Goal: Information Seeking & Learning: Learn about a topic

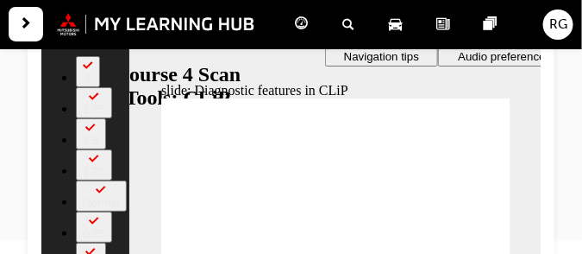
scroll to position [0, 0]
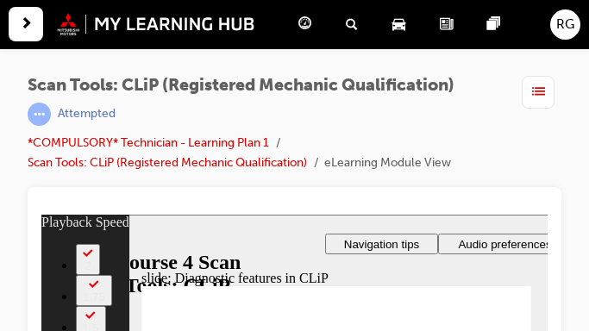
type input "506"
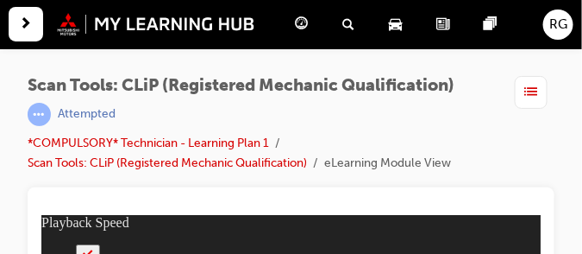
scroll to position [212, 0]
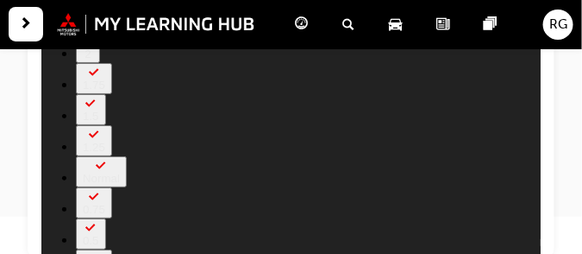
type input "506"
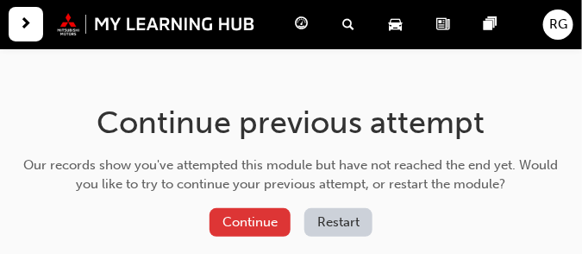
click at [256, 214] on button "Continue" at bounding box center [250, 222] width 81 height 28
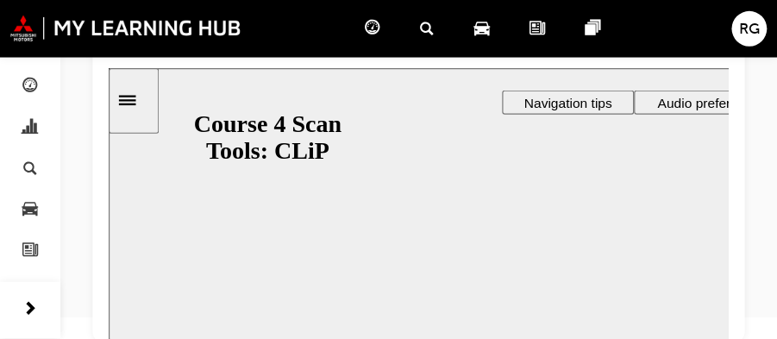
scroll to position [88, 0]
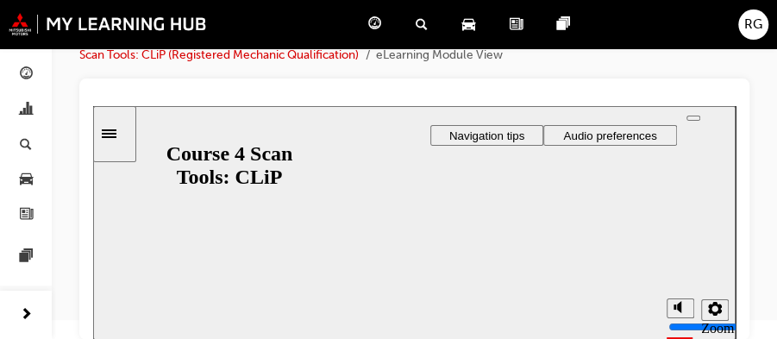
drag, startPoint x: 472, startPoint y: 170, endPoint x: 429, endPoint y: 230, distance: 73.7
click at [429, 230] on div at bounding box center [414, 223] width 216 height 122
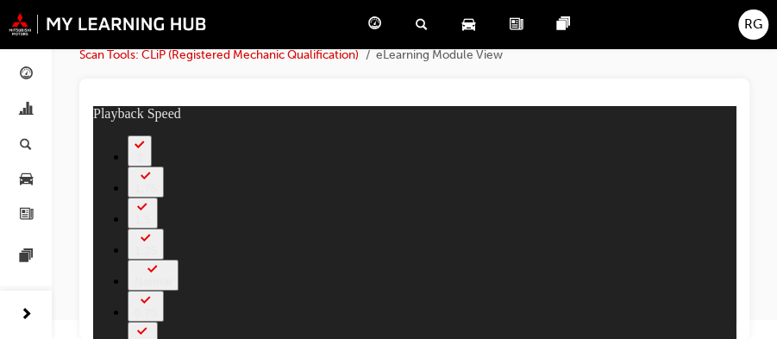
click at [588, 157] on div "slide: Diagnostic features in CLiP Rectangle 2 Transcripts 00:05 : In this modu…" at bounding box center [414, 223] width 642 height 234
type input "499"
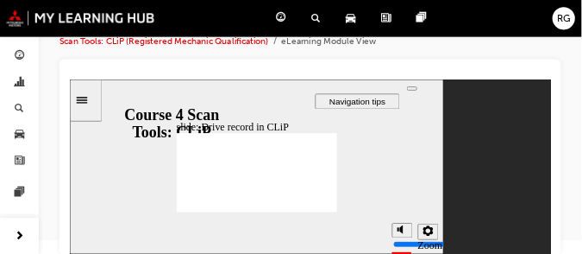
scroll to position [89, 0]
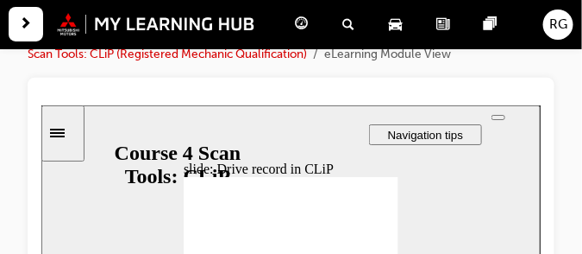
drag, startPoint x: 598, startPoint y: 10, endPoint x: 399, endPoint y: 101, distance: 218.8
click at [399, 101] on div at bounding box center [290, 98] width 499 height 14
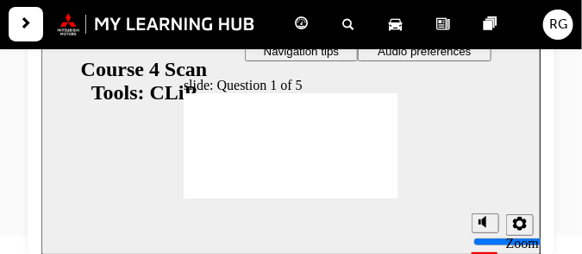
radio input "true"
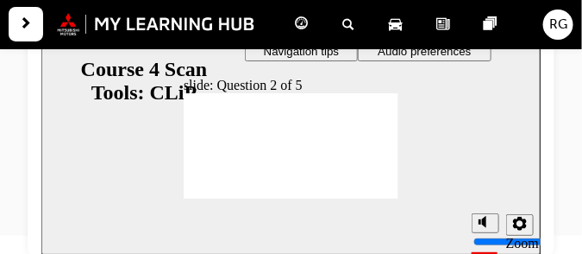
radio input "true"
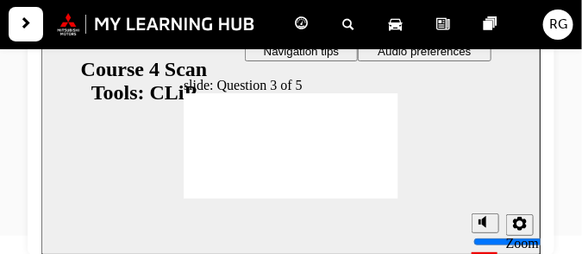
radio input "true"
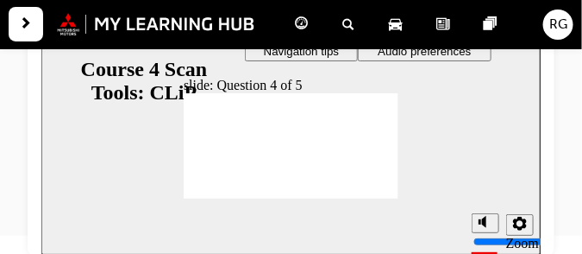
radio input "true"
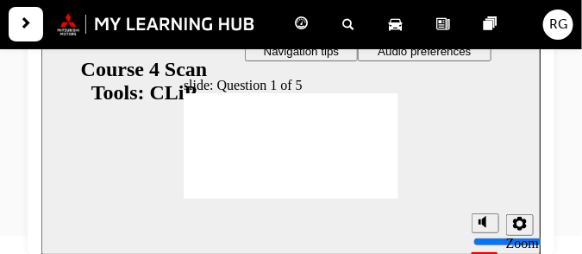
radio input "true"
drag, startPoint x: 201, startPoint y: 187, endPoint x: 400, endPoint y: 210, distance: 200.5
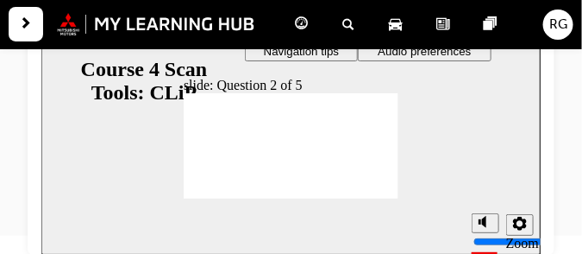
radio input "true"
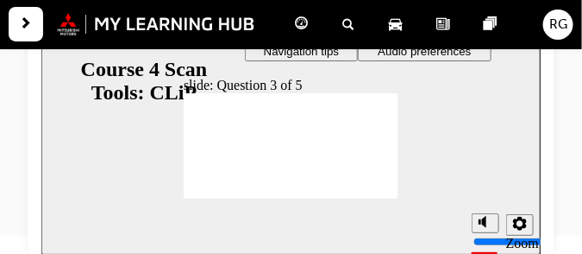
radio input "true"
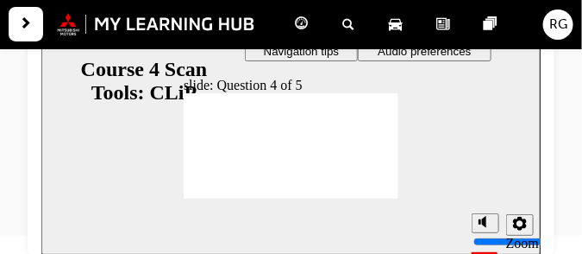
radio input "true"
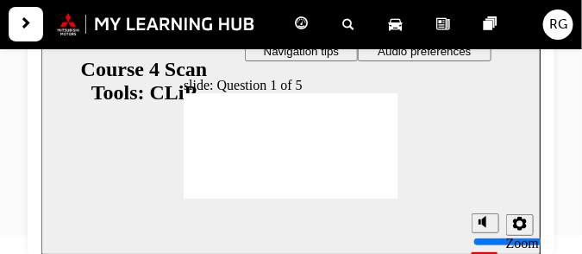
radio input "true"
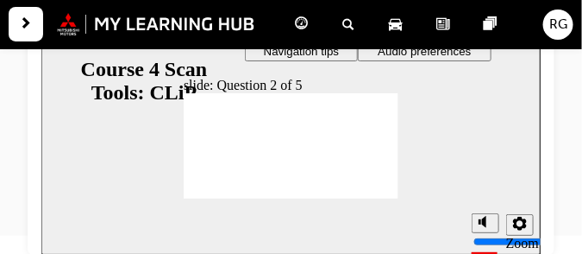
radio input "true"
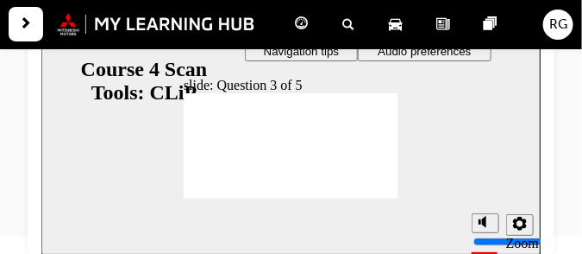
radio input "true"
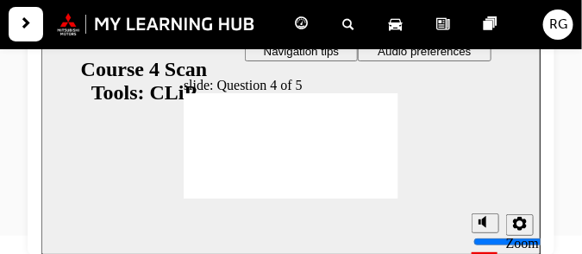
radio input "true"
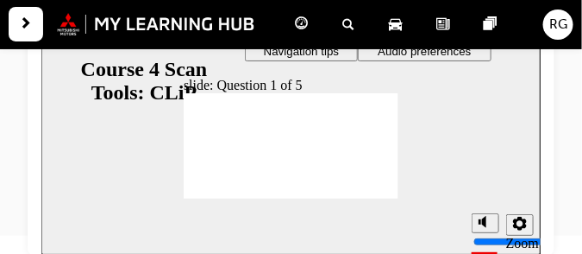
radio input "true"
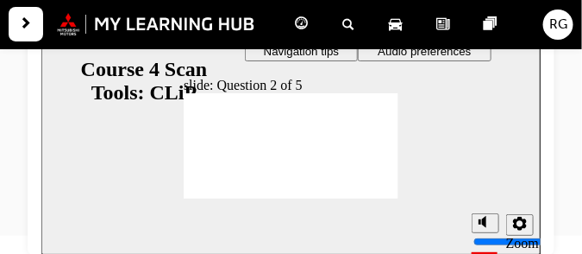
radio input "true"
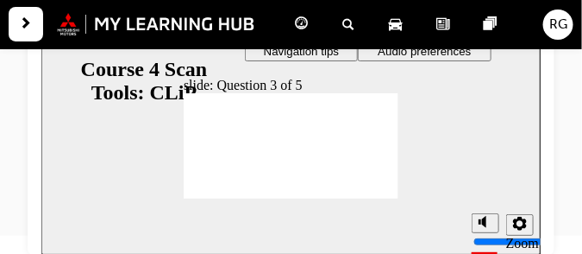
radio input "true"
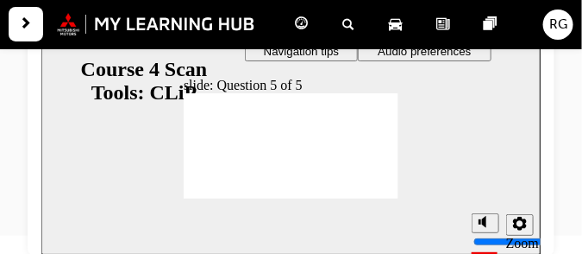
radio input "true"
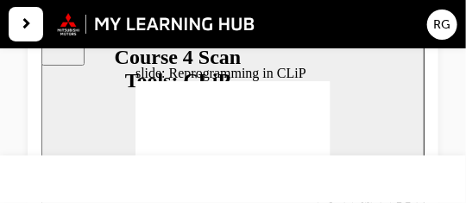
drag, startPoint x: 555, startPoint y: 10, endPoint x: 340, endPoint y: 61, distance: 221.5
click at [340, 61] on div "slide: Reprogramming in CLiP Rectangle 2 Rectangle Freeform 2 Oval 1 Oval 1 Ova…" at bounding box center [232, 120] width 383 height 222
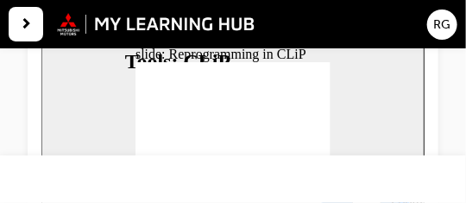
scroll to position [200, 0]
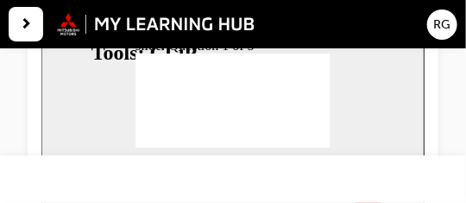
radio input "true"
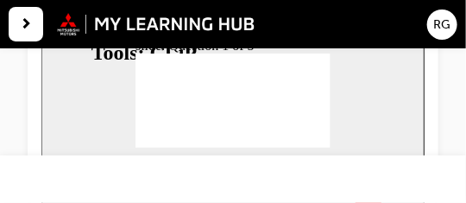
radio input "true"
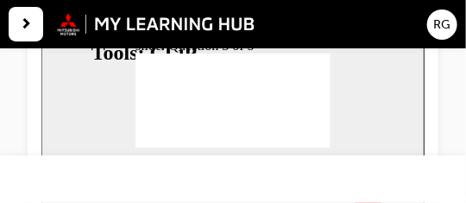
radio input "true"
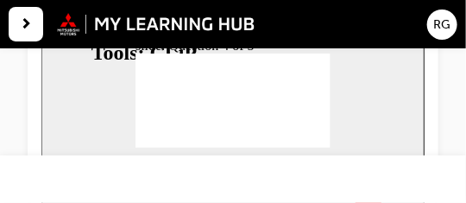
radio input "true"
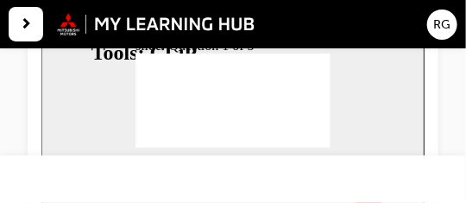
radio input "true"
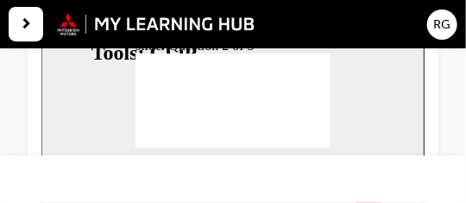
radio input "true"
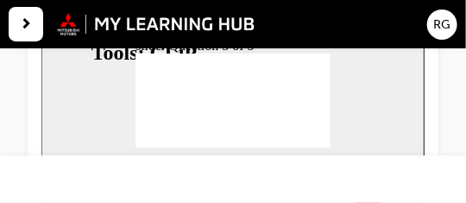
radio input "true"
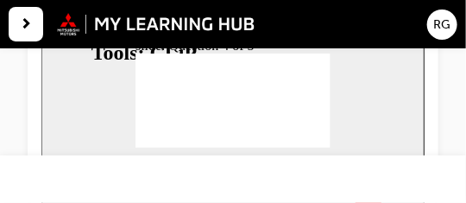
radio input "true"
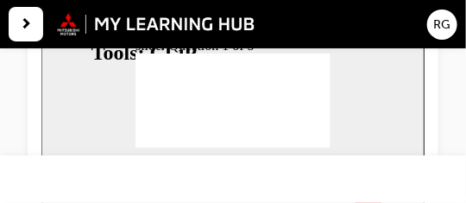
radio input "true"
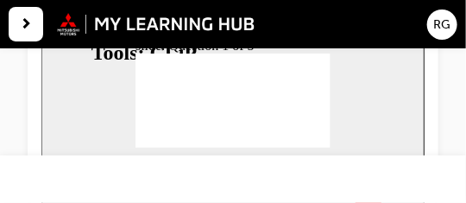
radio input "true"
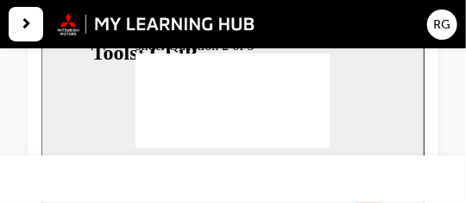
radio input "true"
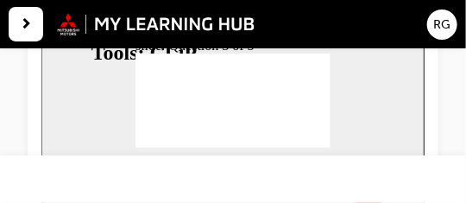
radio input "true"
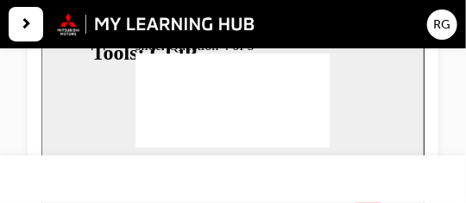
radio input "true"
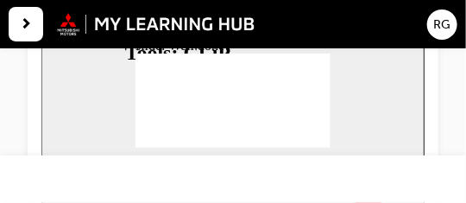
click at [319, 150] on section "Playback Speed 2 1.75 1.5 1.25 0.75" at bounding box center [232, 176] width 383 height 56
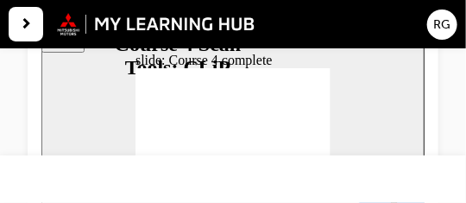
scroll to position [185, 0]
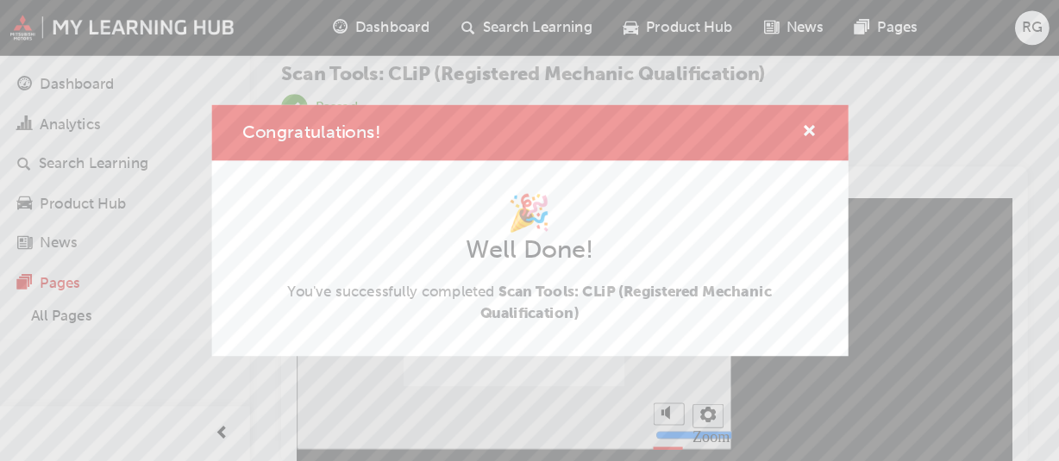
scroll to position [0, 0]
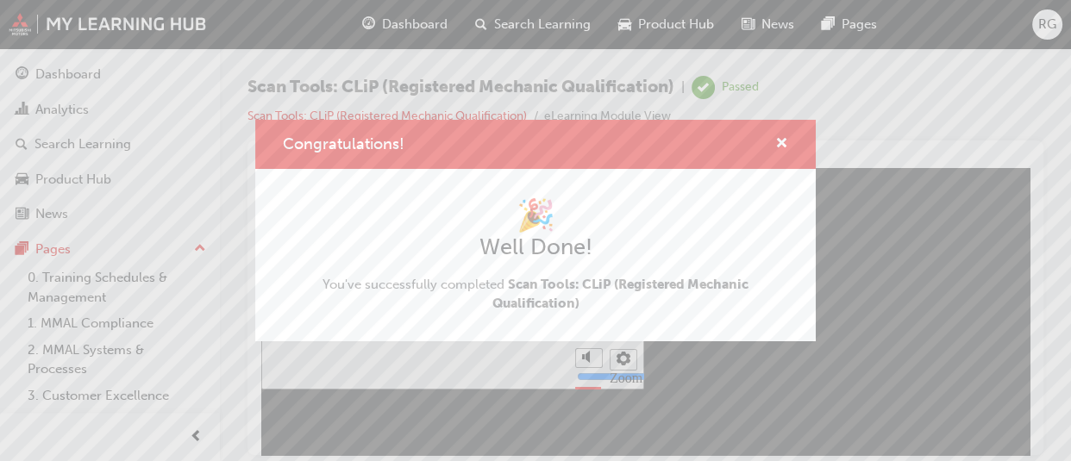
drag, startPoint x: 443, startPoint y: 6, endPoint x: 673, endPoint y: 360, distance: 422.2
click at [465, 202] on div "Congratulations! 🎉 Well Done! You've successfully completed Scan Tools: CLiP (R…" at bounding box center [535, 230] width 1071 height 461
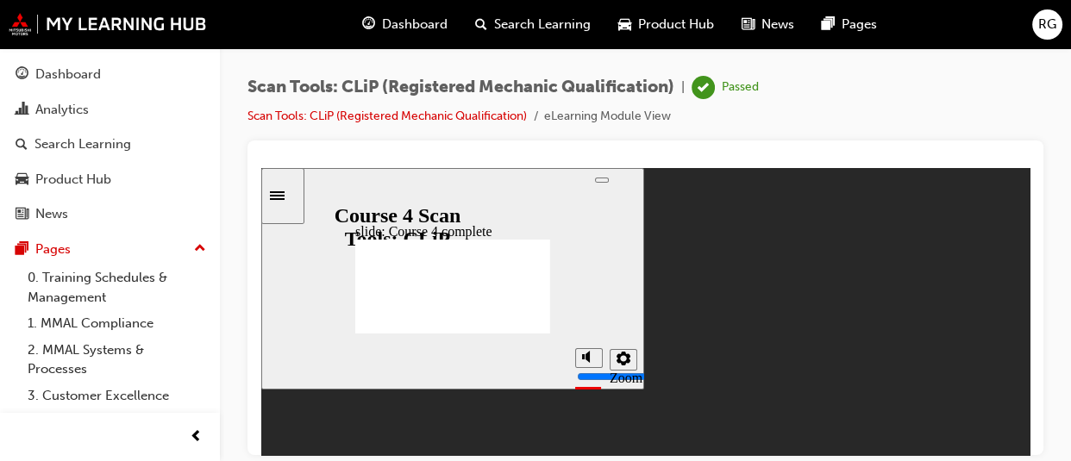
click at [362, 18] on span "guage-icon" at bounding box center [368, 25] width 13 height 22
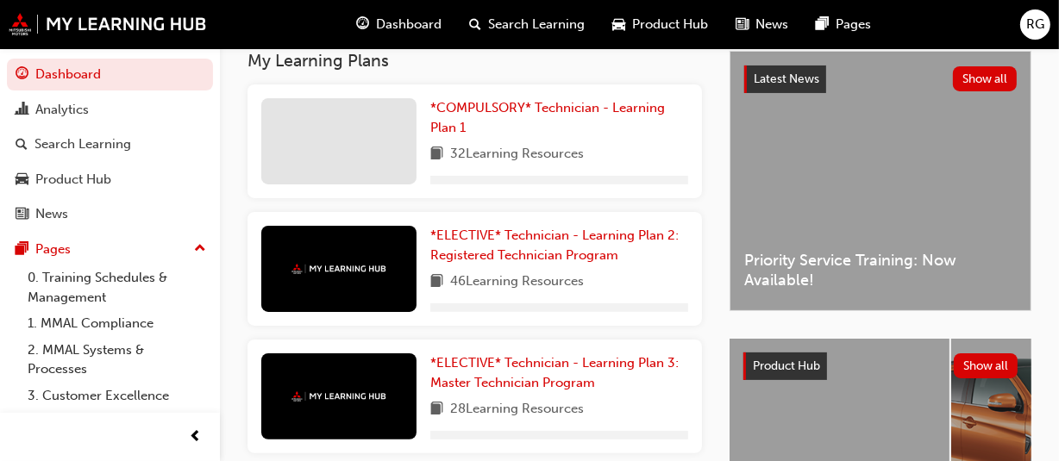
scroll to position [331, 0]
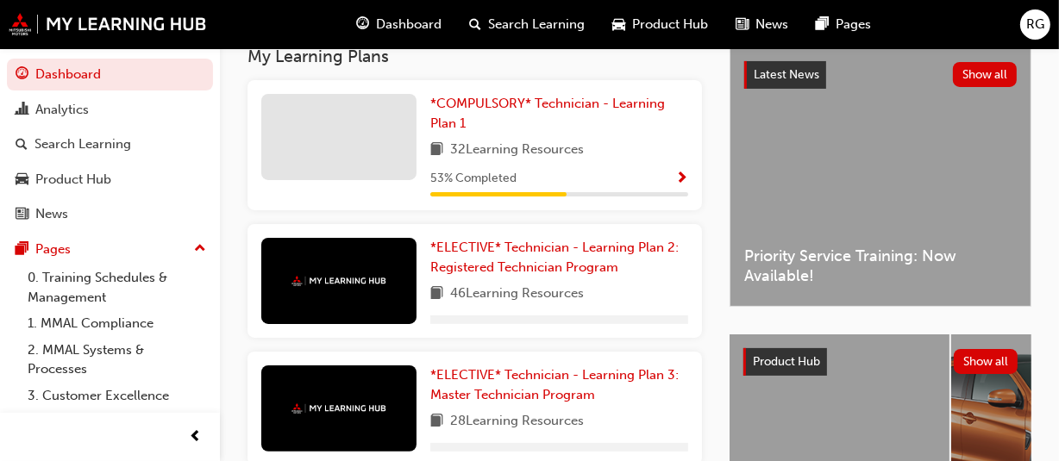
click at [363, 149] on div at bounding box center [338, 137] width 155 height 86
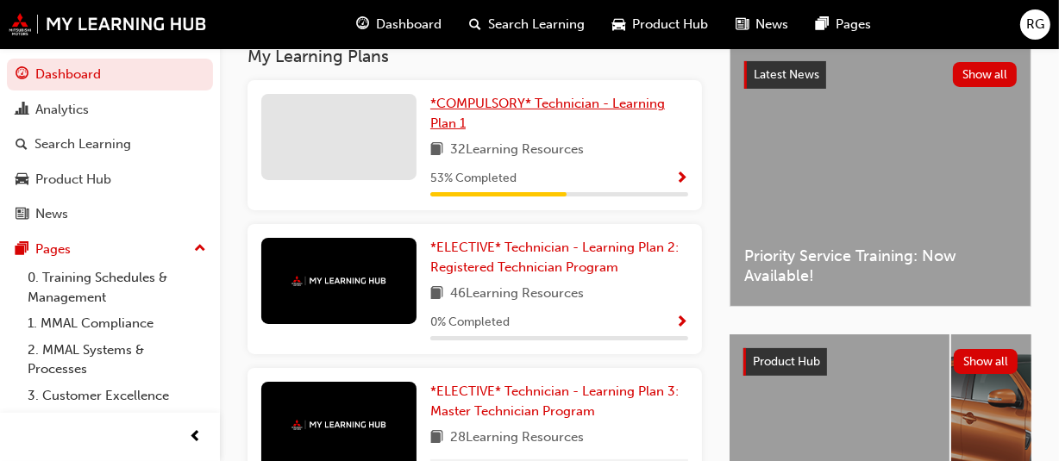
click at [455, 111] on div "My Learning Plans *COMPULSORY* Technician - Learning Plan 1 32 Learning Resourc…" at bounding box center [488, 463] width 482 height 832
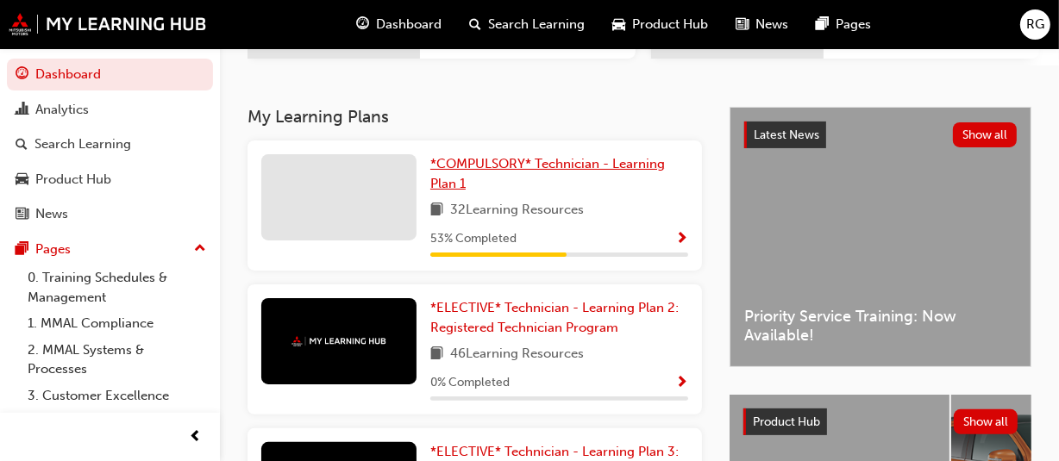
click at [452, 188] on span "*COMPULSORY* Technician - Learning Plan 1" at bounding box center [547, 173] width 235 height 35
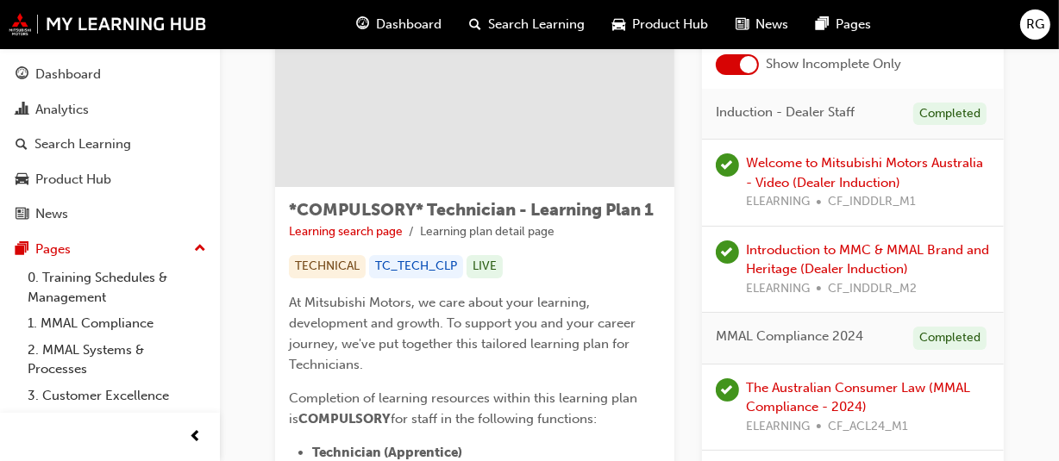
scroll to position [523, 0]
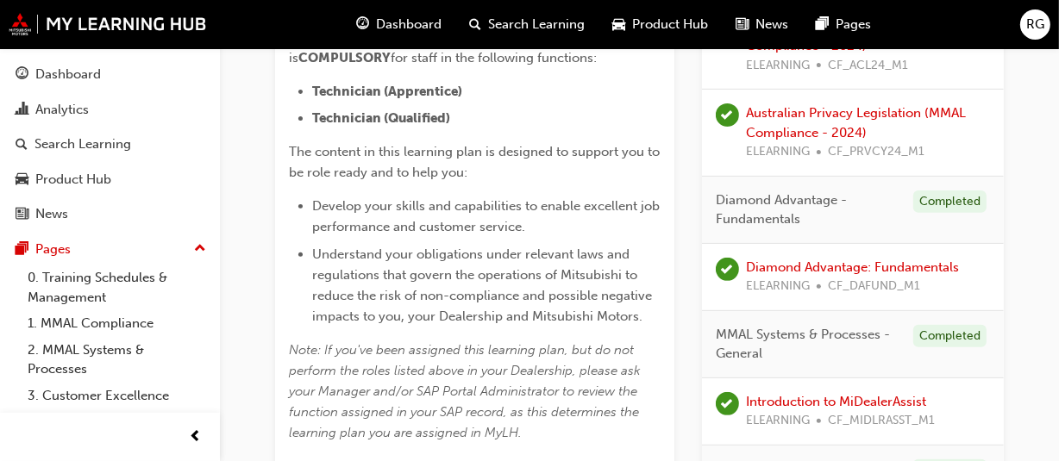
click at [465, 202] on span "Understand your obligations under relevant laws and regulations that govern the…" at bounding box center [483, 286] width 343 height 78
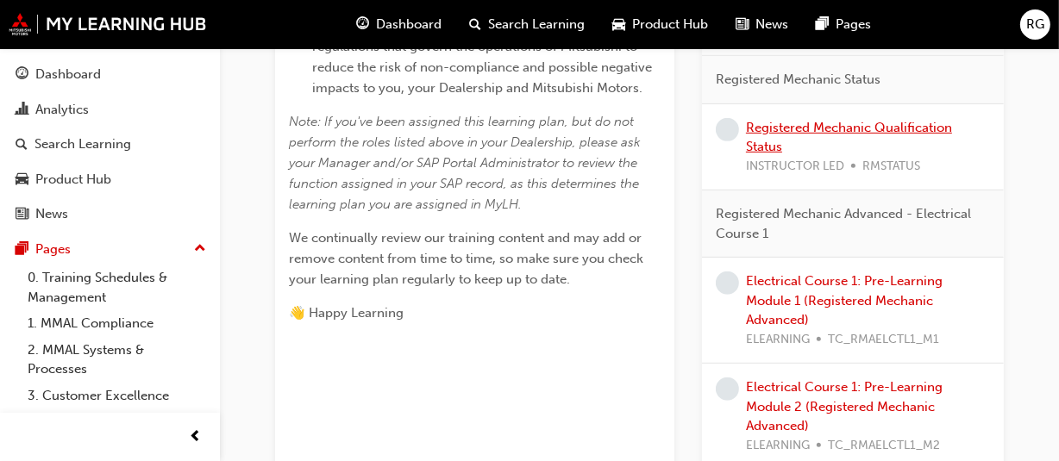
scroll to position [774, 0]
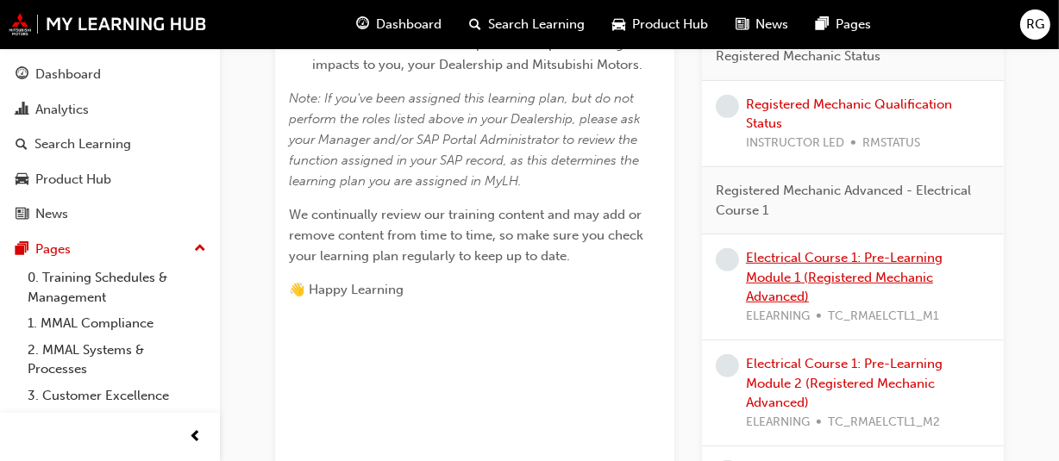
click at [465, 202] on link "Electrical Course 1: Pre-Learning Module 1 (Registered Mechanic Advanced)" at bounding box center [844, 277] width 197 height 54
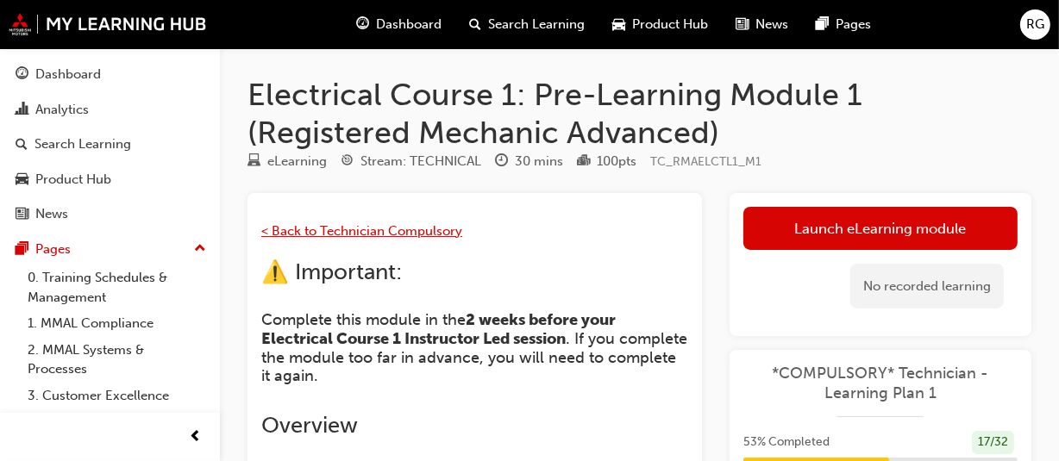
click at [335, 202] on span "< Back to Technician Compulsory" at bounding box center [361, 231] width 201 height 16
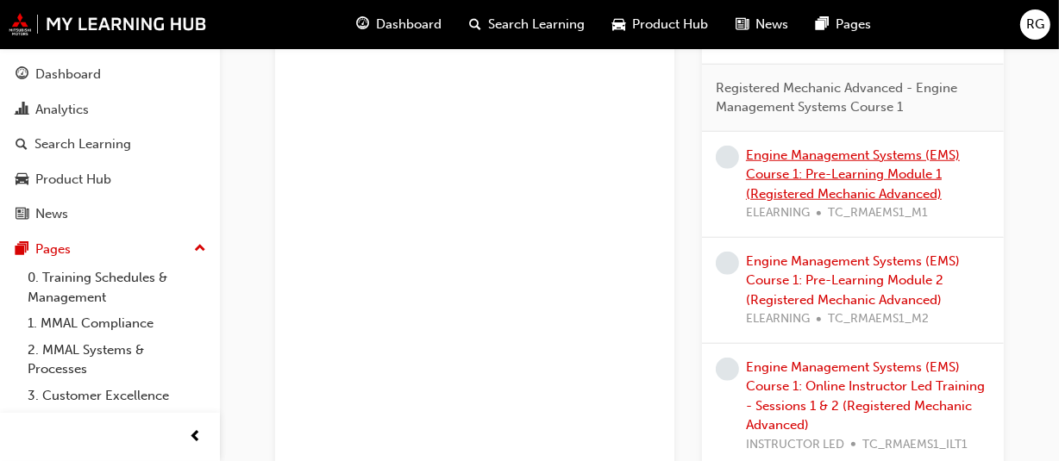
scroll to position [1405, 0]
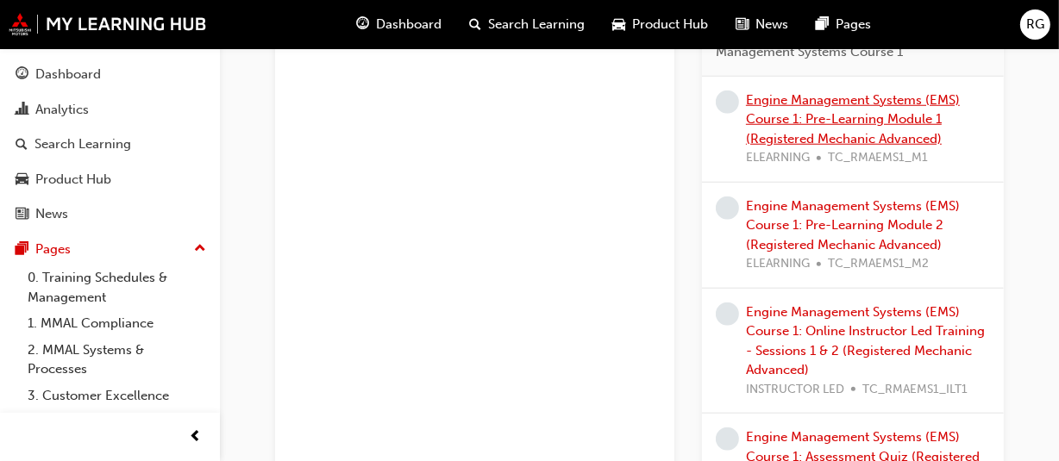
click at [873, 101] on link "Engine Management Systems (EMS) Course 1: Pre-Learning Module 1 (Registered Mec…" at bounding box center [853, 119] width 214 height 54
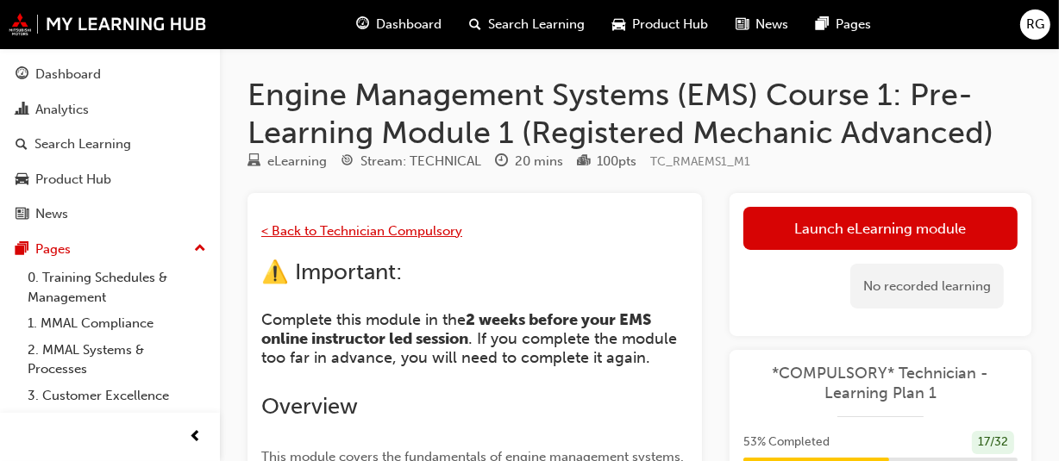
click at [424, 236] on span "< Back to Technician Compulsory" at bounding box center [361, 231] width 201 height 16
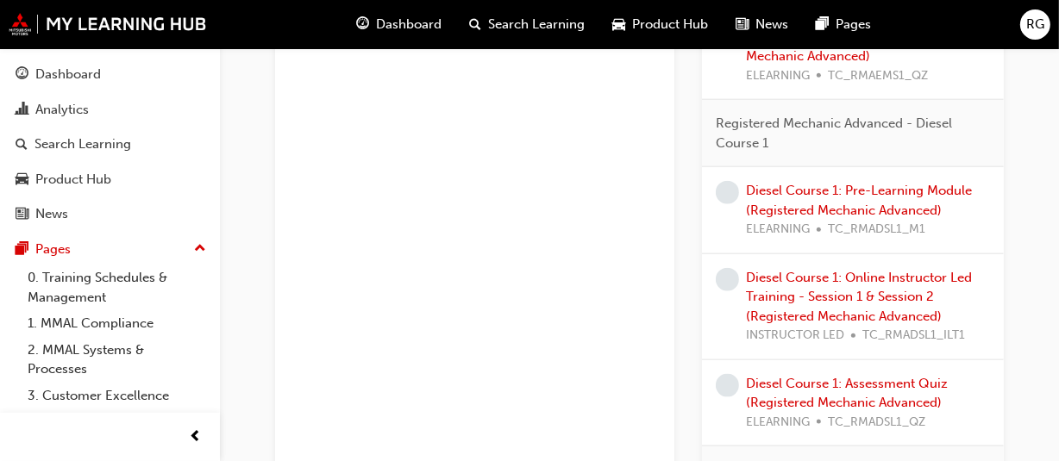
scroll to position [1824, 0]
click at [857, 209] on link "Diesel Course 1: Pre-Learning Module (Registered Mechanic Advanced)" at bounding box center [859, 201] width 226 height 35
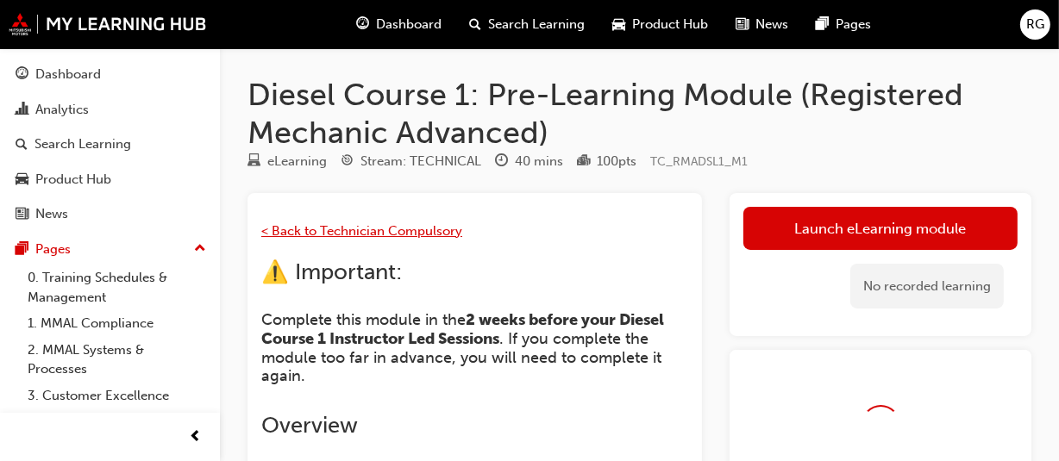
click at [446, 237] on span "< Back to Technician Compulsory" at bounding box center [361, 231] width 201 height 16
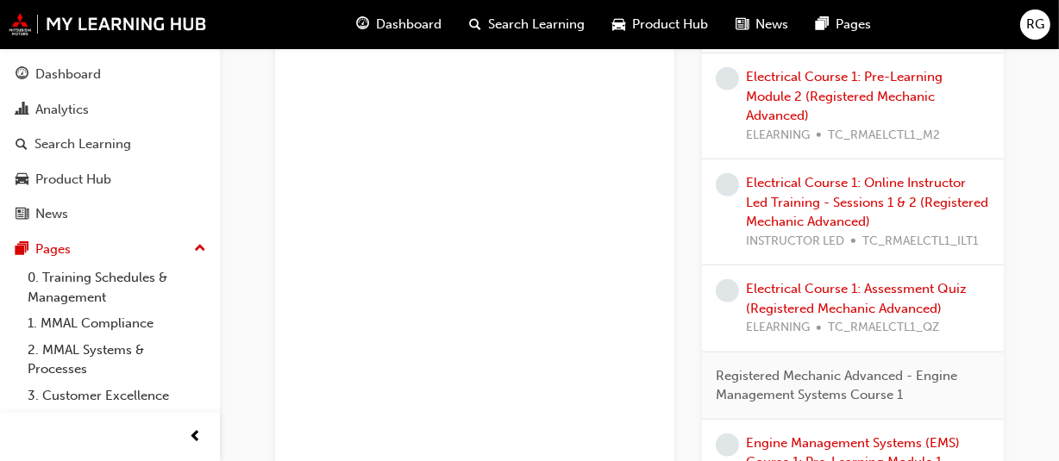
scroll to position [1063, 0]
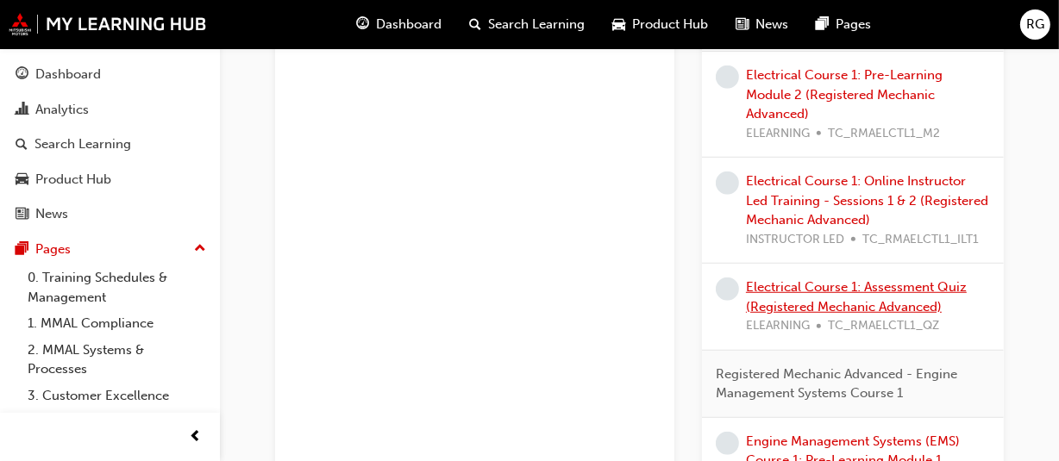
click at [863, 279] on link "Electrical Course 1: Assessment Quiz (Registered Mechanic Advanced)" at bounding box center [856, 296] width 221 height 35
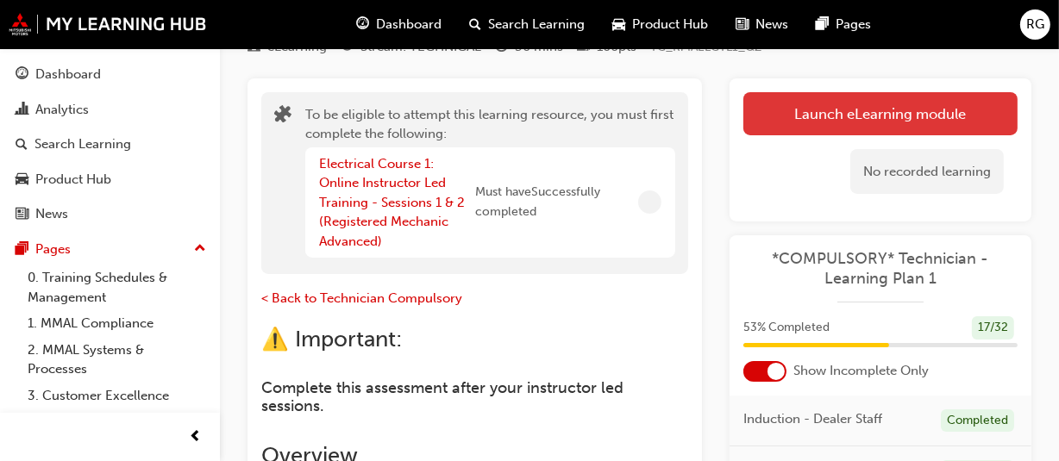
scroll to position [118, 0]
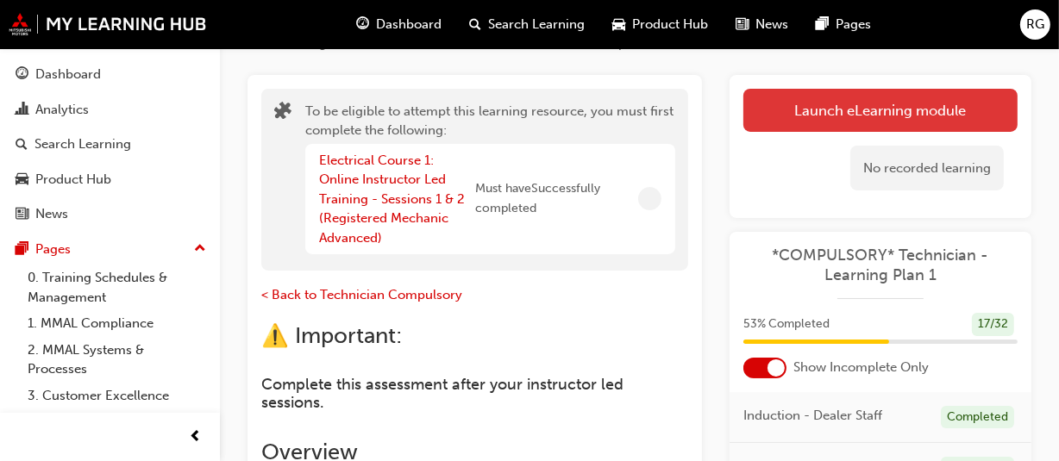
click at [784, 118] on button "Launch eLearning module" at bounding box center [880, 110] width 274 height 43
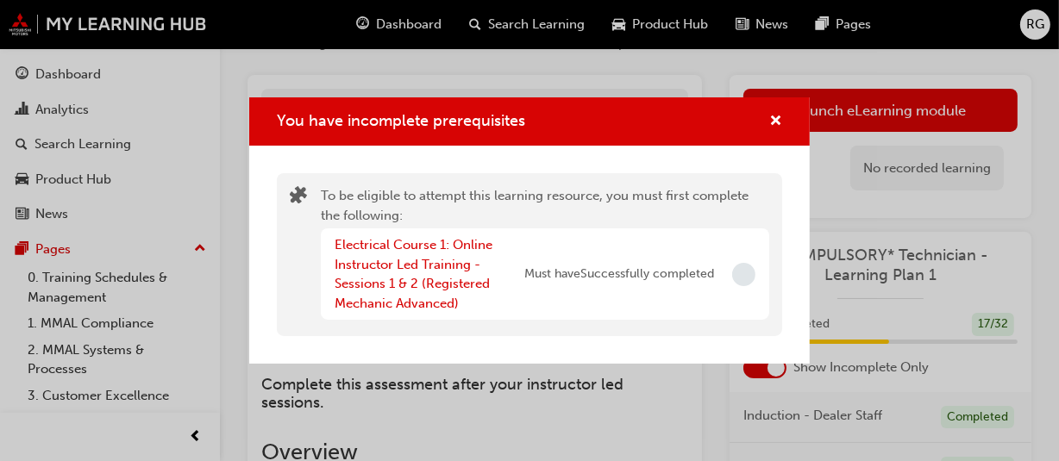
click at [767, 128] on div "You have incomplete prerequisites" at bounding box center [768, 122] width 27 height 22
click at [776, 121] on span "cross-icon" at bounding box center [775, 123] width 13 height 16
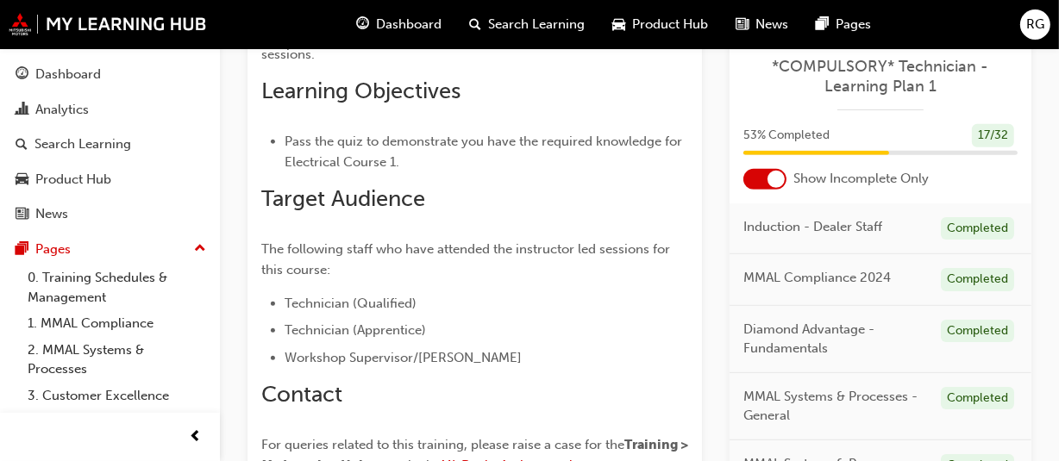
scroll to position [606, 0]
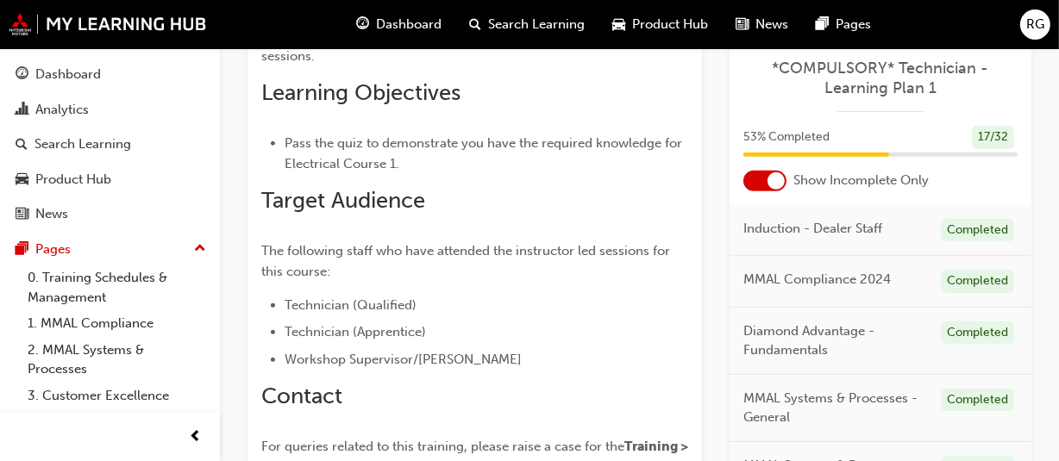
click at [399, 20] on span "Dashboard" at bounding box center [409, 25] width 66 height 20
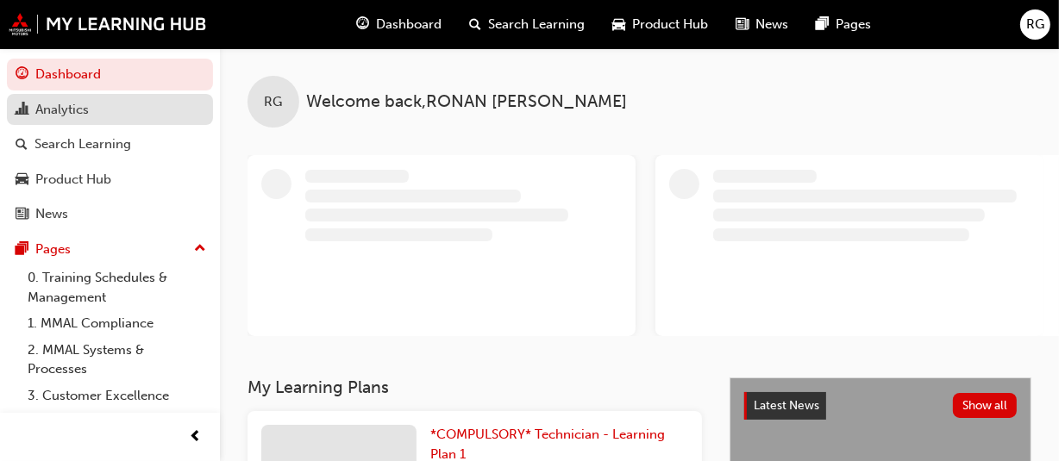
click at [85, 94] on link "Analytics" at bounding box center [110, 110] width 206 height 32
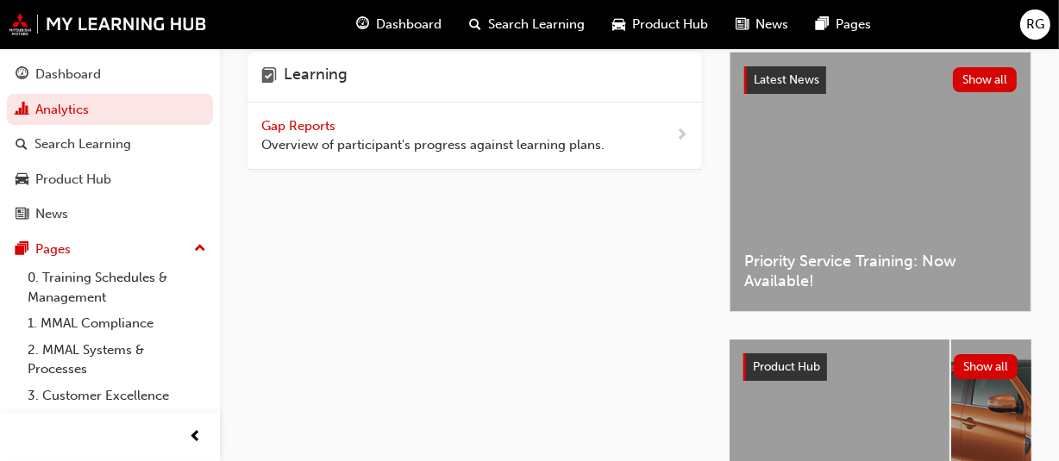
scroll to position [5, 0]
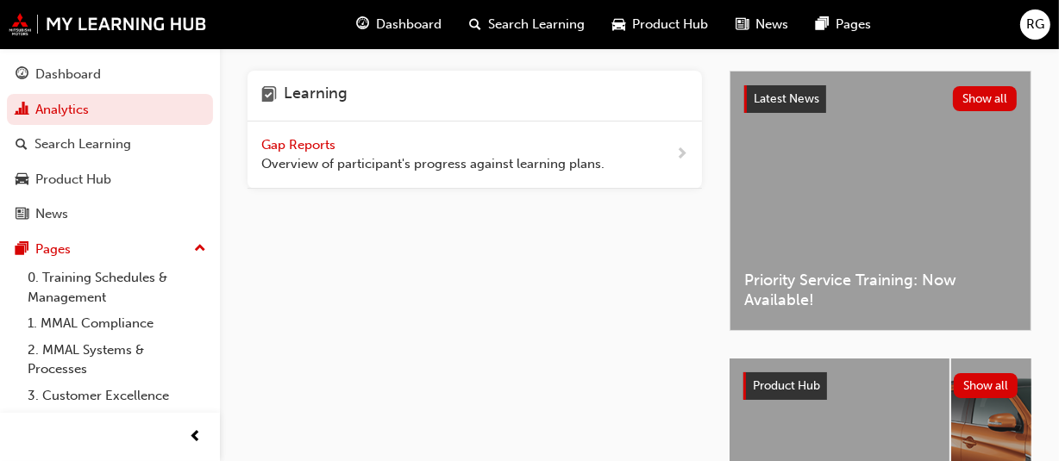
click at [555, 147] on div "Gap Reports Overview of participant's progress against learning plans." at bounding box center [432, 154] width 343 height 39
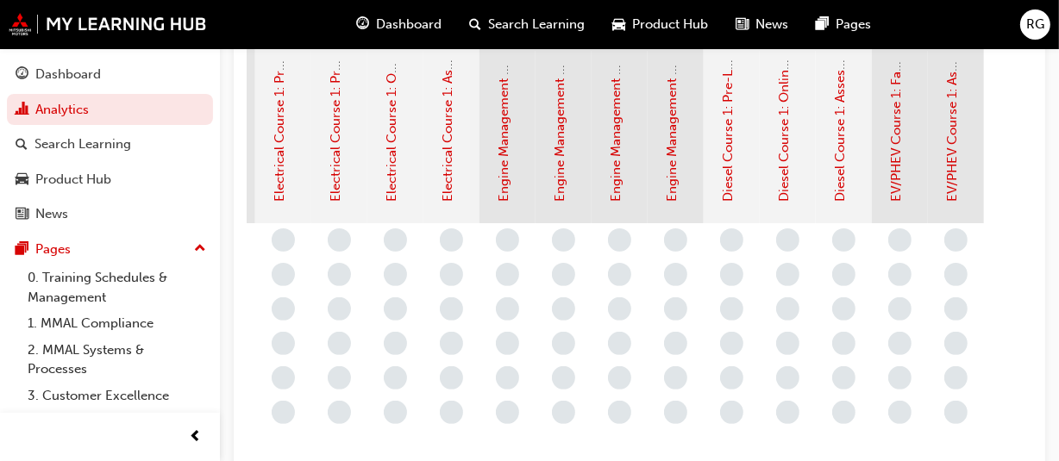
scroll to position [0, 1289]
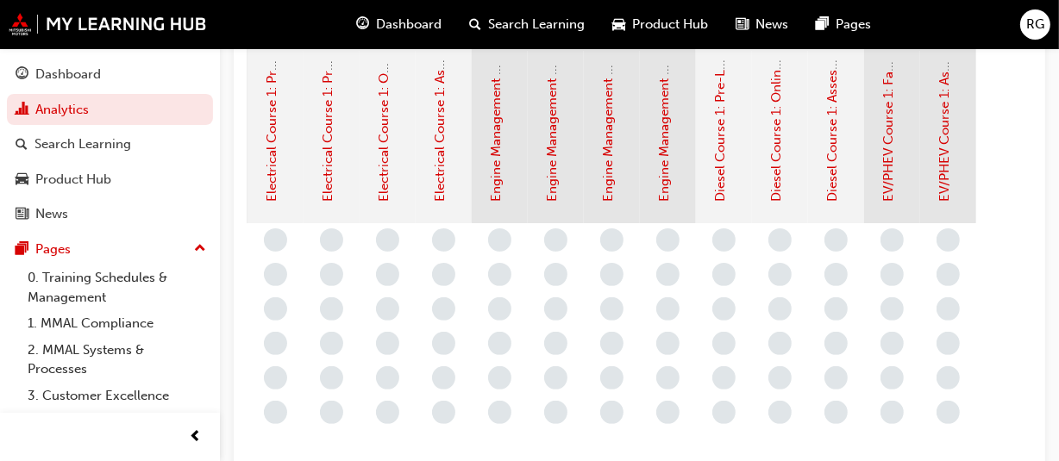
click at [365, 28] on span "guage-icon" at bounding box center [362, 25] width 13 height 22
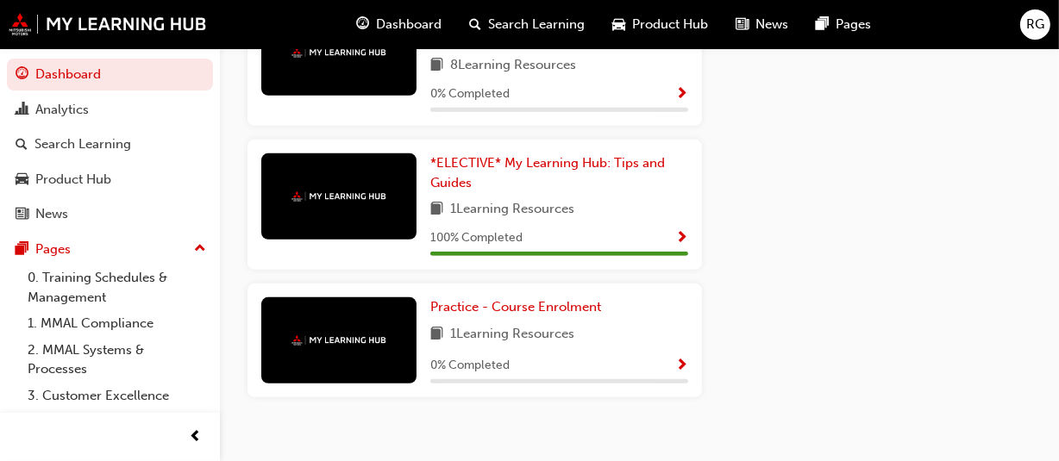
scroll to position [915, 0]
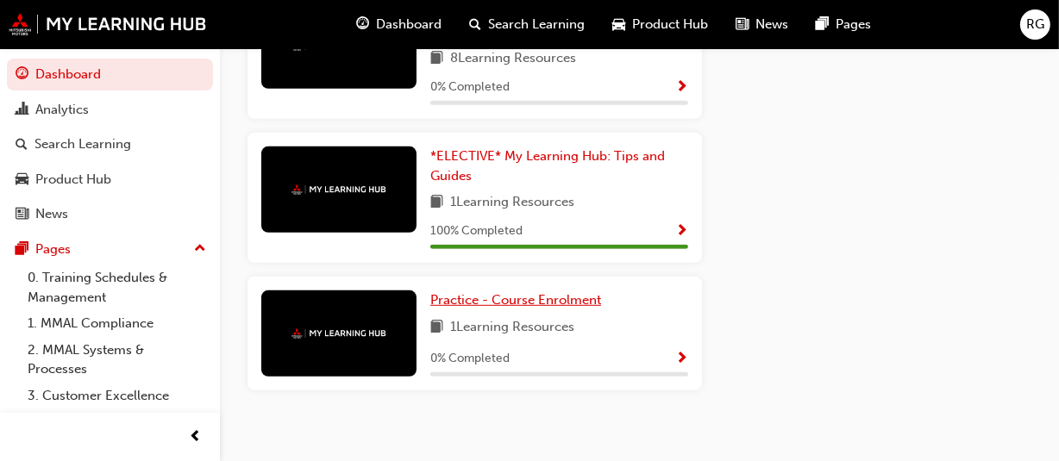
click at [512, 306] on span "Practice - Course Enrolment" at bounding box center [515, 300] width 171 height 16
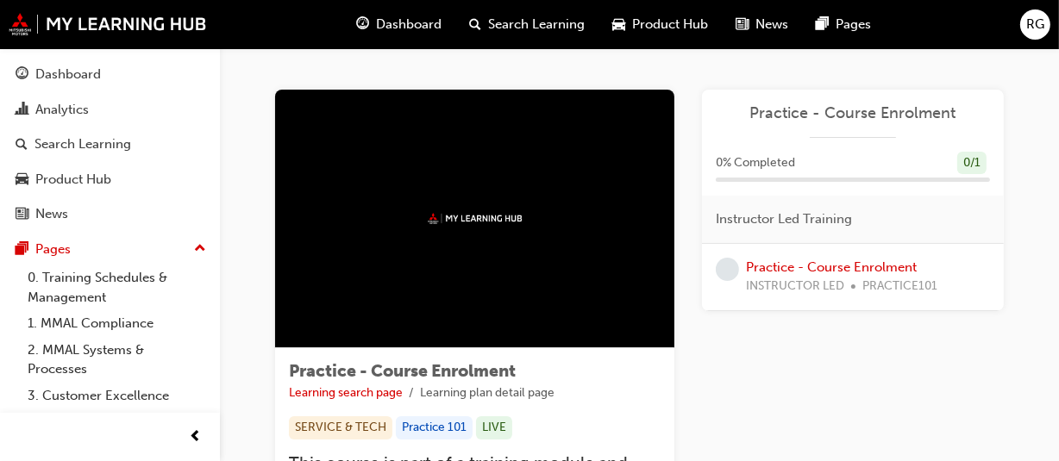
click at [371, 17] on div "Dashboard" at bounding box center [398, 24] width 113 height 35
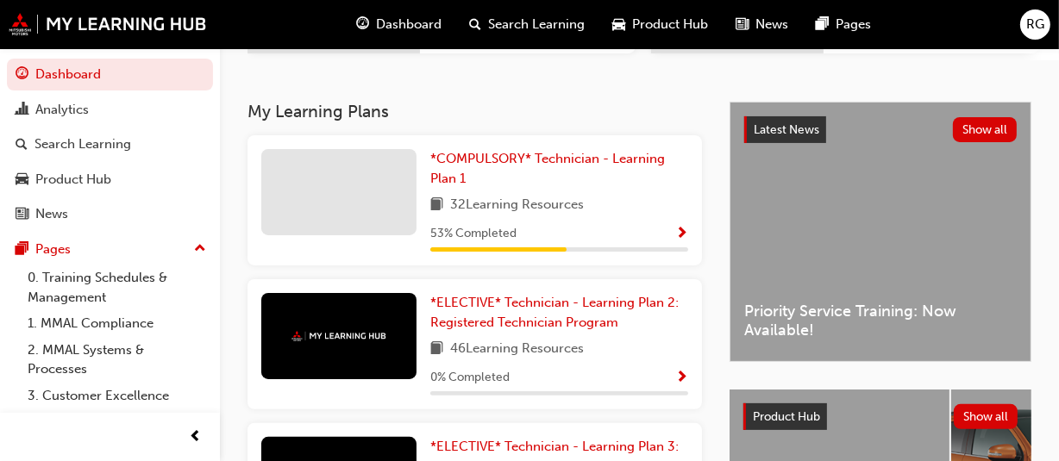
scroll to position [305, 0]
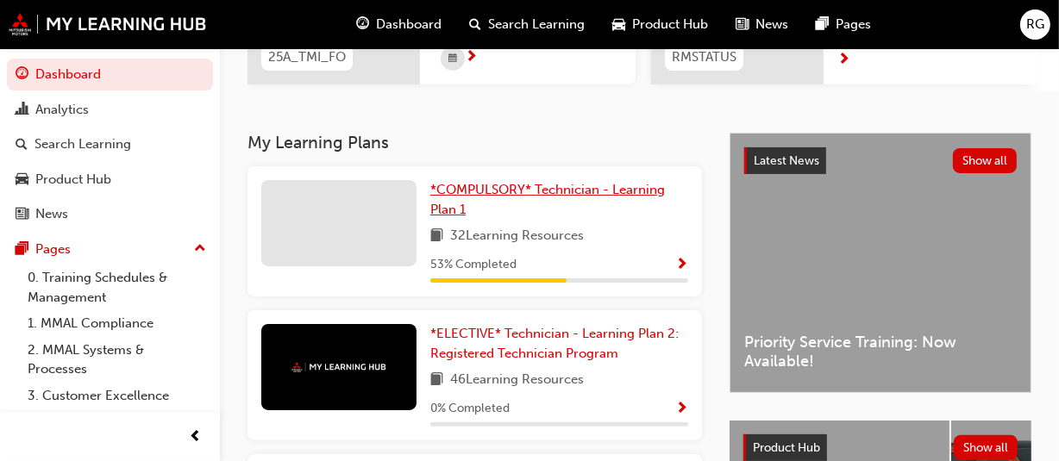
click at [439, 194] on span "*COMPULSORY* Technician - Learning Plan 1" at bounding box center [547, 199] width 235 height 35
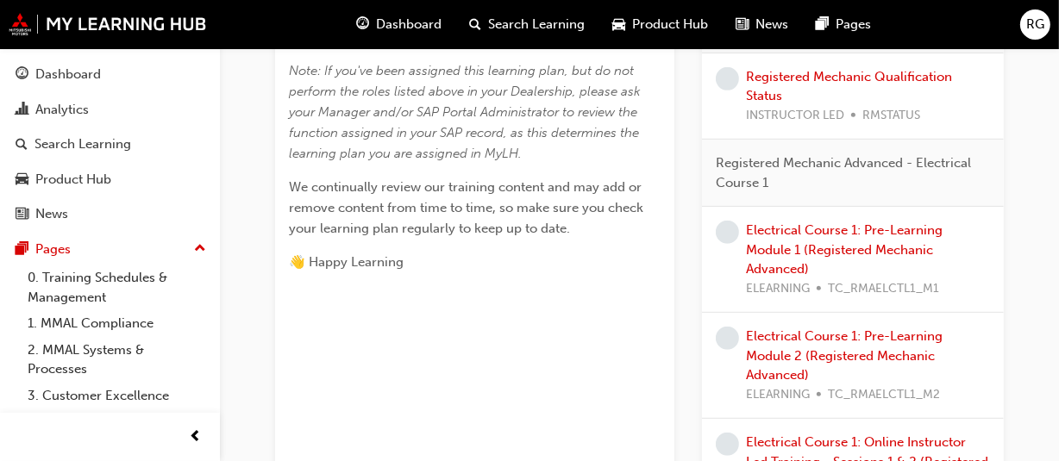
scroll to position [856, 0]
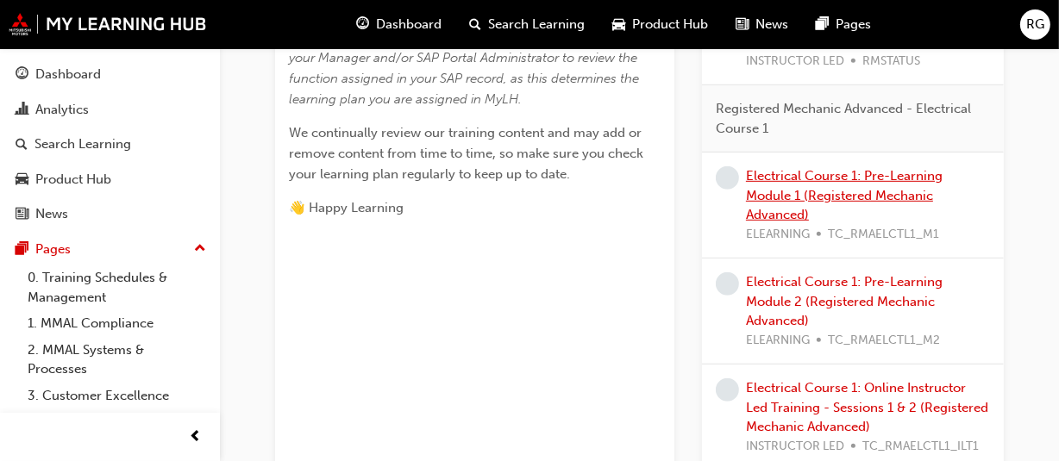
click at [774, 189] on link "Electrical Course 1: Pre-Learning Module 1 (Registered Mechanic Advanced)" at bounding box center [844, 195] width 197 height 54
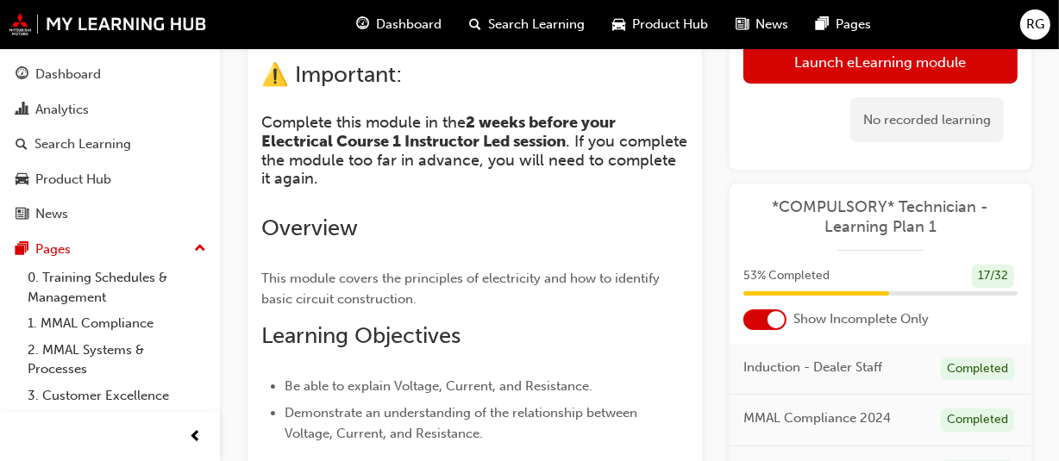
scroll to position [194, 0]
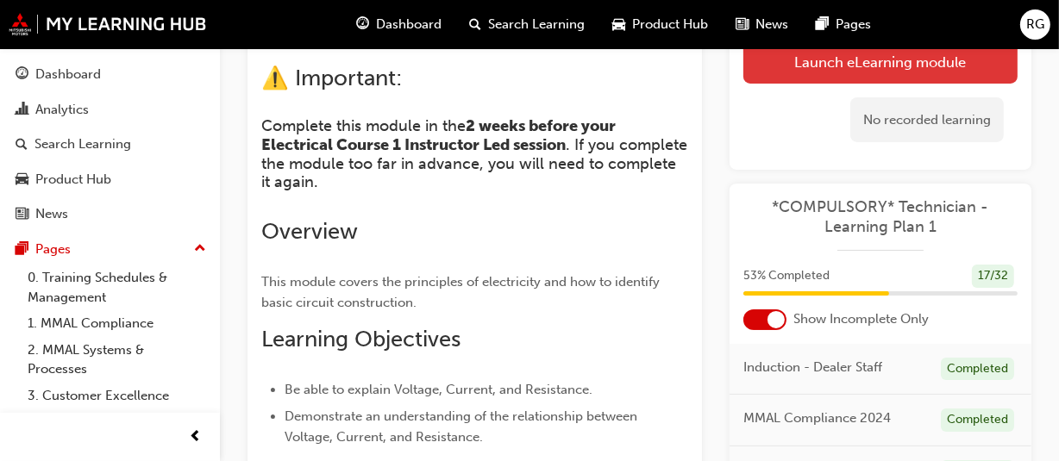
click at [798, 71] on link "Launch eLearning module" at bounding box center [880, 61] width 274 height 43
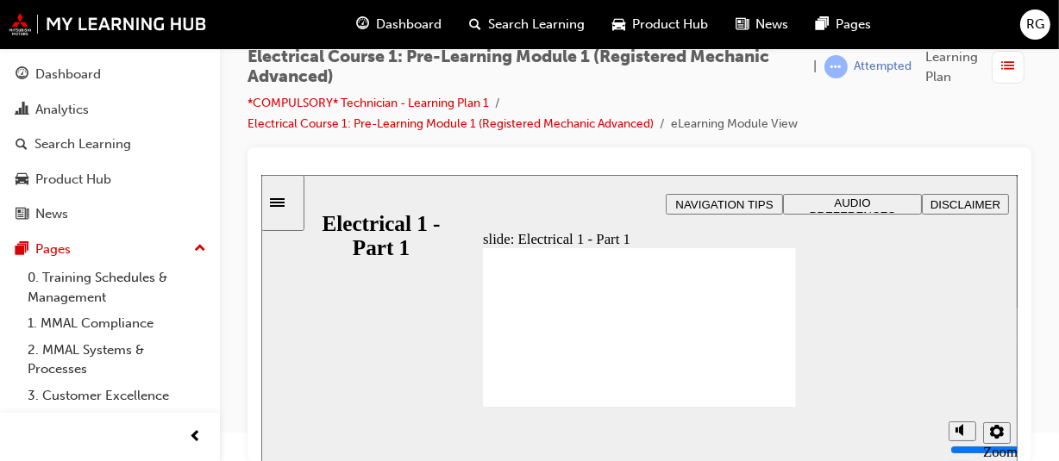
click at [844, 200] on span "AUDIO PREFERENCES" at bounding box center [852, 209] width 86 height 26
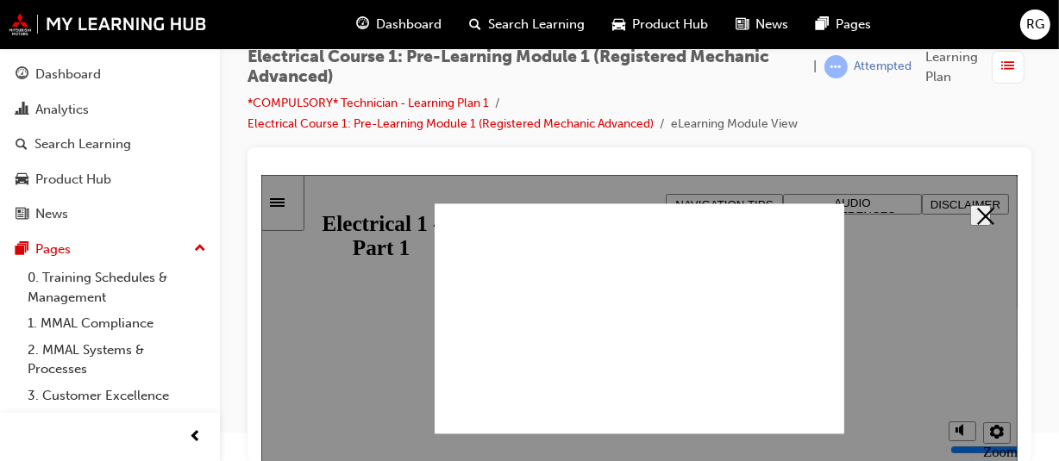
click at [844, 200] on span "AUDIO PREFERENCES" at bounding box center [852, 209] width 86 height 26
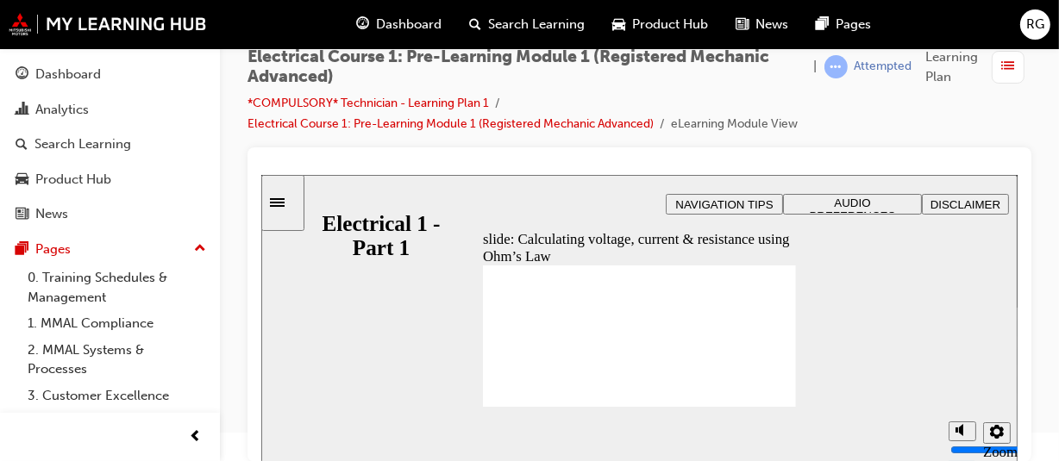
drag, startPoint x: 699, startPoint y: 369, endPoint x: 801, endPoint y: 214, distance: 186.1
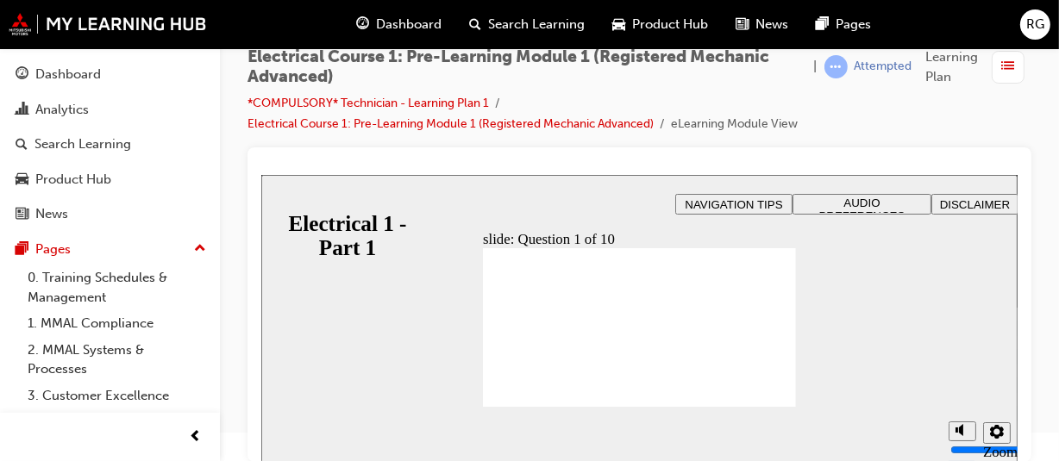
checkbox input "true"
radio input "true"
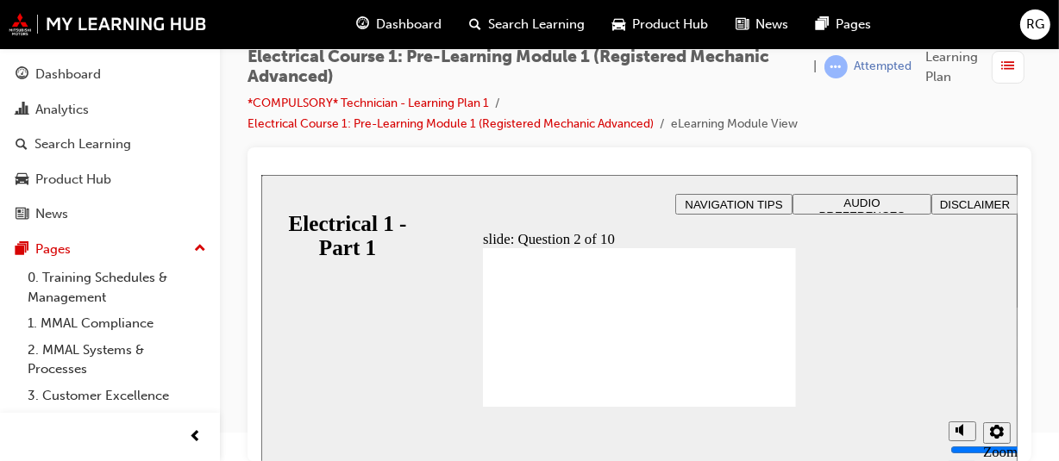
radio input "true"
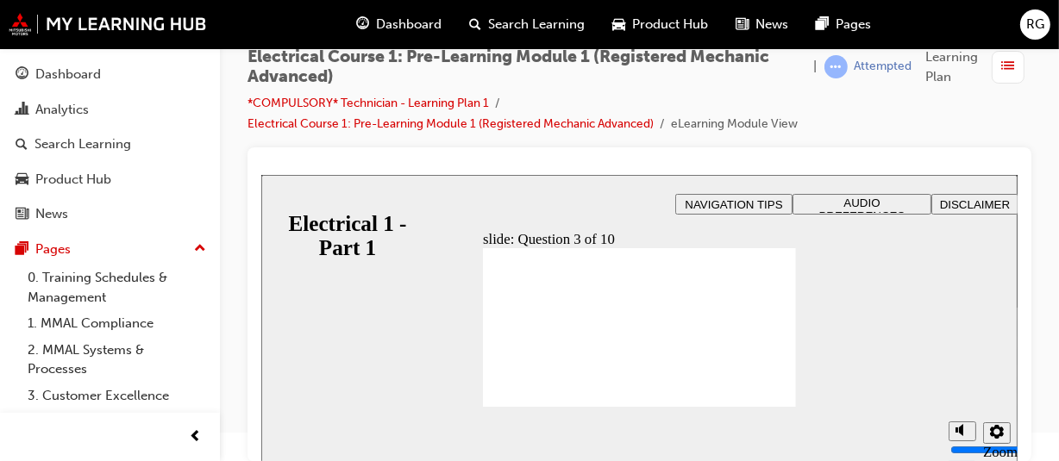
radio input "true"
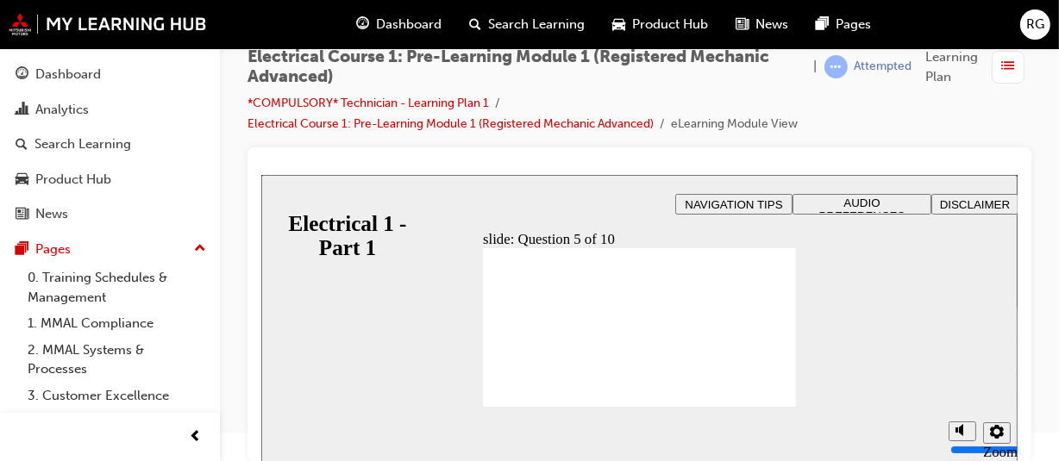
radio input "true"
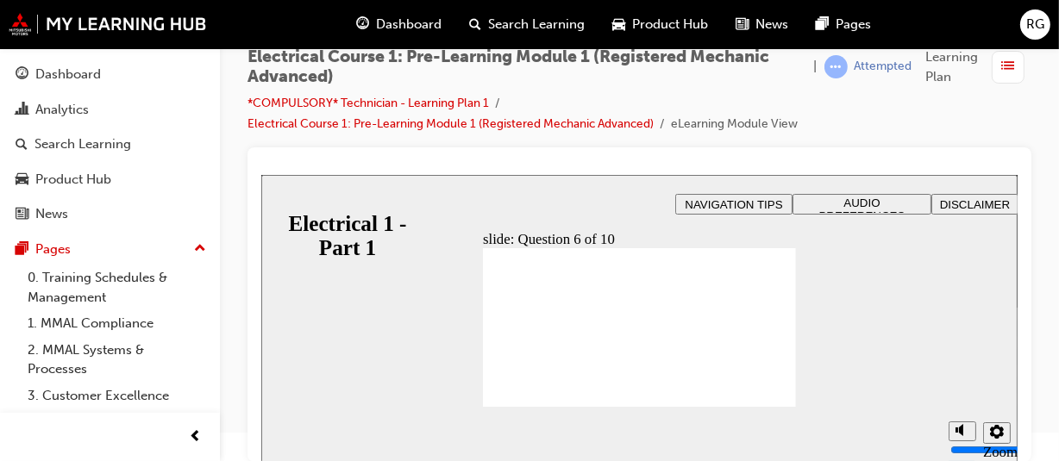
radio input "true"
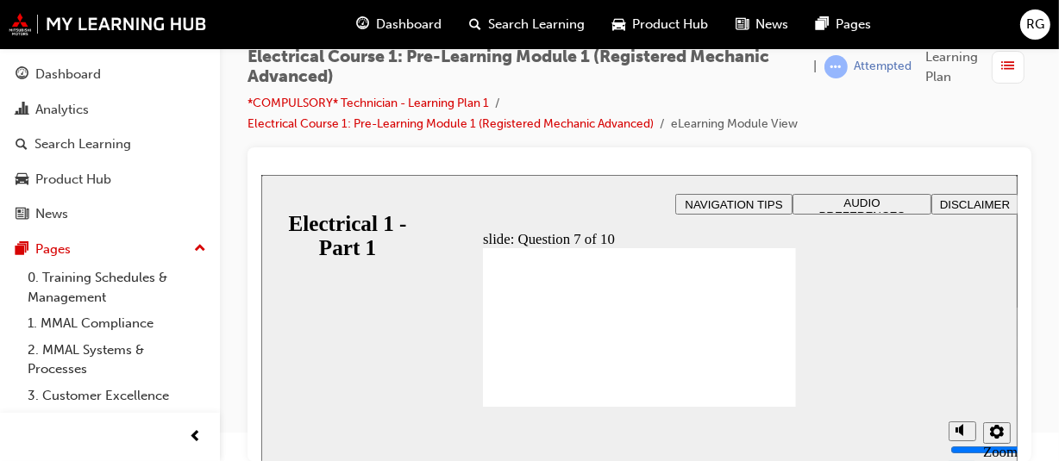
radio input "true"
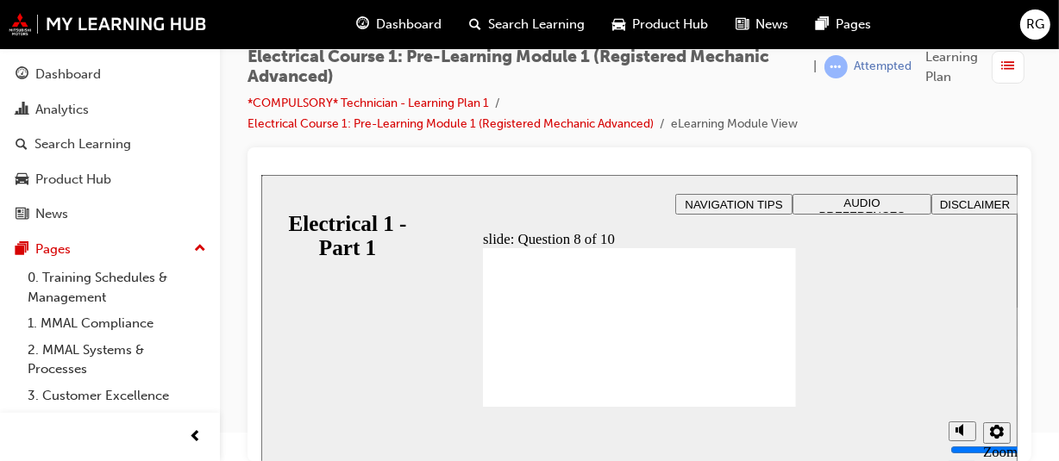
radio input "true"
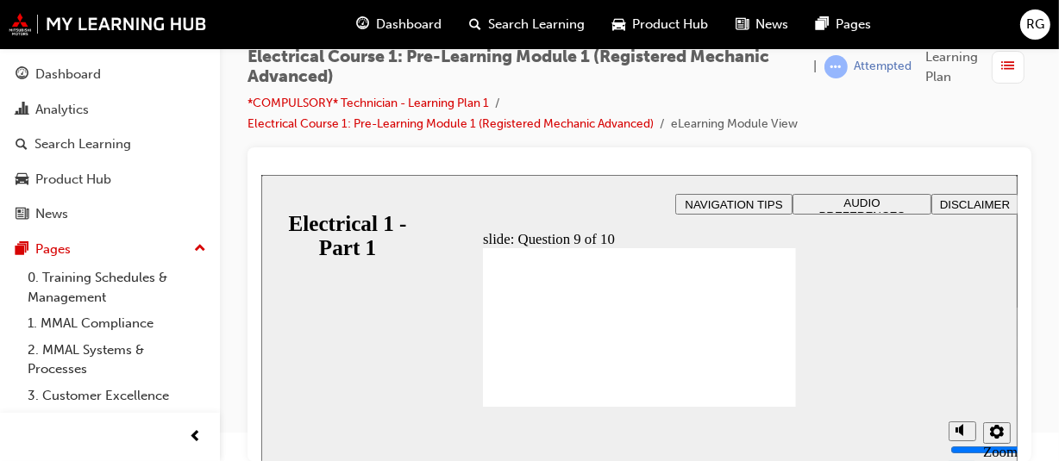
click at [755, 395] on span "Rectangle 5 That’s right! You selected the correct response. Continue Rectangle…" at bounding box center [638, 335] width 313 height 176
radio input "true"
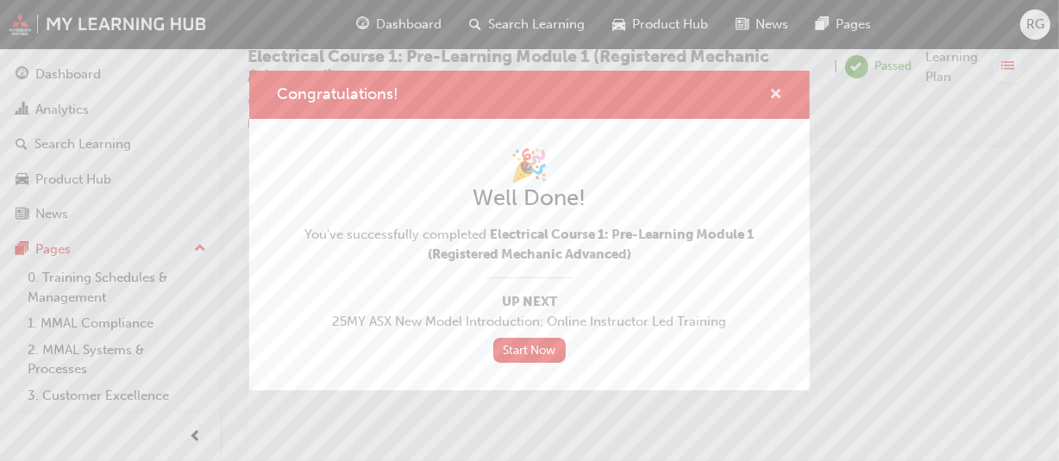
click at [780, 89] on span "cross-icon" at bounding box center [775, 96] width 13 height 16
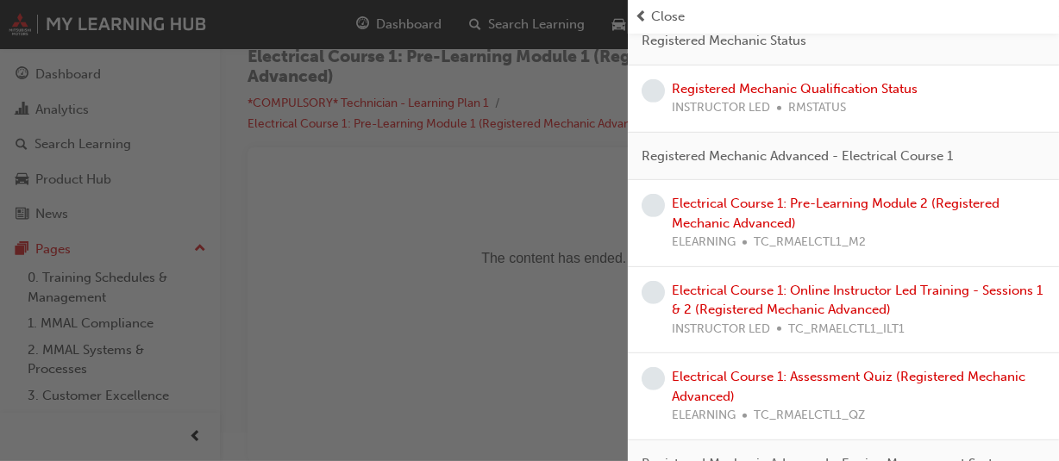
scroll to position [719, 0]
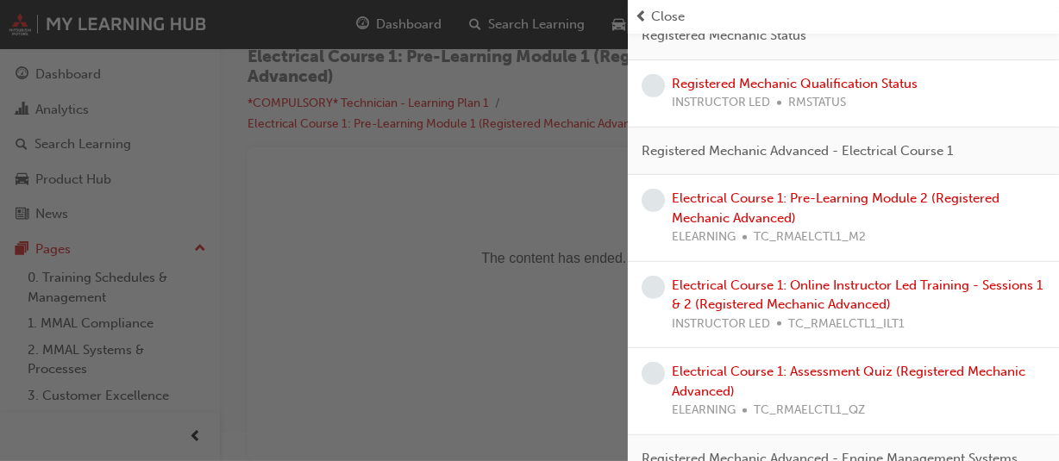
click at [354, 216] on div "button" at bounding box center [314, 230] width 628 height 461
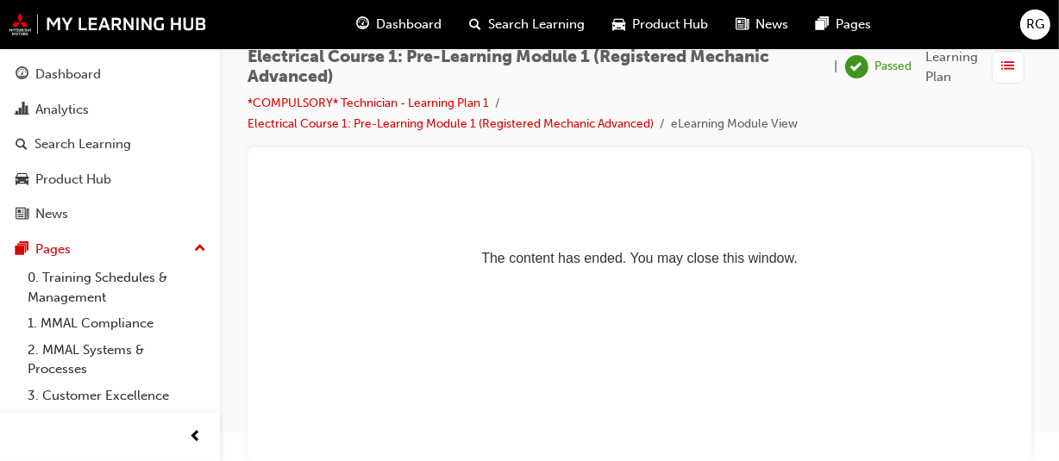
click at [411, 22] on span "Dashboard" at bounding box center [409, 25] width 66 height 20
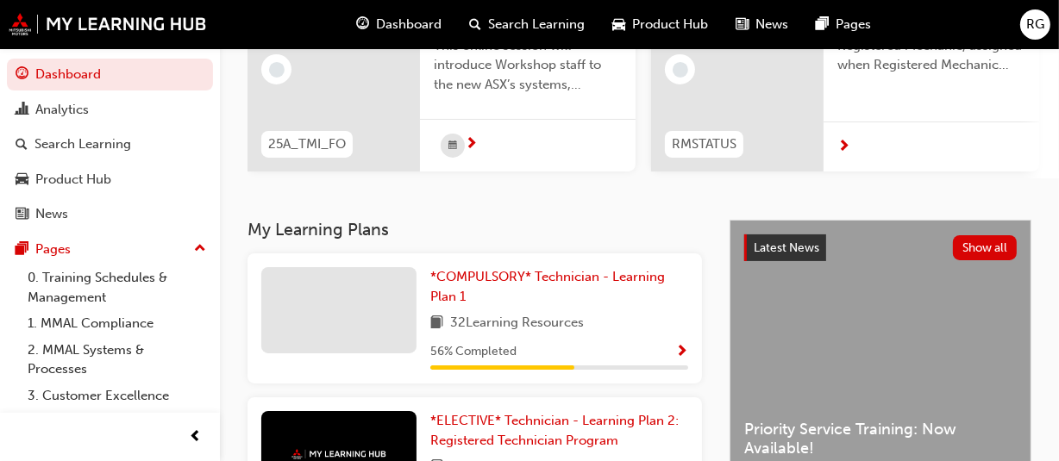
scroll to position [254, 0]
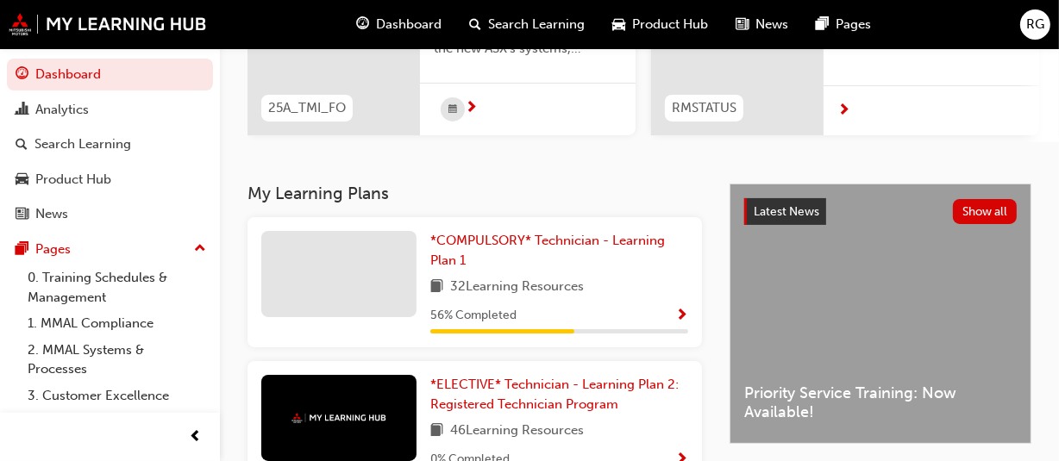
click at [549, 235] on div "*COMPULSORY* Technician - Learning Plan 1 32 Learning Resources 56 % Completed" at bounding box center [474, 282] width 454 height 130
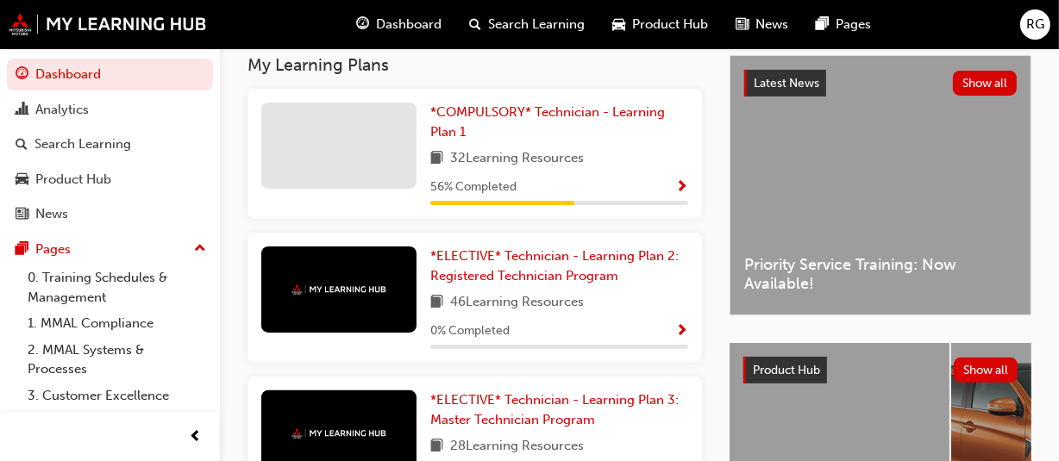
scroll to position [353, 0]
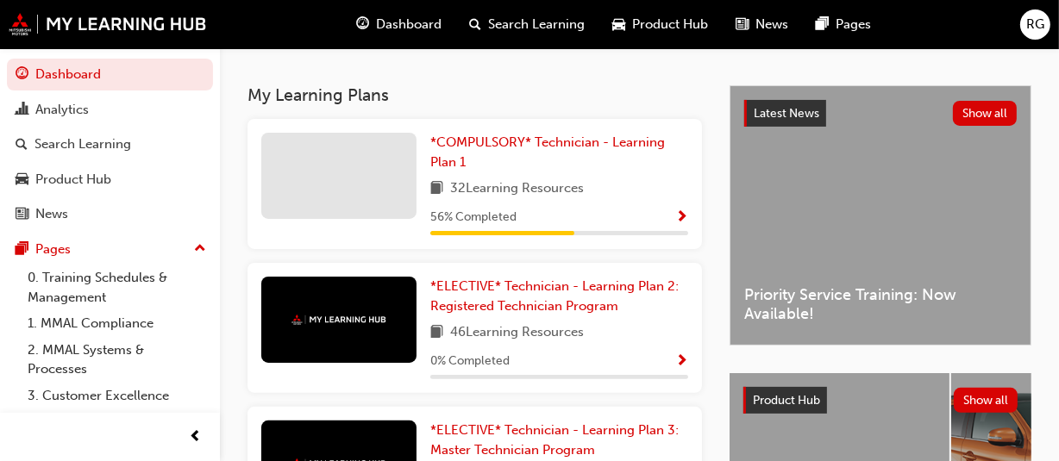
click at [372, 168] on div at bounding box center [338, 176] width 155 height 86
click at [442, 162] on span "*COMPULSORY* Technician - Learning Plan 1" at bounding box center [547, 152] width 235 height 35
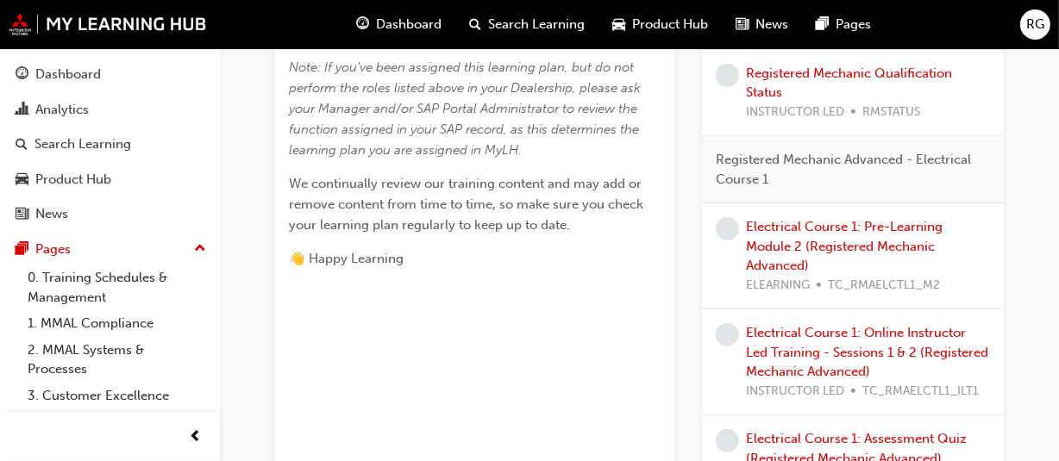
scroll to position [818, 0]
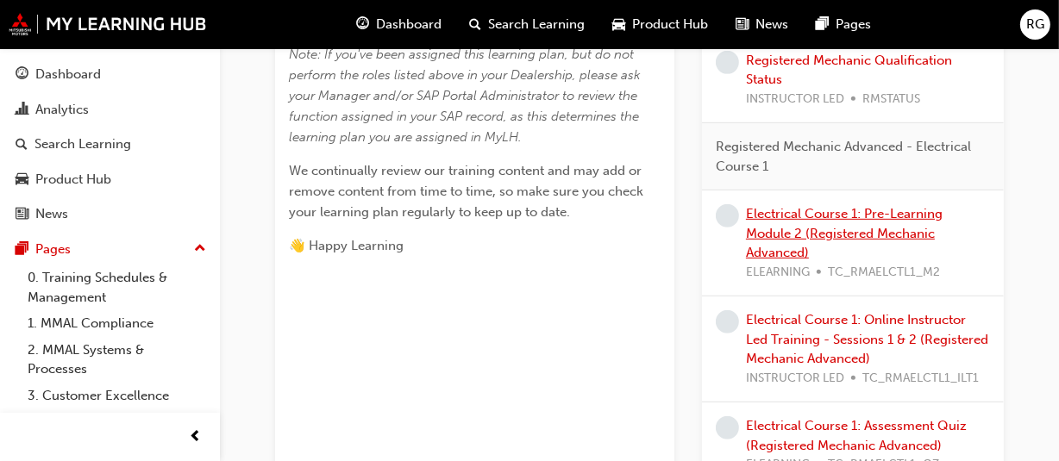
click at [783, 245] on link "Electrical Course 1: Pre-Learning Module 2 (Registered Mechanic Advanced)" at bounding box center [844, 233] width 197 height 54
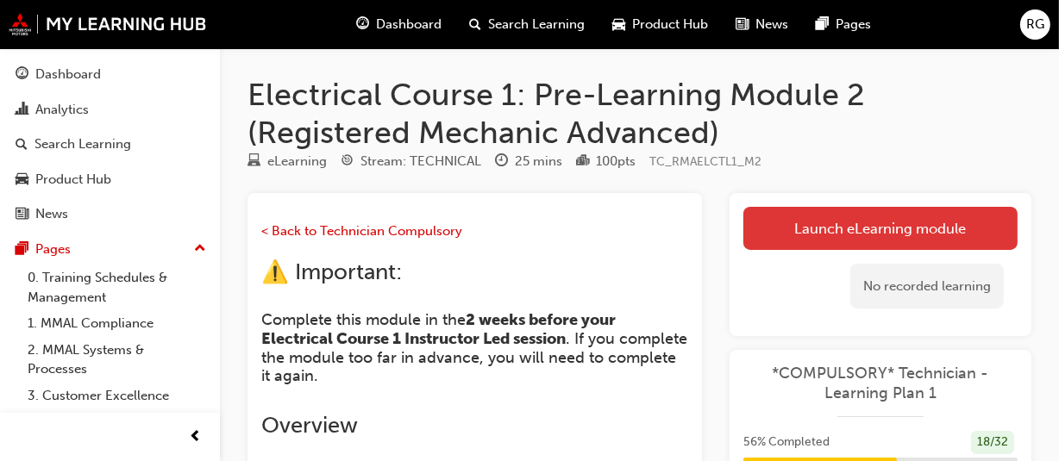
click at [865, 238] on link "Launch eLearning module" at bounding box center [880, 228] width 274 height 43
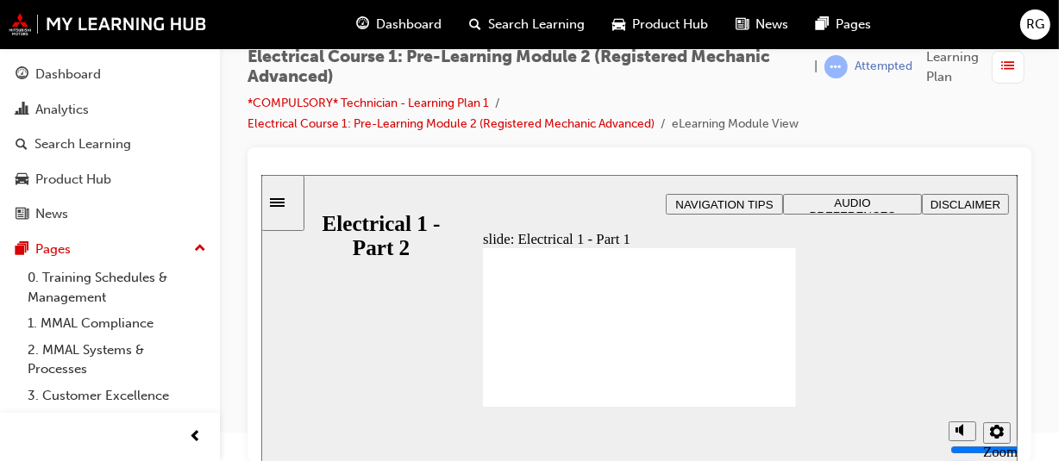
click at [817, 203] on div "slide: What will you learn today? Rectangle 1 Rectangle 2 Hello and welcome Mod…" at bounding box center [638, 318] width 756 height 288
click at [817, 203] on span "AUDIO PREFERENCES" at bounding box center [852, 209] width 86 height 26
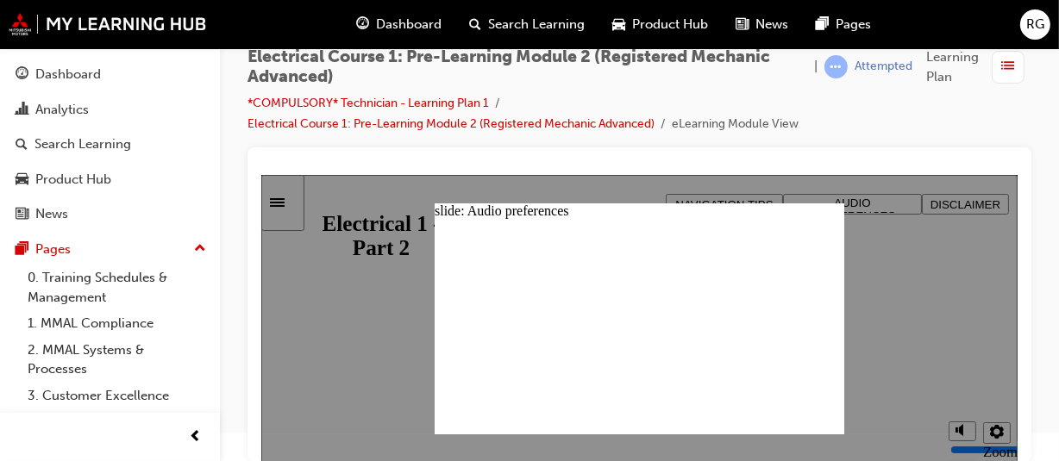
click at [341, 343] on div at bounding box center [638, 318] width 756 height 288
drag, startPoint x: 347, startPoint y: 341, endPoint x: 929, endPoint y: 94, distance: 632.2
click at [929, 174] on html "slide: What will you learn today? Rectangle 1 Rectangle 2 What will you learn t…" at bounding box center [638, 317] width 756 height 287
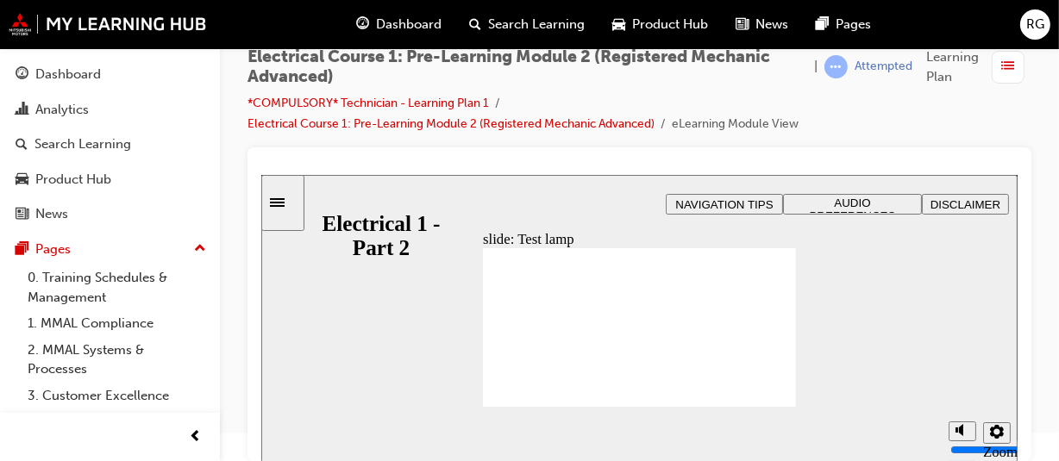
drag, startPoint x: 560, startPoint y: 380, endPoint x: 550, endPoint y: 382, distance: 9.6
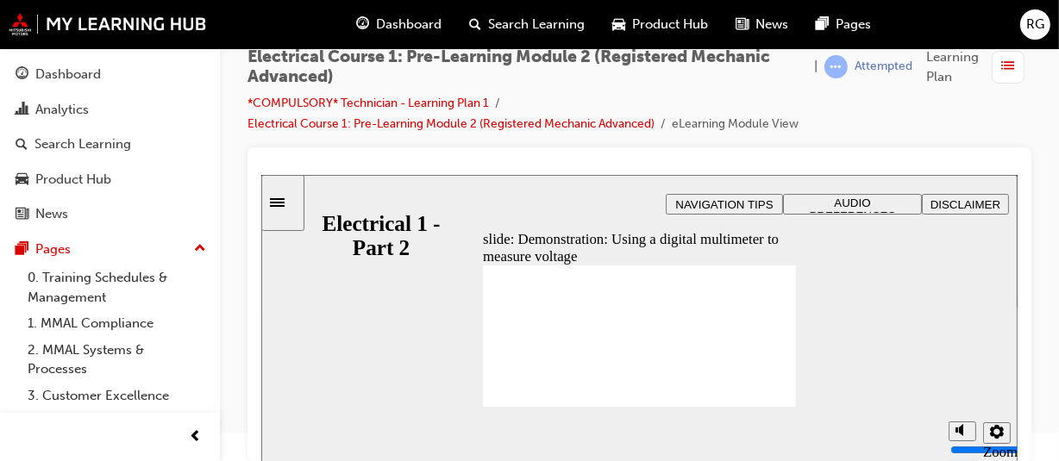
type input "30"
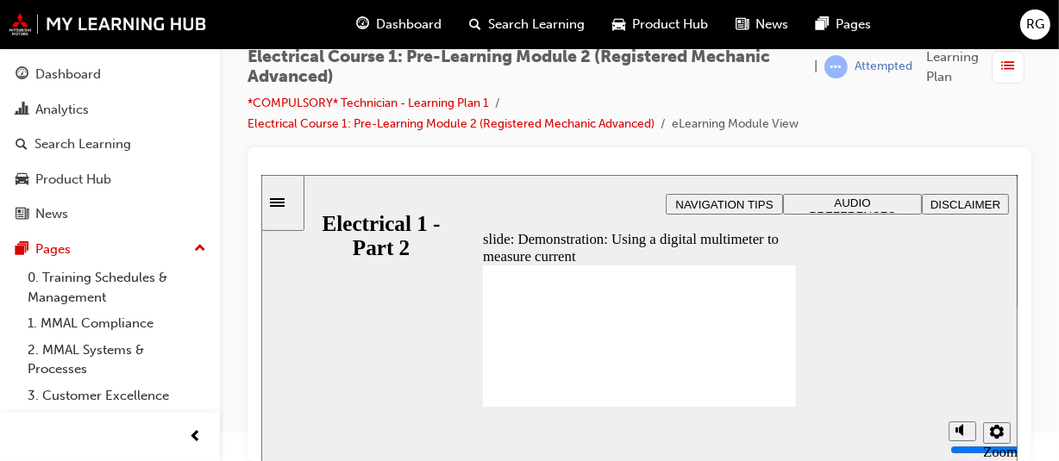
type input "30"
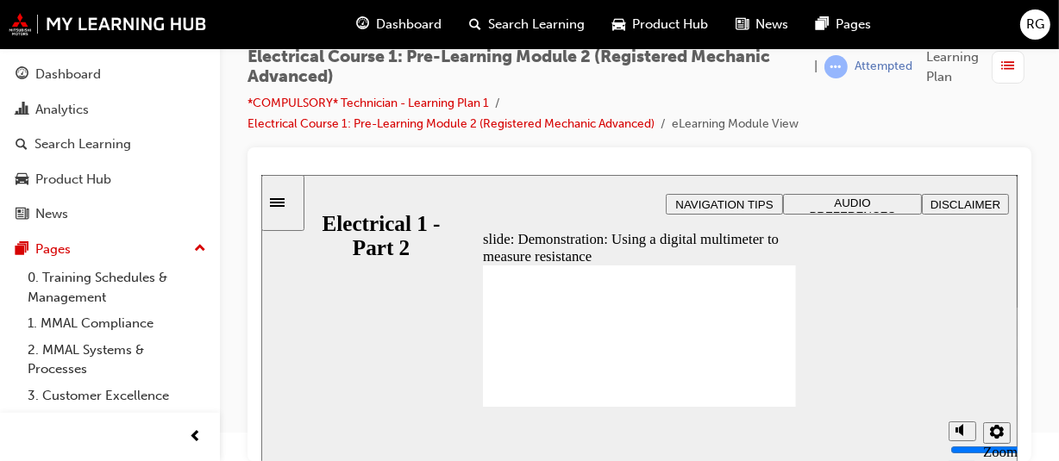
type input "24"
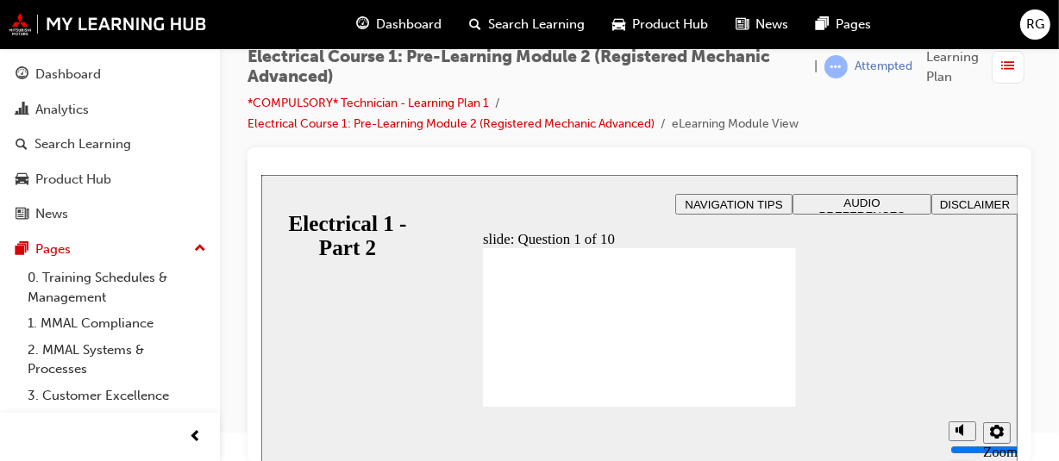
radio input "true"
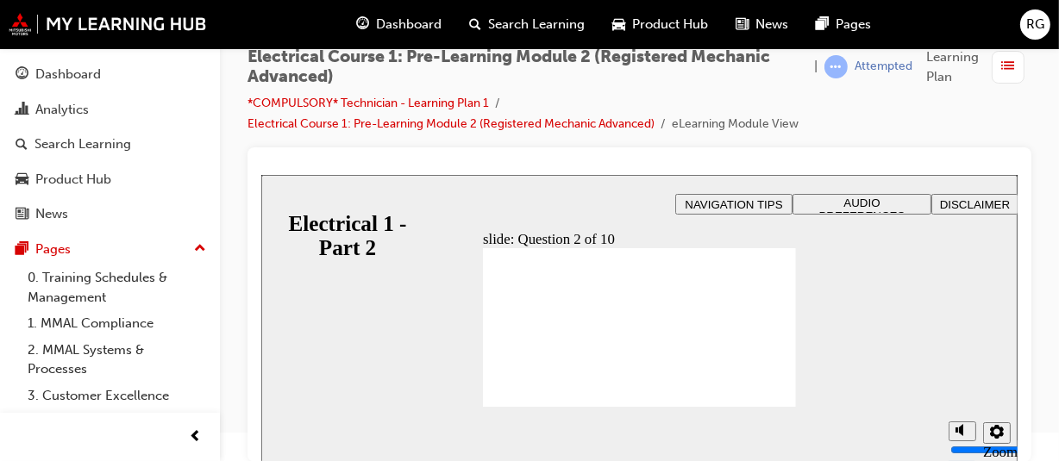
radio input "true"
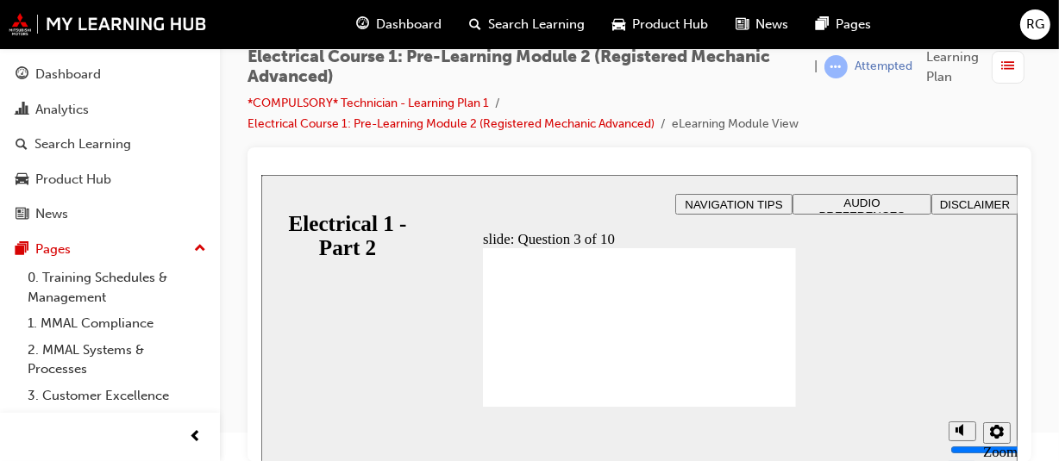
radio input "true"
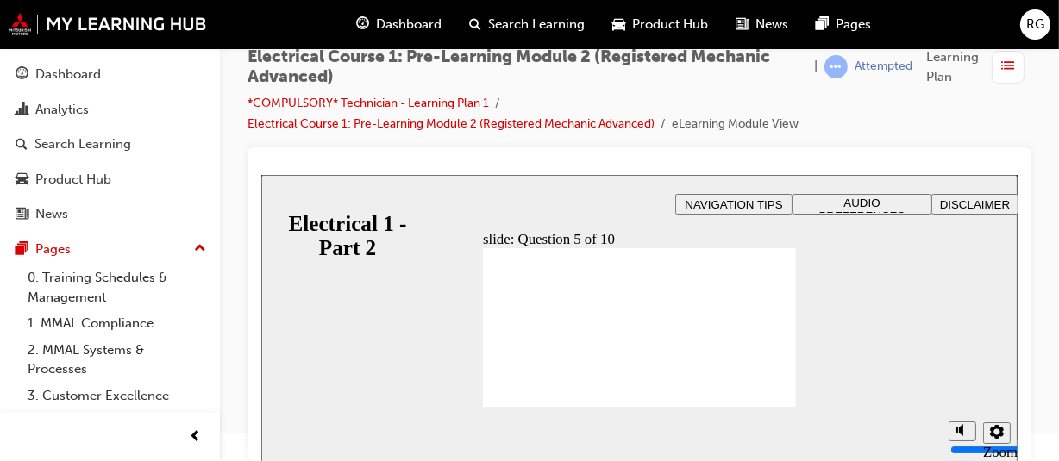
radio input "true"
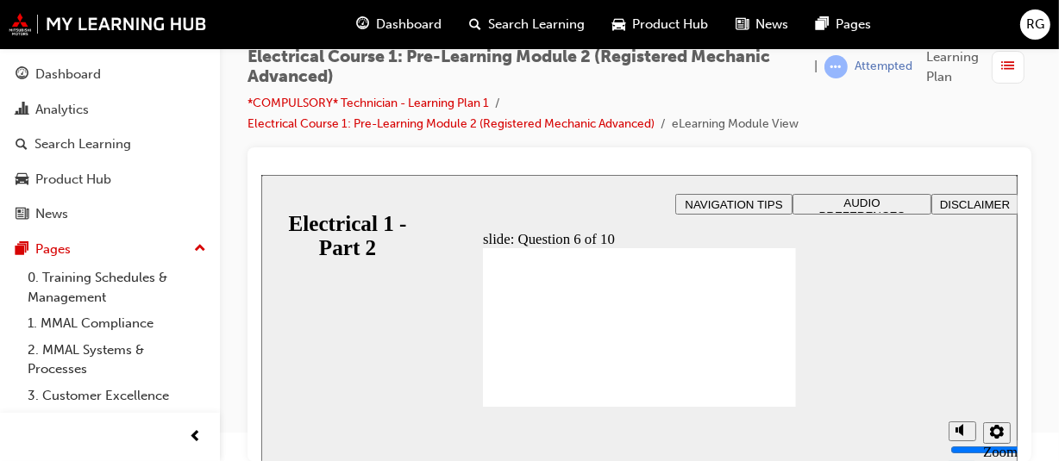
radio input "true"
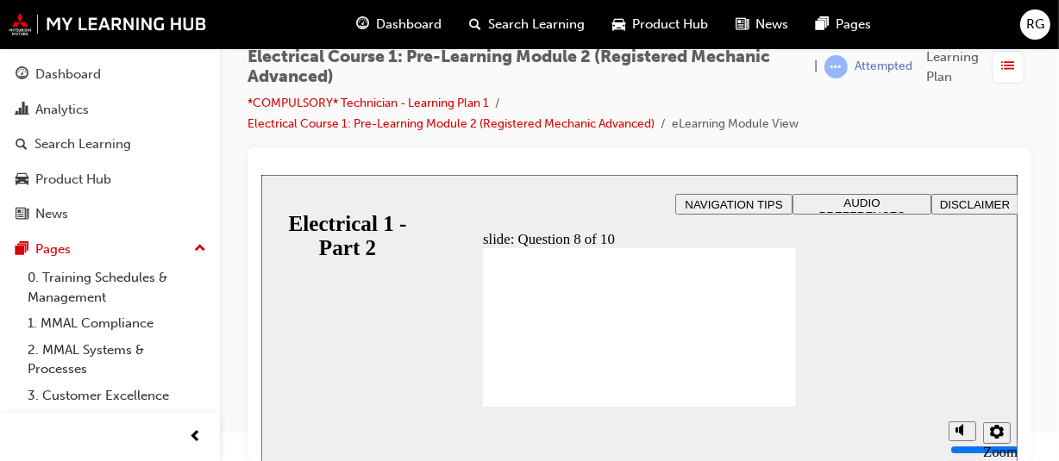
radio input "true"
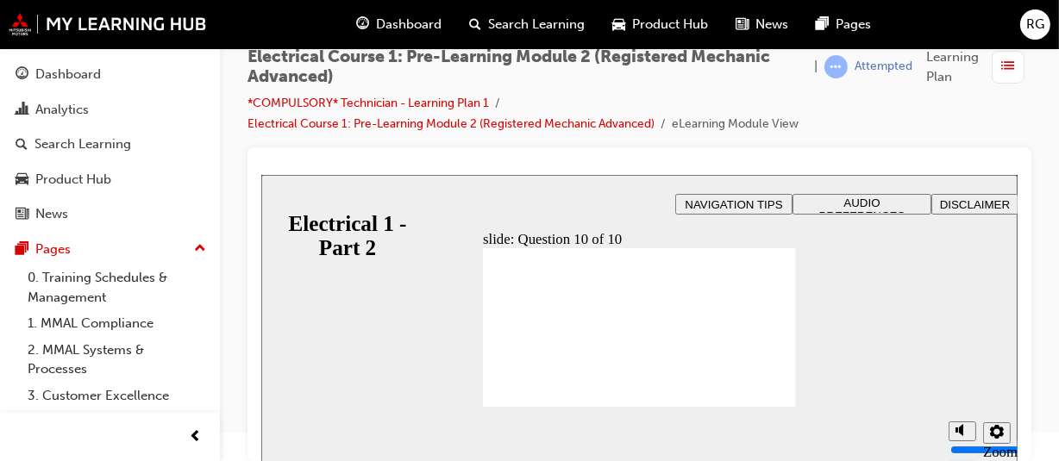
radio input "true"
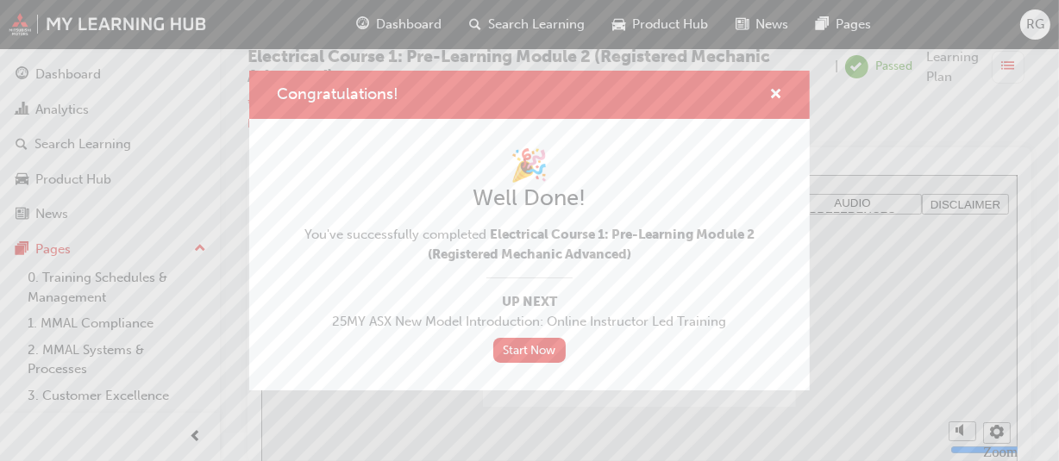
click at [784, 91] on div "Congratulations!" at bounding box center [529, 95] width 561 height 49
click at [779, 91] on span "cross-icon" at bounding box center [775, 96] width 13 height 16
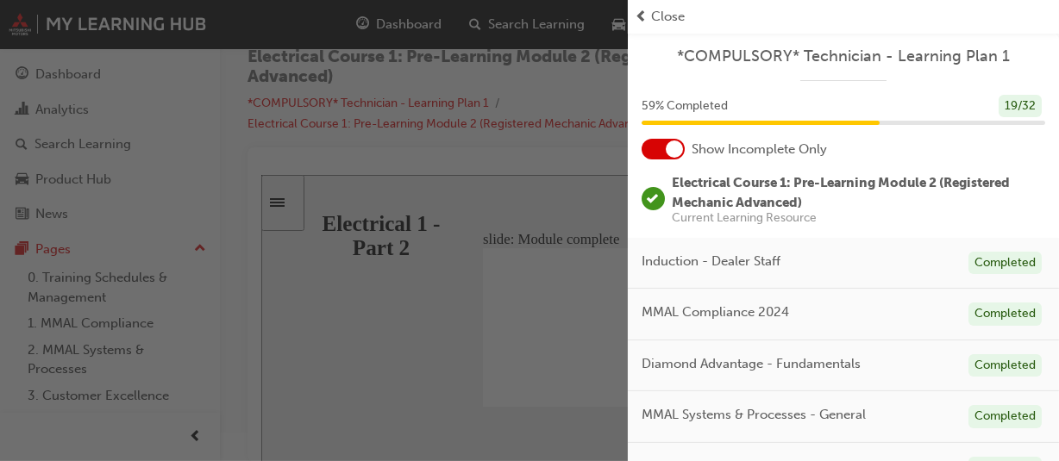
click at [652, 22] on span "Close" at bounding box center [668, 17] width 34 height 20
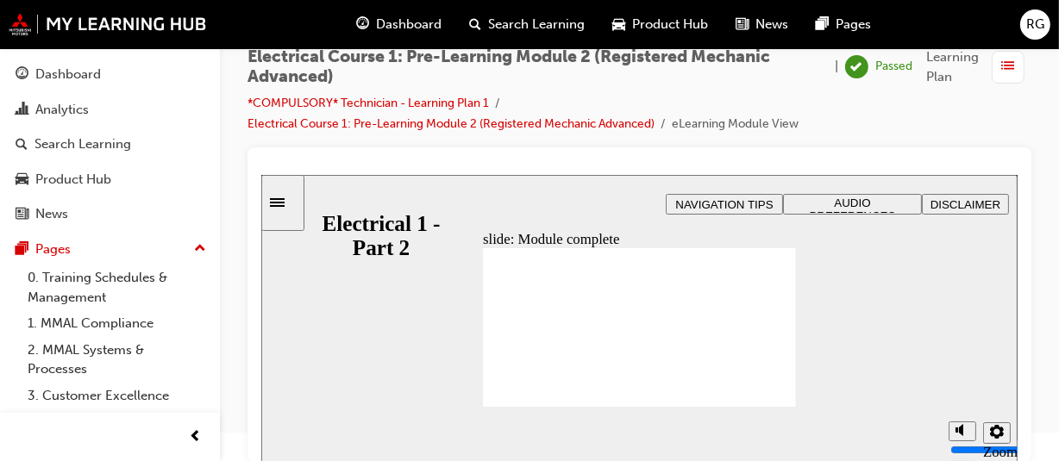
click at [397, 11] on div "Dashboard" at bounding box center [398, 24] width 113 height 35
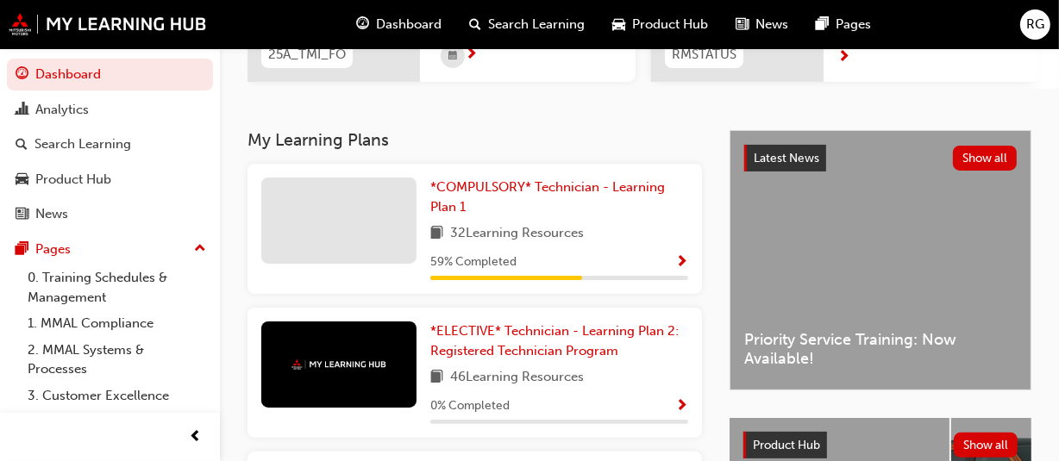
scroll to position [306, 0]
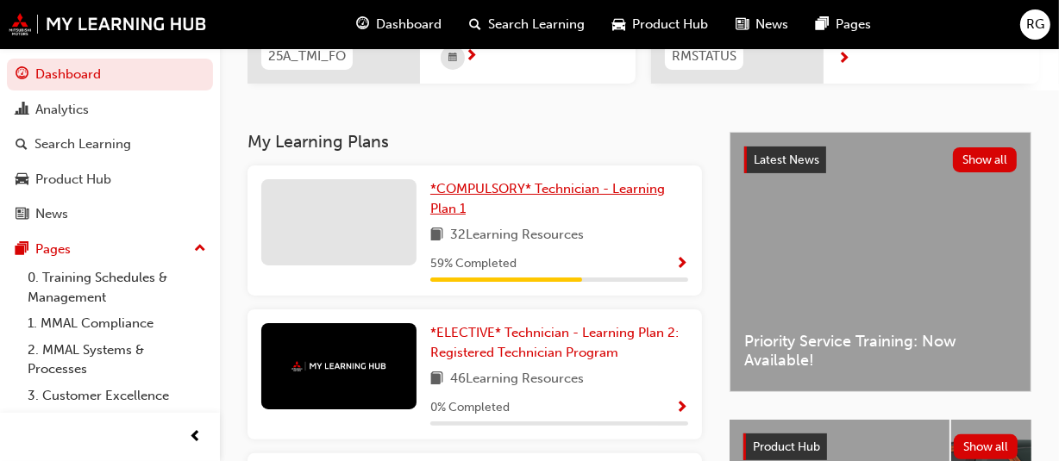
click at [460, 212] on span "*COMPULSORY* Technician - Learning Plan 1" at bounding box center [547, 198] width 235 height 35
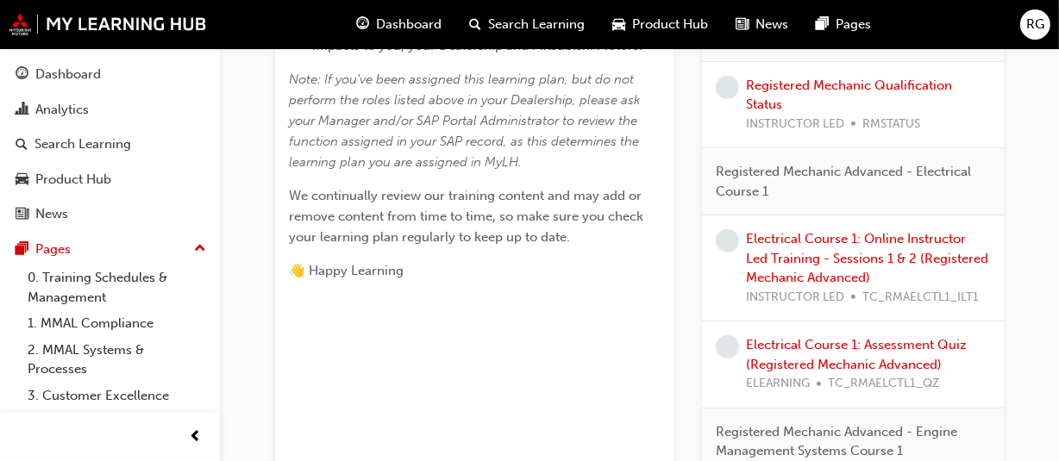
scroll to position [828, 0]
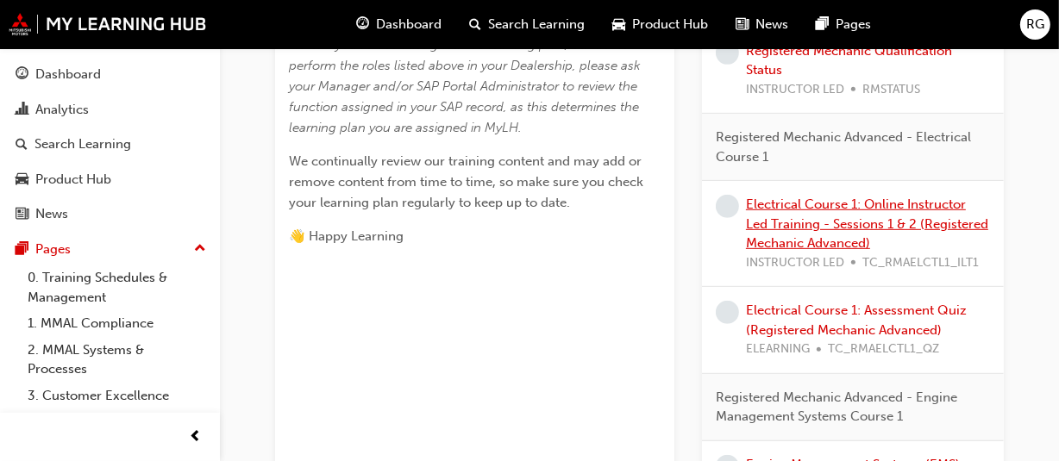
click at [805, 243] on link "Electrical Course 1: Online Instructor Led Training - Sessions 1 & 2 (Registere…" at bounding box center [867, 224] width 242 height 54
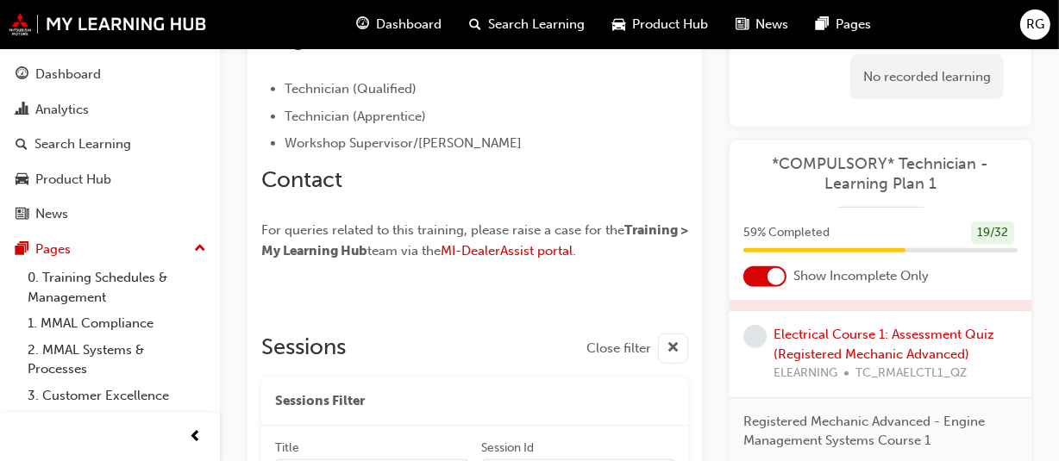
scroll to position [893, 0]
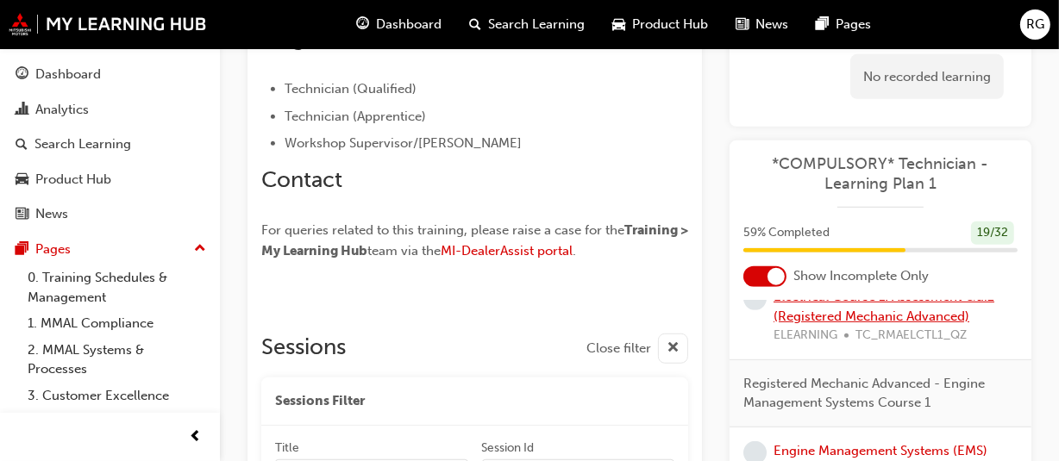
click at [819, 316] on link "Electrical Course 1: Assessment Quiz (Registered Mechanic Advanced)" at bounding box center [884, 306] width 221 height 35
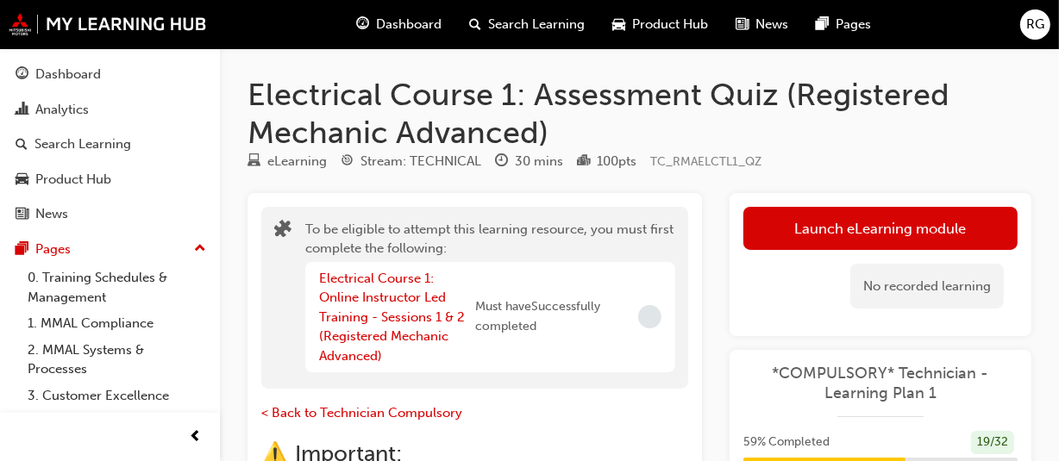
click at [377, 30] on span "Dashboard" at bounding box center [409, 25] width 66 height 20
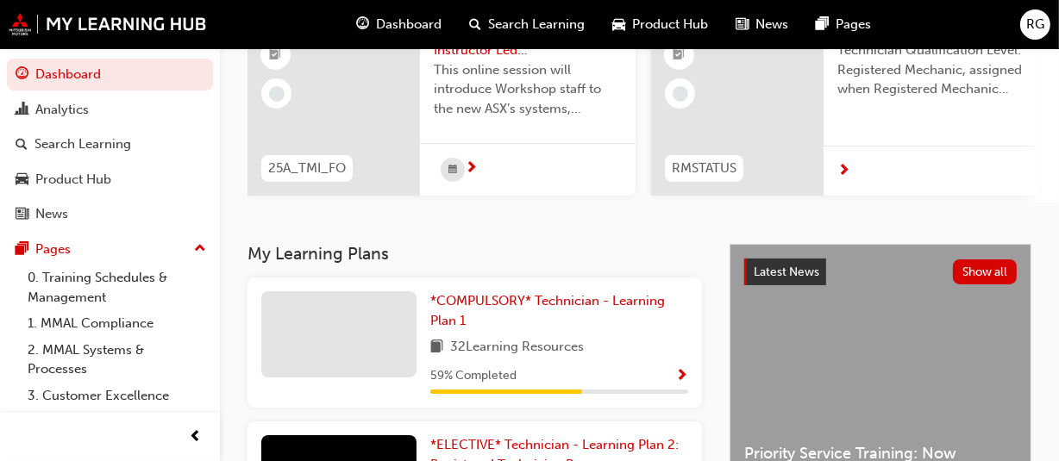
scroll to position [417, 0]
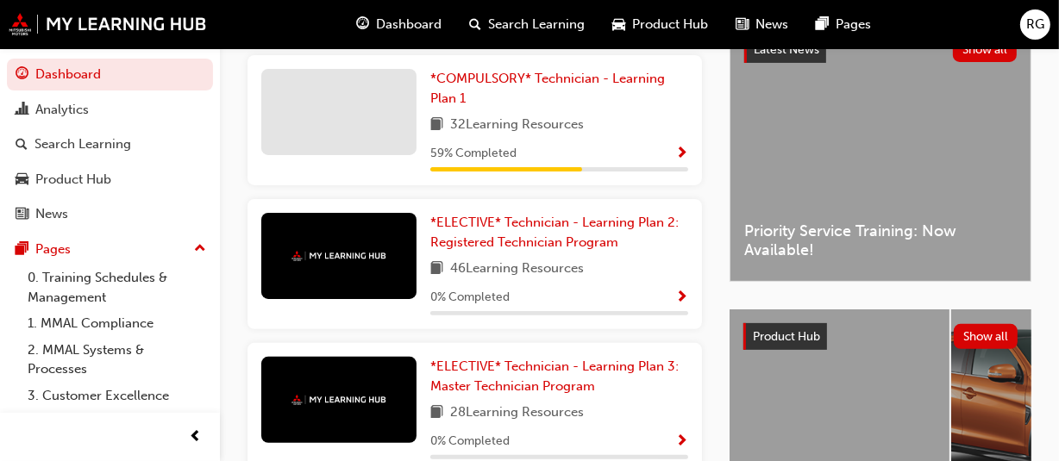
click at [397, 141] on div at bounding box center [338, 112] width 155 height 86
click at [443, 106] on span "*COMPULSORY* Technician - Learning Plan 1" at bounding box center [547, 88] width 235 height 35
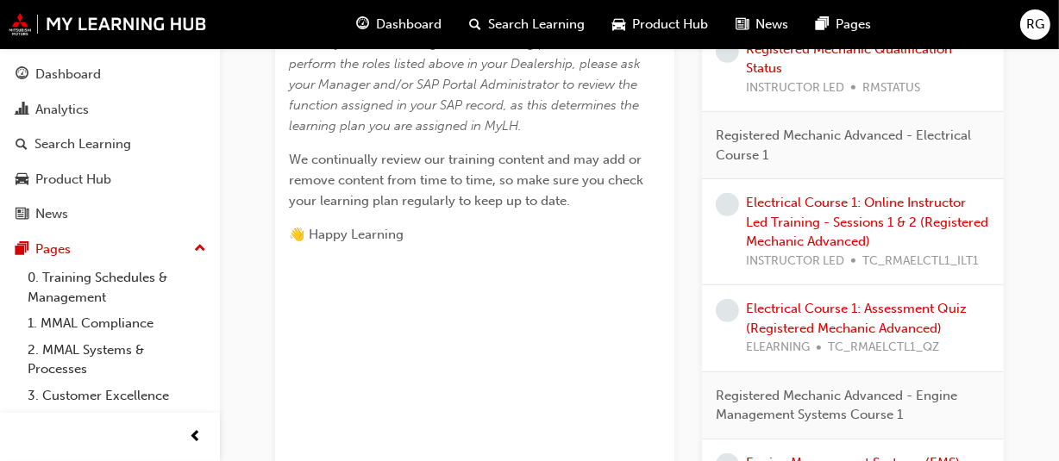
scroll to position [830, 0]
click at [878, 316] on link "Electrical Course 1: Assessment Quiz (Registered Mechanic Advanced)" at bounding box center [856, 317] width 221 height 35
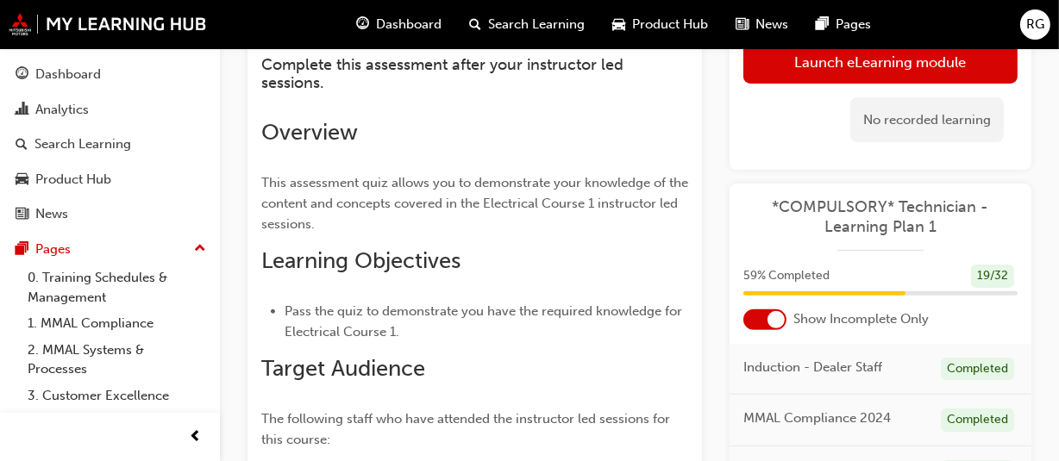
scroll to position [435, 0]
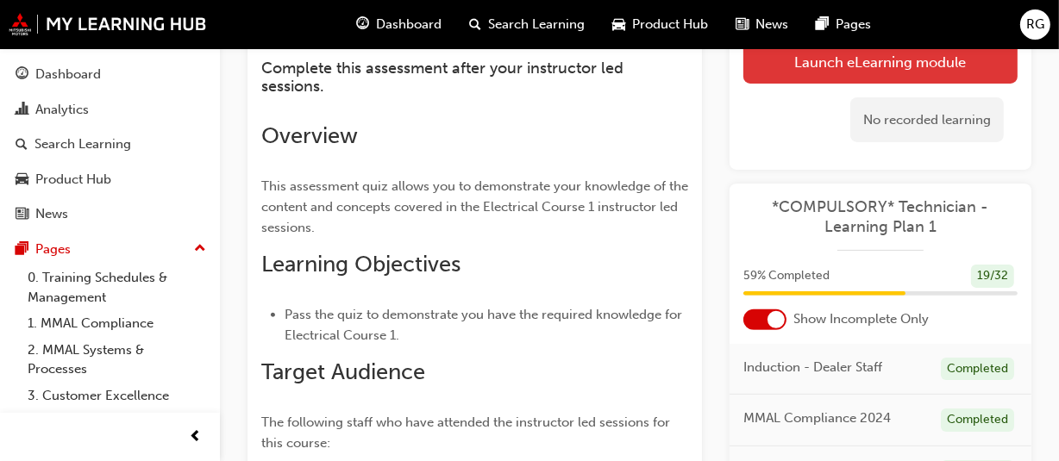
click at [890, 73] on button "Launch eLearning module" at bounding box center [880, 61] width 274 height 43
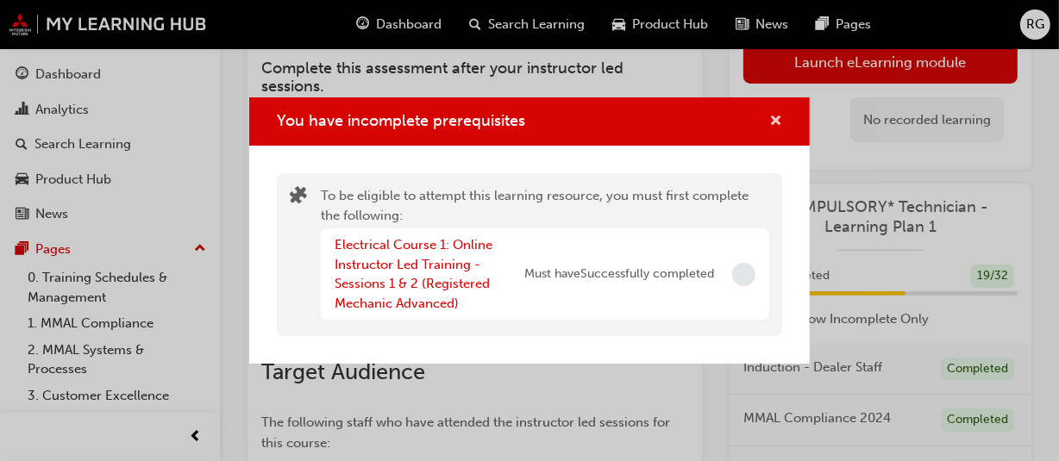
click at [780, 121] on span "cross-icon" at bounding box center [775, 123] width 13 height 16
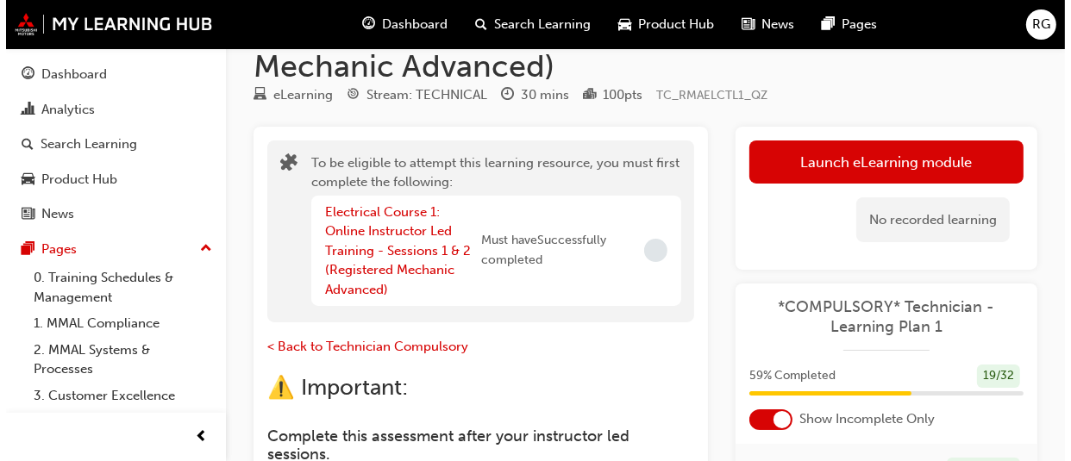
scroll to position [0, 0]
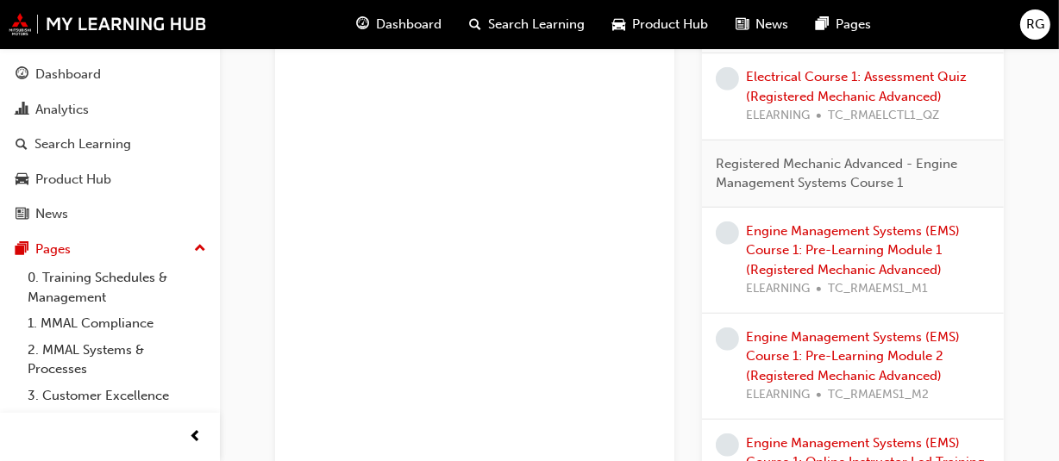
scroll to position [1063, 0]
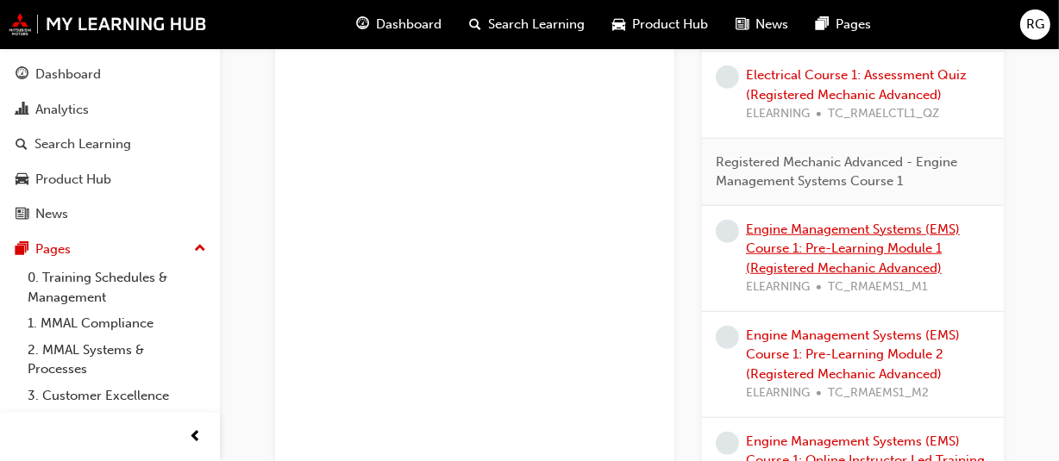
click at [886, 264] on link "Engine Management Systems (EMS) Course 1: Pre-Learning Module 1 (Registered Mec…" at bounding box center [853, 249] width 214 height 54
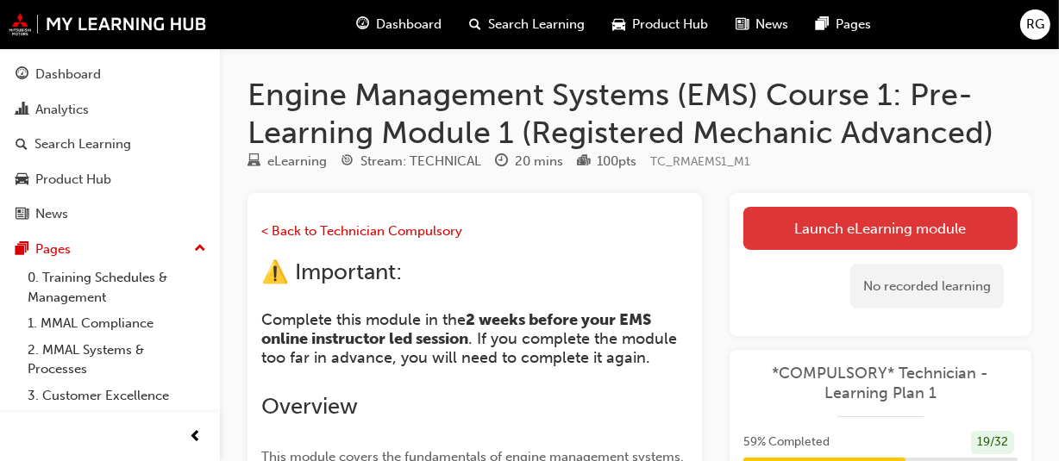
click at [879, 233] on link "Launch eLearning module" at bounding box center [880, 228] width 274 height 43
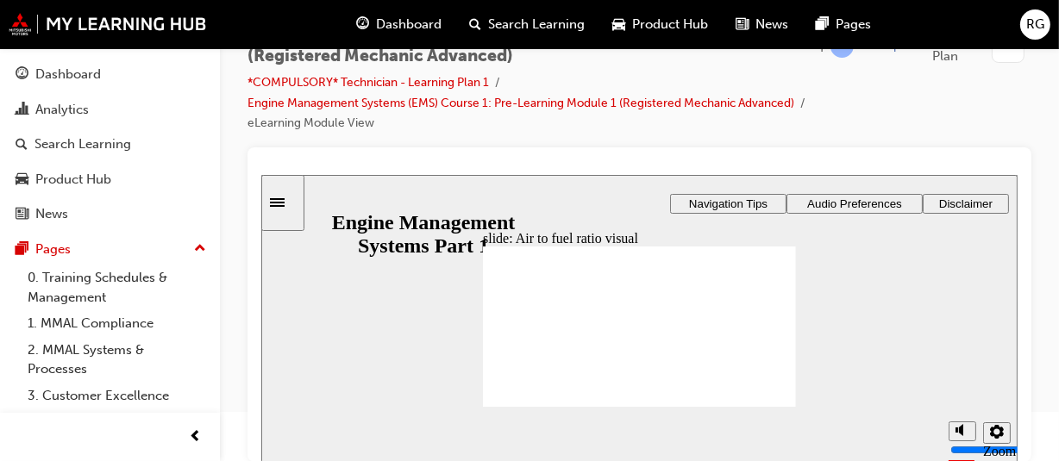
drag, startPoint x: 774, startPoint y: 406, endPoint x: 780, endPoint y: 398, distance: 10.5
click at [780, 398] on div "slide: Air to fuel ratio example Rectangle 1 Air to fuel ratio example A suitab…" at bounding box center [638, 318] width 756 height 288
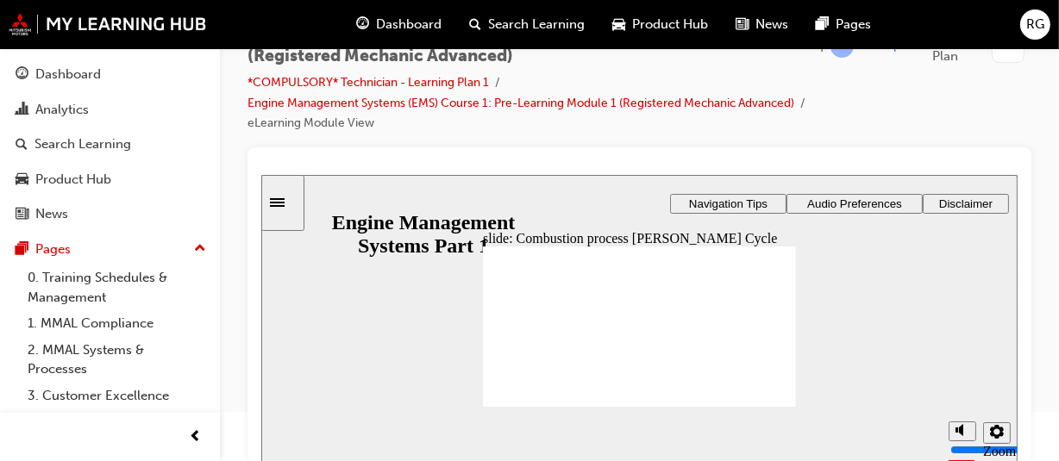
drag, startPoint x: 639, startPoint y: 304, endPoint x: 648, endPoint y: 301, distance: 9.3
click at [648, 301] on div "Rectangle 1 Rectangle 3 Combustion process Atkinson Cycle The Atkinson Cycle is…" at bounding box center [638, 334] width 313 height 176
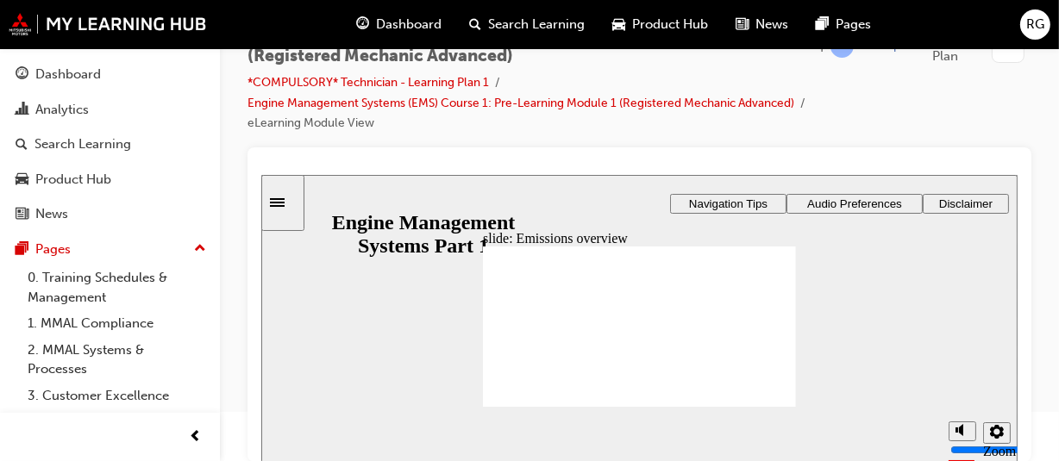
drag, startPoint x: 524, startPoint y: 360, endPoint x: 767, endPoint y: 353, distance: 243.3
drag, startPoint x: 525, startPoint y: 303, endPoint x: 625, endPoint y: 360, distance: 115.1
drag, startPoint x: 521, startPoint y: 289, endPoint x: 620, endPoint y: 305, distance: 100.5
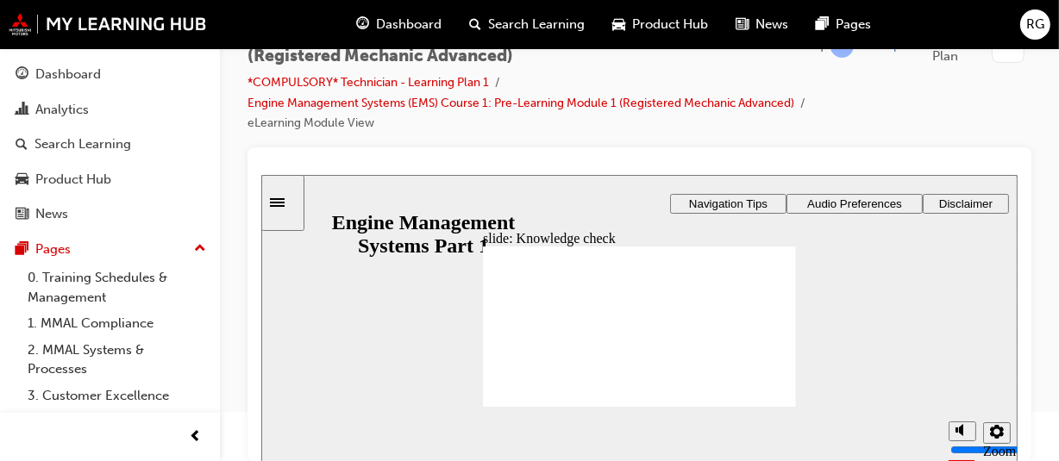
drag, startPoint x: 526, startPoint y: 329, endPoint x: 724, endPoint y: 304, distance: 199.1
drag, startPoint x: 503, startPoint y: 316, endPoint x: 601, endPoint y: 323, distance: 98.5
drag, startPoint x: 529, startPoint y: 343, endPoint x: 690, endPoint y: 325, distance: 162.3
drag, startPoint x: 741, startPoint y: 360, endPoint x: 686, endPoint y: 371, distance: 55.5
drag, startPoint x: 524, startPoint y: 388, endPoint x: 756, endPoint y: 350, distance: 235.1
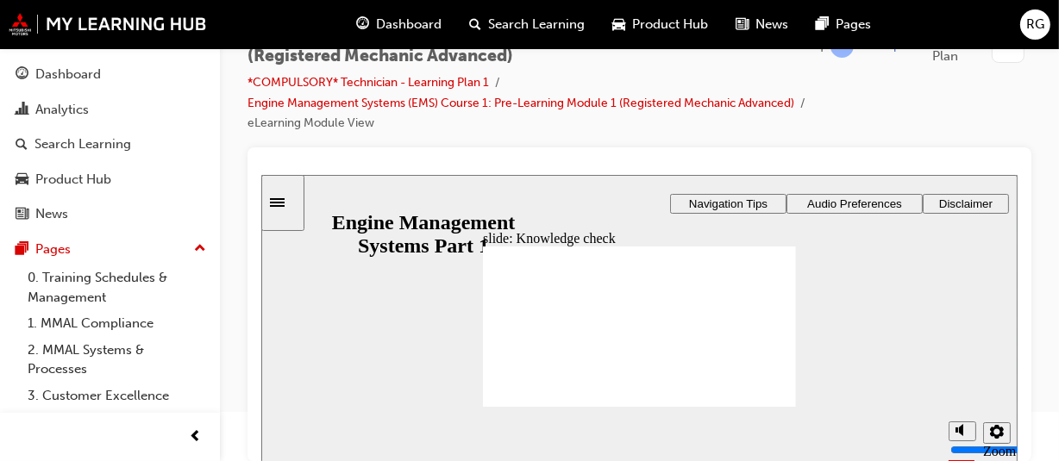
drag, startPoint x: 476, startPoint y: 373, endPoint x: 698, endPoint y: 379, distance: 221.7
click at [698, 379] on div "slide: Knowledge check Rectangle 1 Rectangle 3 Knowledge check Drag and drop th…" at bounding box center [638, 318] width 756 height 288
drag, startPoint x: 692, startPoint y: 372, endPoint x: 746, endPoint y: 374, distance: 54.4
drag, startPoint x: 517, startPoint y: 378, endPoint x: 694, endPoint y: 380, distance: 177.7
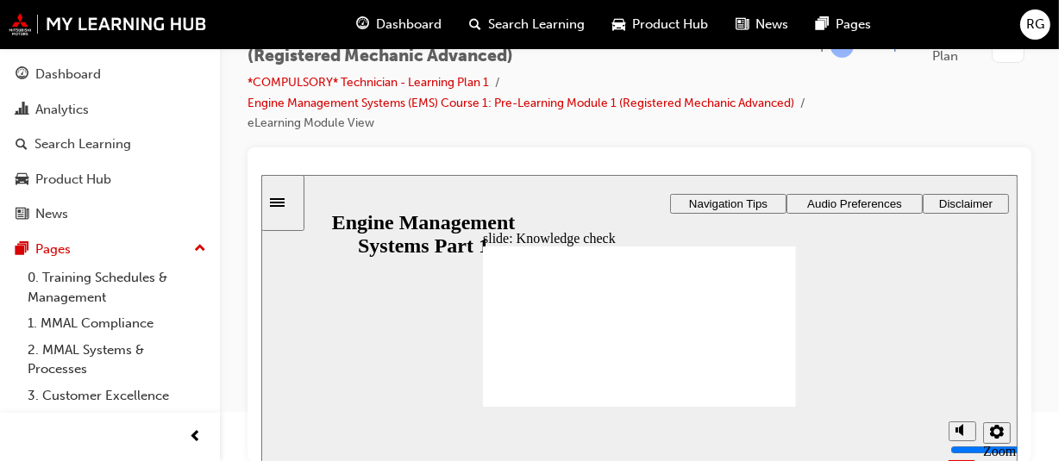
click at [302, 354] on div "slide: Knowledge check Incorrect You did not select the correct response. Click…" at bounding box center [638, 318] width 756 height 288
drag, startPoint x: 618, startPoint y: 319, endPoint x: 767, endPoint y: 302, distance: 149.3
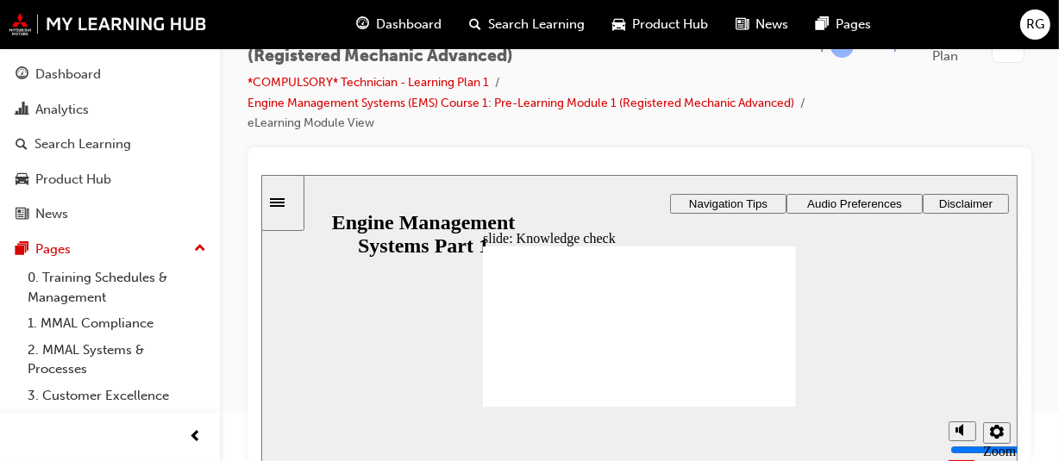
click at [767, 302] on div "Incorrect You did not select the correct response. Click the image below to see…" at bounding box center [638, 334] width 313 height 176
drag, startPoint x: 712, startPoint y: 298, endPoint x: 686, endPoint y: 338, distance: 47.4
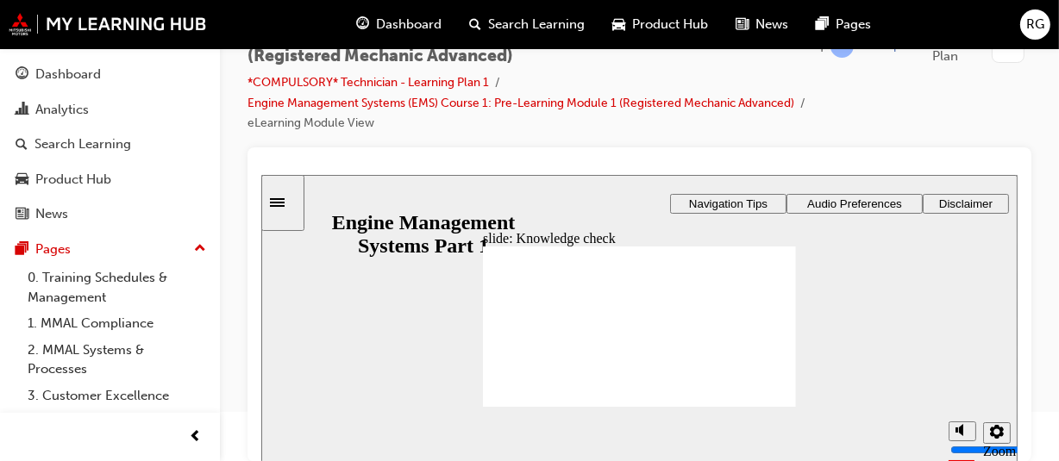
radio input "true"
drag, startPoint x: 655, startPoint y: 288, endPoint x: 679, endPoint y: 365, distance: 80.2
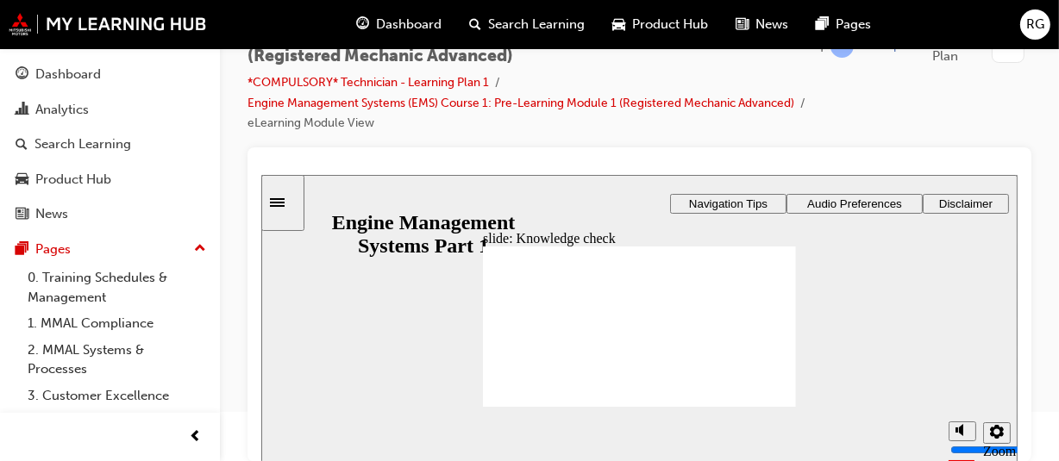
drag, startPoint x: 630, startPoint y: 298, endPoint x: 560, endPoint y: 325, distance: 75.9
drag, startPoint x: 688, startPoint y: 293, endPoint x: 673, endPoint y: 328, distance: 37.8
drag, startPoint x: 620, startPoint y: 293, endPoint x: 498, endPoint y: 335, distance: 129.3
drag, startPoint x: 594, startPoint y: 292, endPoint x: 520, endPoint y: 362, distance: 101.9
drag, startPoint x: 667, startPoint y: 362, endPoint x: 517, endPoint y: 373, distance: 150.5
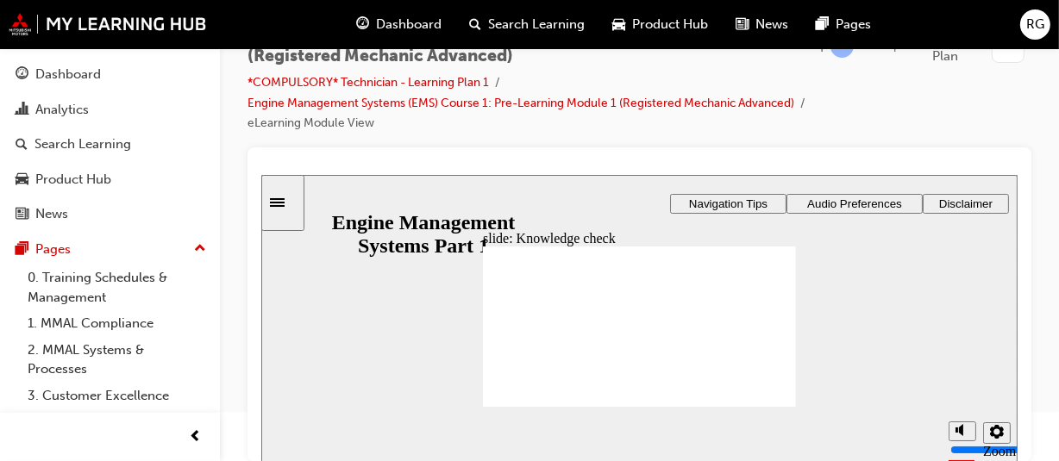
drag, startPoint x: 506, startPoint y: 371, endPoint x: 672, endPoint y: 372, distance: 165.6
drag, startPoint x: 596, startPoint y: 298, endPoint x: 519, endPoint y: 372, distance: 106.1
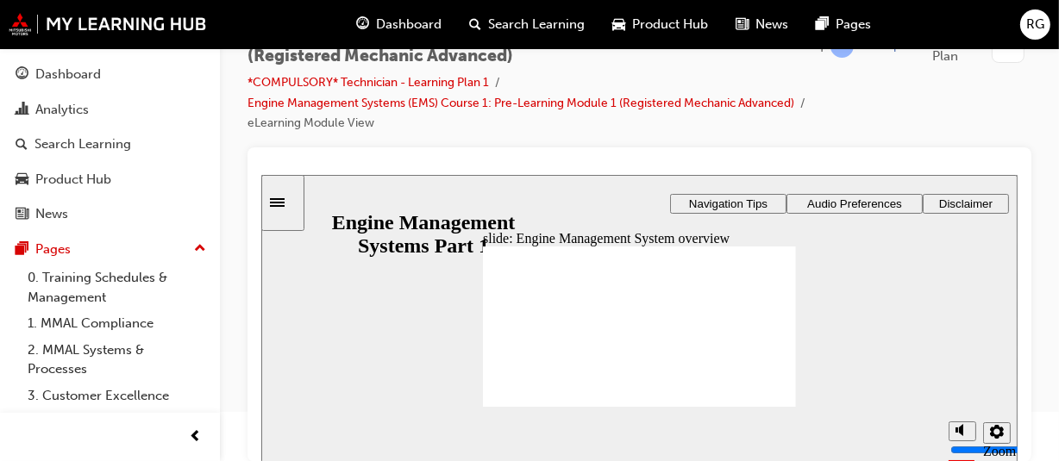
drag, startPoint x: 698, startPoint y: 309, endPoint x: 708, endPoint y: 310, distance: 10.4
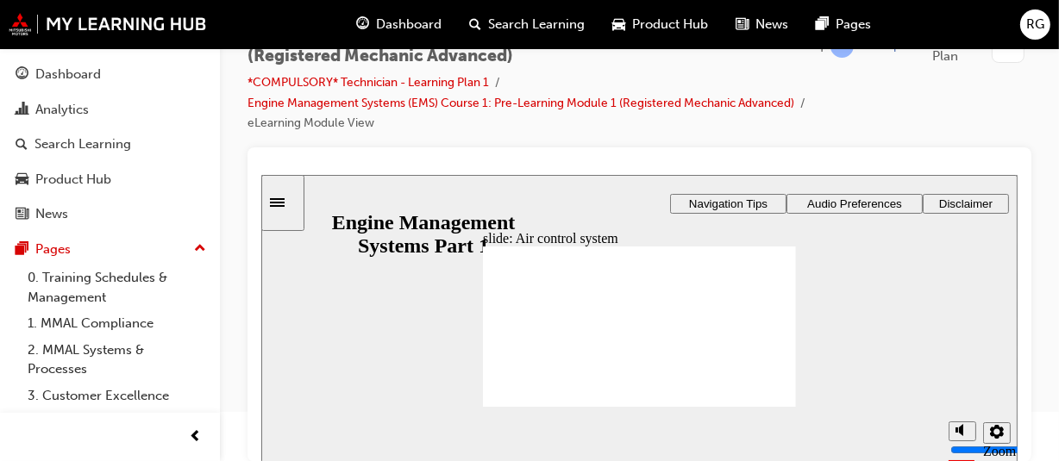
drag, startPoint x: 785, startPoint y: 401, endPoint x: 777, endPoint y: 397, distance: 8.9
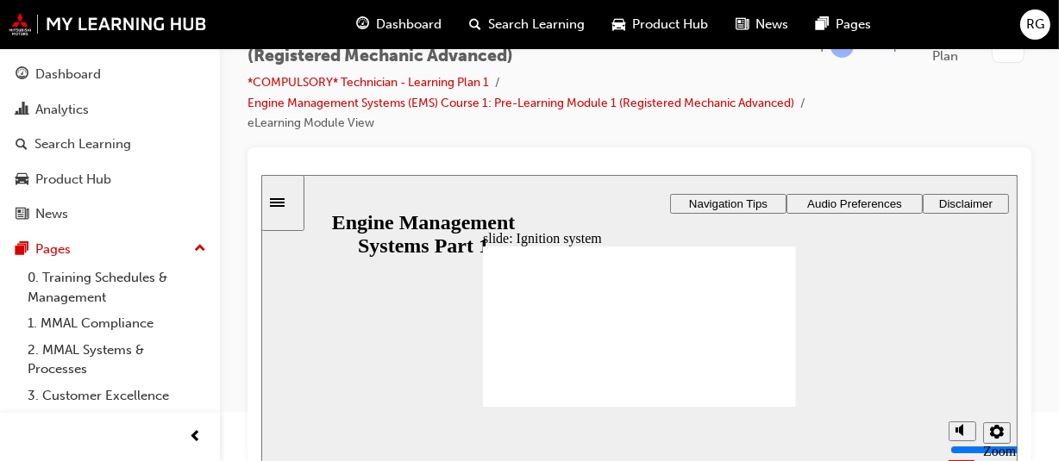
radio input "true"
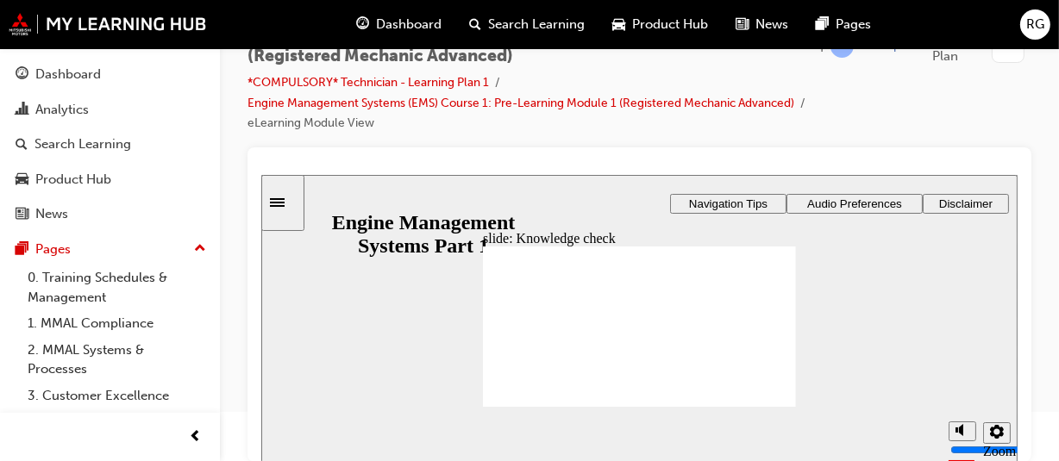
radio input "true"
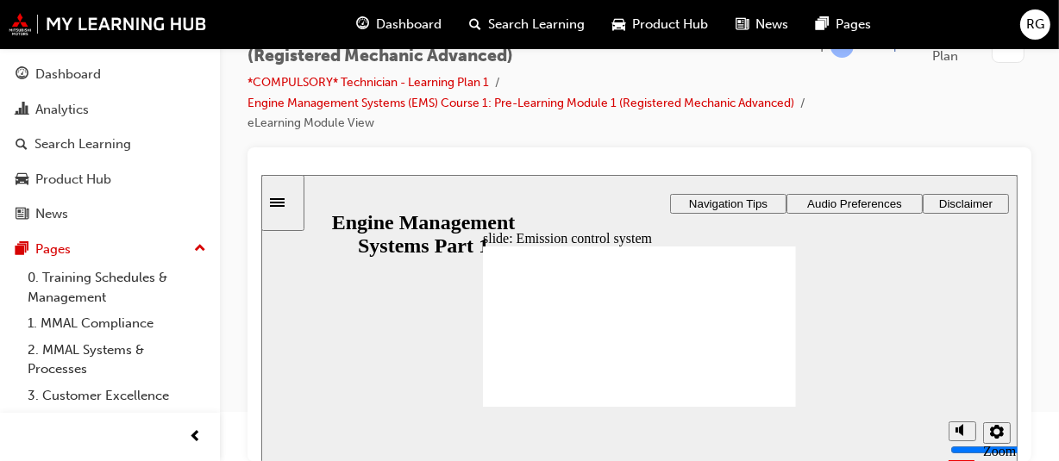
click at [599, 397] on div "Picture4.png Group 1 zoom icon 1 Oval 1 Rectangle 1 Rectangle 3 Emission contro…" at bounding box center [638, 334] width 313 height 176
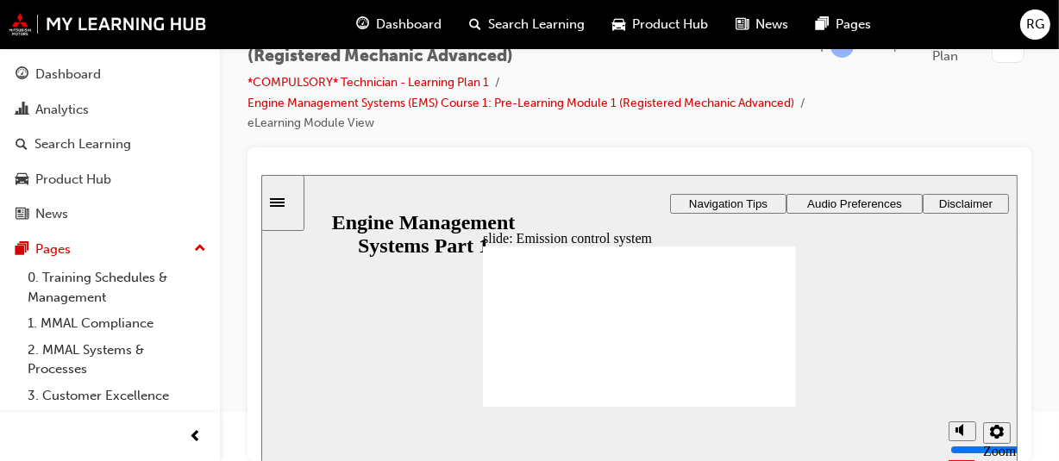
click at [633, 277] on div "Rectangle 1 Rectangle 3 Fuel vapour emissions control Click the boxes below to …" at bounding box center [638, 334] width 313 height 176
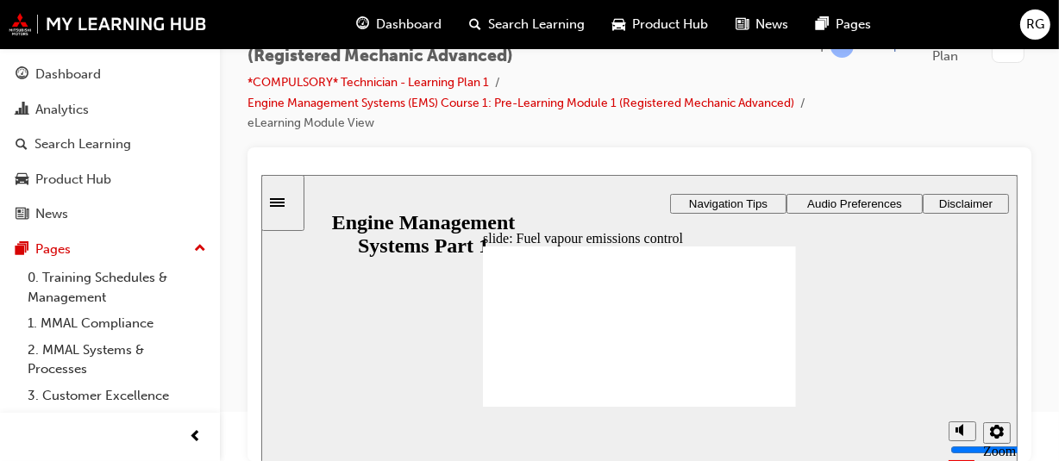
click at [594, 364] on div "Rectangle 1 Rectangle 3 Fuel vapour emissions control Click the boxes below to …" at bounding box center [638, 334] width 313 height 176
click at [606, 339] on div "Rectangle 1 Rectangle 3 Fuel vapour emissions control Click the boxes below to …" at bounding box center [638, 334] width 313 height 176
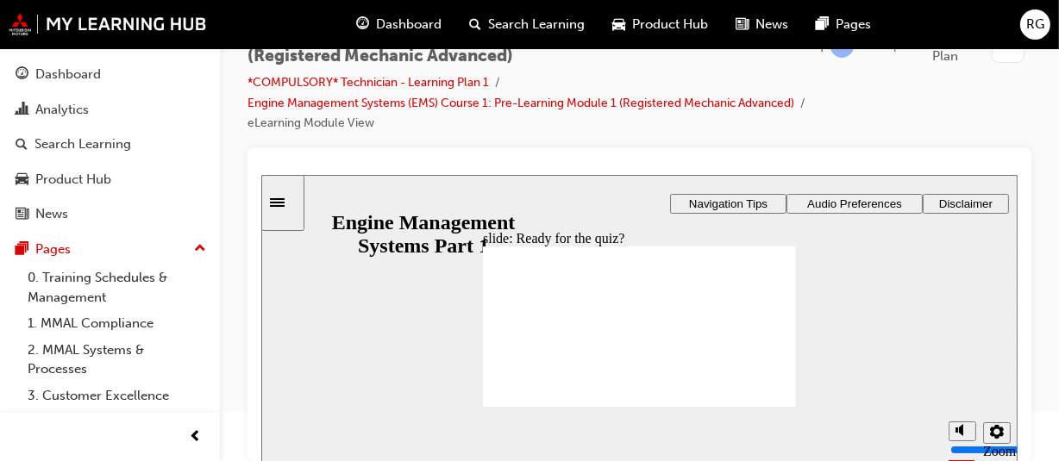
drag, startPoint x: 709, startPoint y: 297, endPoint x: 510, endPoint y: 330, distance: 202.0
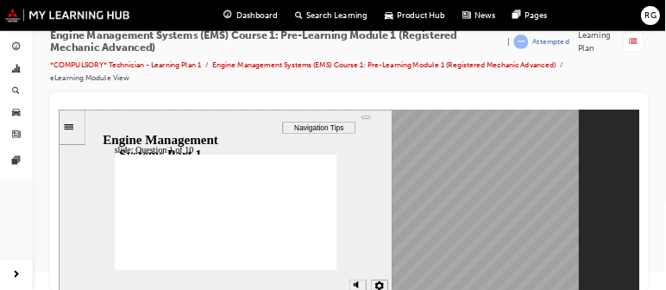
scroll to position [49, 0]
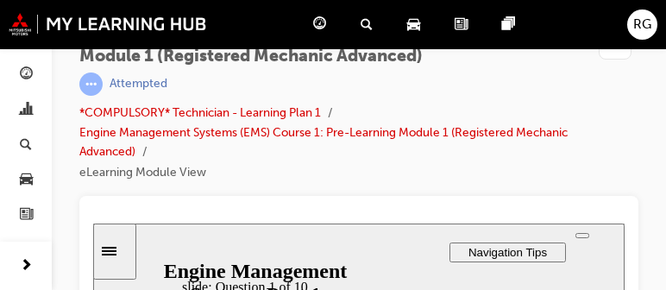
drag, startPoint x: 984, startPoint y: 21, endPoint x: 435, endPoint y: 166, distance: 567.3
click at [435, 166] on ul "*COMPULSORY* Technician - Learning Plan 1 Engine Management Systems (EMS) Cours…" at bounding box center [331, 142] width 505 height 79
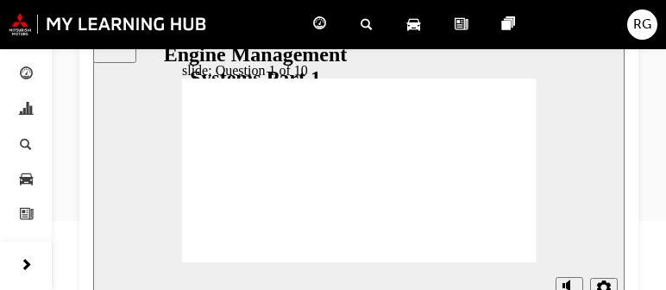
scroll to position [293, 0]
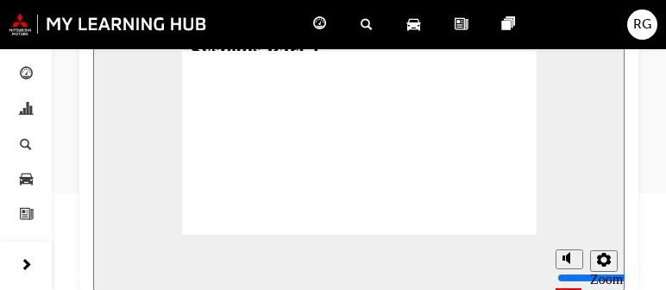
drag, startPoint x: 377, startPoint y: 103, endPoint x: 419, endPoint y: 113, distance: 43.3
drag, startPoint x: 256, startPoint y: 109, endPoint x: 370, endPoint y: 147, distance: 120.0
drag, startPoint x: 384, startPoint y: 112, endPoint x: 373, endPoint y: 179, distance: 68.1
drag, startPoint x: 301, startPoint y: 103, endPoint x: 290, endPoint y: 131, distance: 29.8
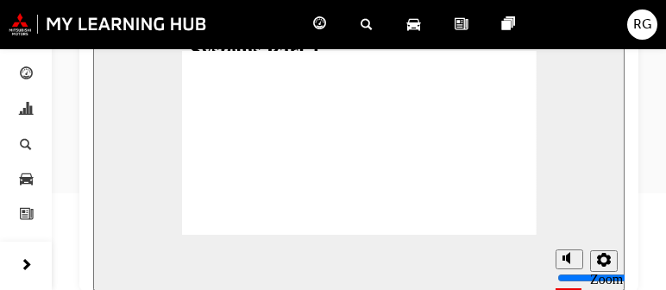
drag, startPoint x: 318, startPoint y: 99, endPoint x: 315, endPoint y: 115, distance: 15.9
drag, startPoint x: 385, startPoint y: 178, endPoint x: 222, endPoint y: 176, distance: 163.9
drag, startPoint x: 308, startPoint y: 116, endPoint x: 379, endPoint y: 198, distance: 108.2
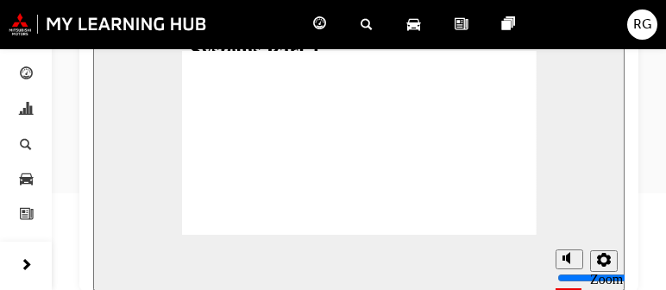
drag, startPoint x: 318, startPoint y: 114, endPoint x: 403, endPoint y: 142, distance: 89.2
drag, startPoint x: 255, startPoint y: 112, endPoint x: 264, endPoint y: 167, distance: 55.9
drag, startPoint x: 467, startPoint y: 112, endPoint x: 486, endPoint y: 167, distance: 58.4
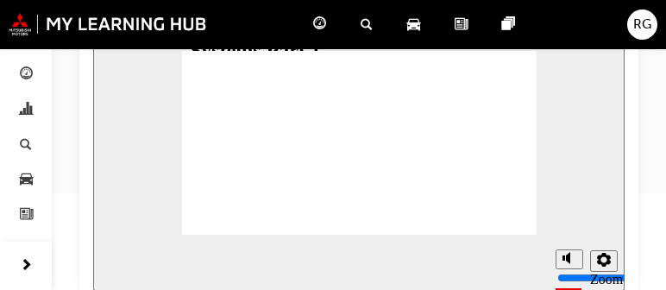
radio input "true"
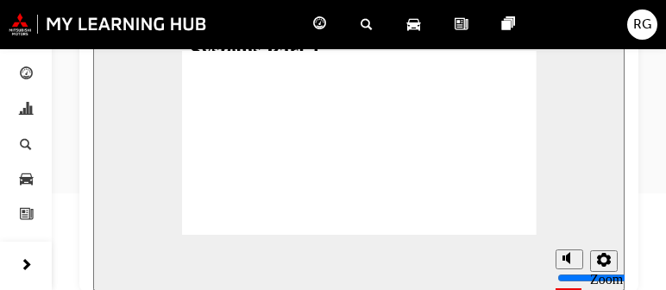
radio input "true"
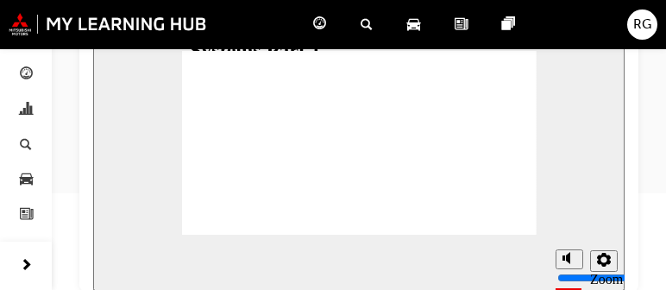
radio input "true"
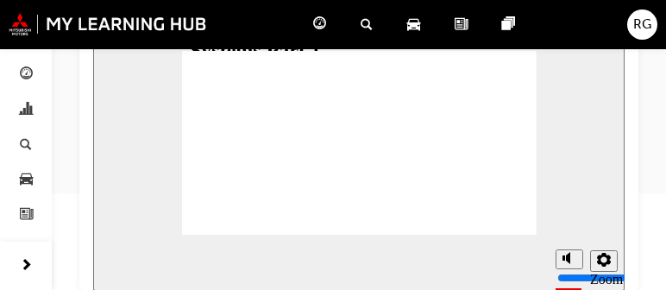
drag, startPoint x: 278, startPoint y: 114, endPoint x: 260, endPoint y: 185, distance: 73.6
drag, startPoint x: 360, startPoint y: 111, endPoint x: 253, endPoint y: 141, distance: 111.9
drag, startPoint x: 432, startPoint y: 113, endPoint x: 248, endPoint y: 153, distance: 188.1
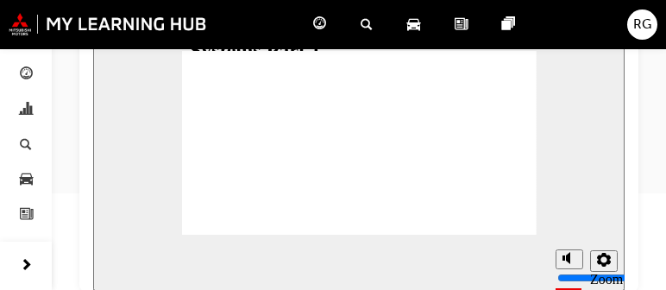
checkbox input "true"
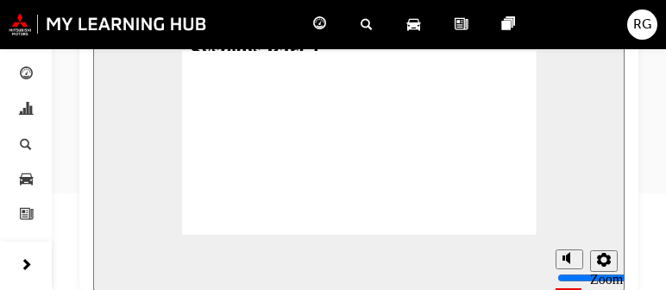
radio input "true"
drag, startPoint x: 229, startPoint y: 109, endPoint x: 228, endPoint y: 171, distance: 62.1
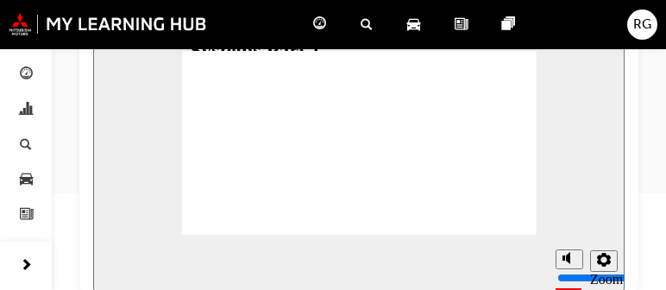
drag, startPoint x: 325, startPoint y: 92, endPoint x: 310, endPoint y: 104, distance: 19.0
click at [310, 103] on div "Rectangle 1 Rectangle 3 Question 9 of 10 Drag and drop the boxes below with the…" at bounding box center [359, 150] width 354 height 199
drag, startPoint x: 308, startPoint y: 107, endPoint x: 224, endPoint y: 142, distance: 90.8
drag, startPoint x: 386, startPoint y: 105, endPoint x: 232, endPoint y: 159, distance: 163.4
drag, startPoint x: 475, startPoint y: 100, endPoint x: 241, endPoint y: 186, distance: 249.9
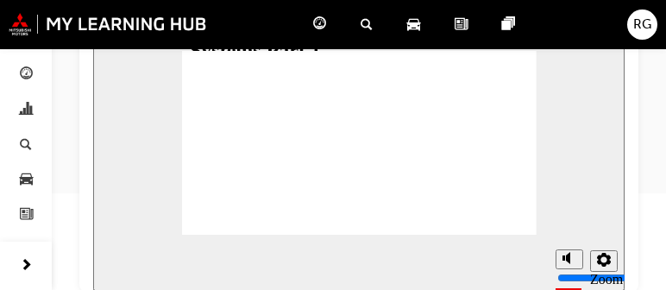
drag, startPoint x: 398, startPoint y: 110, endPoint x: 249, endPoint y: 142, distance: 151.9
drag, startPoint x: 251, startPoint y: 110, endPoint x: 298, endPoint y: 107, distance: 46.7
drag, startPoint x: 465, startPoint y: 112, endPoint x: 459, endPoint y: 147, distance: 35.9
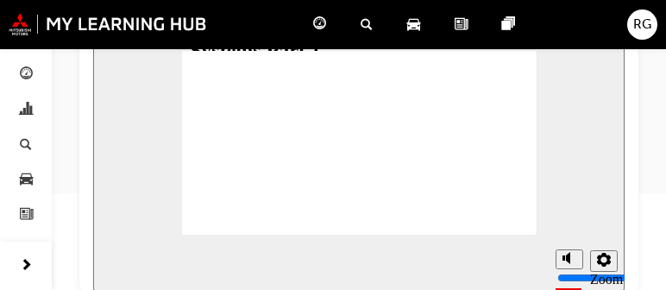
drag, startPoint x: 229, startPoint y: 111, endPoint x: 401, endPoint y: 165, distance: 179.7
drag, startPoint x: 329, startPoint y: 110, endPoint x: 411, endPoint y: 172, distance: 104.0
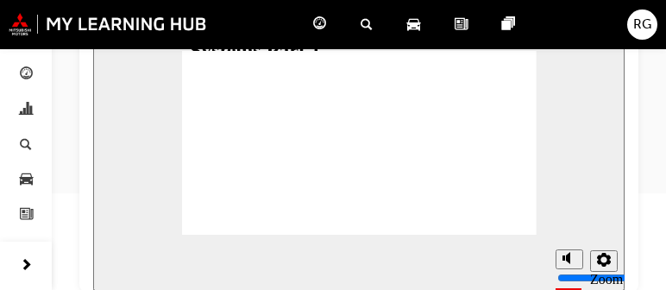
drag, startPoint x: 441, startPoint y: 117, endPoint x: 218, endPoint y: 156, distance: 225.8
drag, startPoint x: 260, startPoint y: 116, endPoint x: 373, endPoint y: 150, distance: 118.1
drag, startPoint x: 314, startPoint y: 112, endPoint x: 376, endPoint y: 191, distance: 100.7
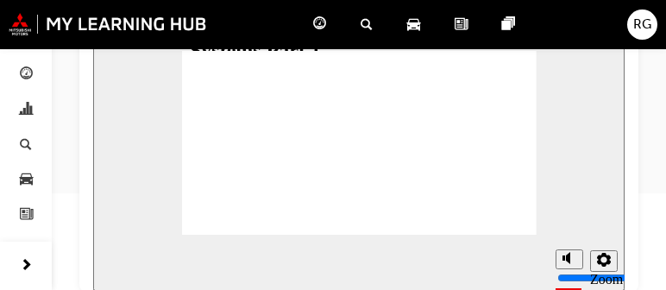
drag, startPoint x: 391, startPoint y: 97, endPoint x: 229, endPoint y: 170, distance: 177.9
drag, startPoint x: 319, startPoint y: 113, endPoint x: 397, endPoint y: 141, distance: 82.7
drag, startPoint x: 245, startPoint y: 112, endPoint x: 276, endPoint y: 171, distance: 66.4
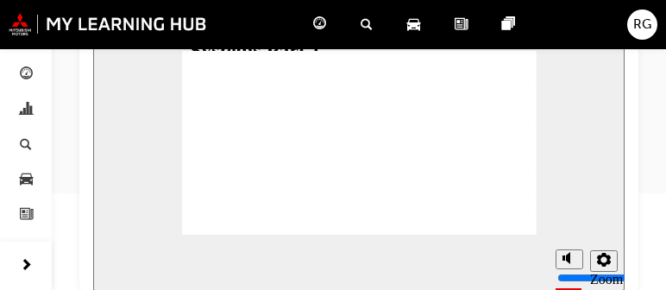
drag, startPoint x: 434, startPoint y: 110, endPoint x: 460, endPoint y: 171, distance: 66.0
click at [367, 216] on div "Rectangle 1 Rectangle 3 Question 2 of 10 What is missing from the following sta…" at bounding box center [359, 150] width 354 height 199
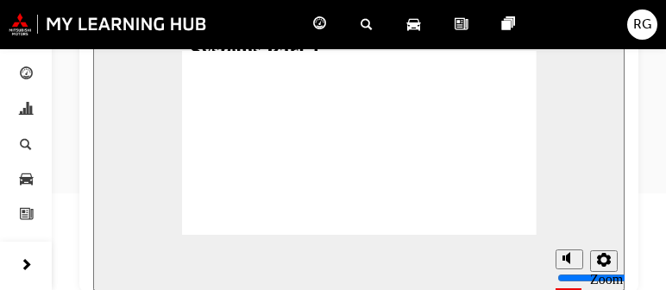
radio input "true"
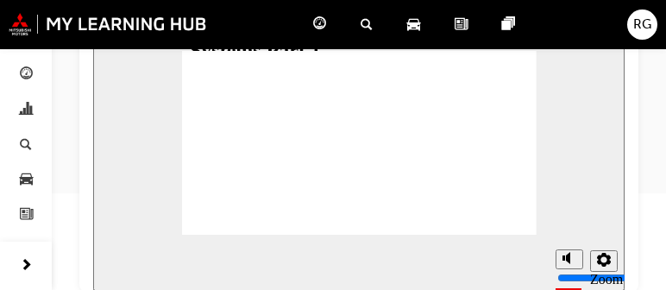
radio input "false"
radio input "true"
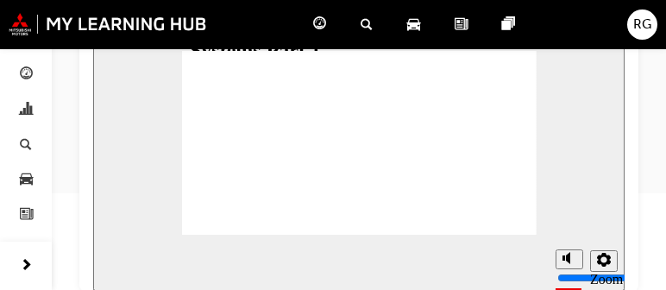
radio input "true"
drag, startPoint x: 289, startPoint y: 113, endPoint x: 269, endPoint y: 185, distance: 75.1
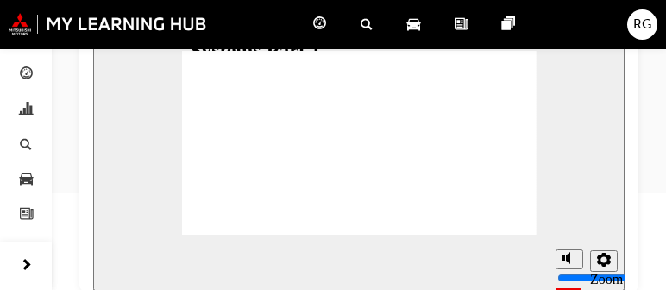
drag, startPoint x: 466, startPoint y: 109, endPoint x: 260, endPoint y: 160, distance: 211.7
drag, startPoint x: 366, startPoint y: 111, endPoint x: 253, endPoint y: 140, distance: 117.3
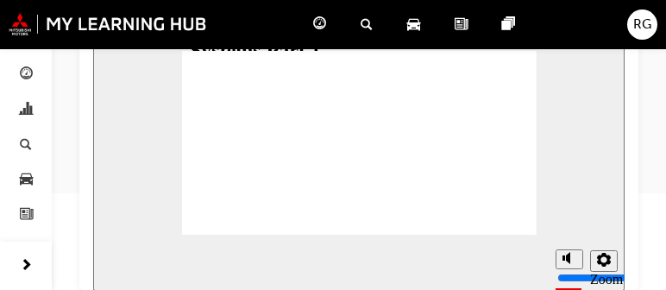
checkbox input "true"
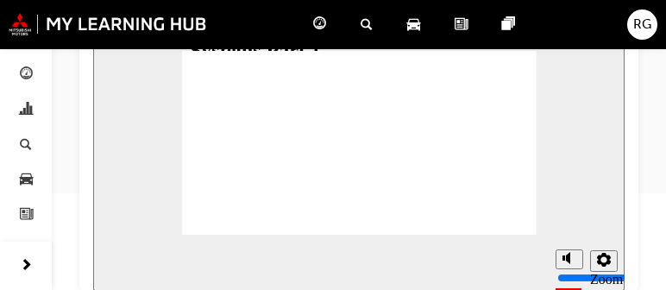
radio input "true"
drag, startPoint x: 471, startPoint y: 101, endPoint x: 218, endPoint y: 126, distance: 253.9
drag, startPoint x: 428, startPoint y: 109, endPoint x: 257, endPoint y: 157, distance: 177.4
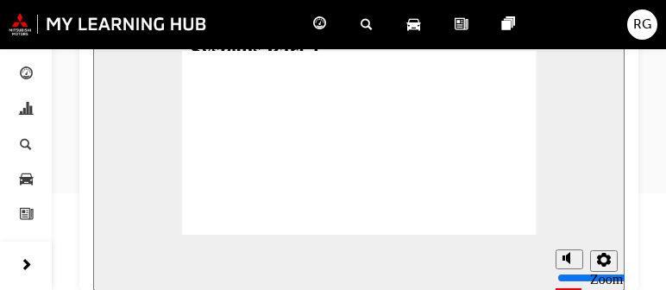
drag, startPoint x: 304, startPoint y: 107, endPoint x: 225, endPoint y: 178, distance: 105.6
drag, startPoint x: 238, startPoint y: 98, endPoint x: 238, endPoint y: 181, distance: 82.8
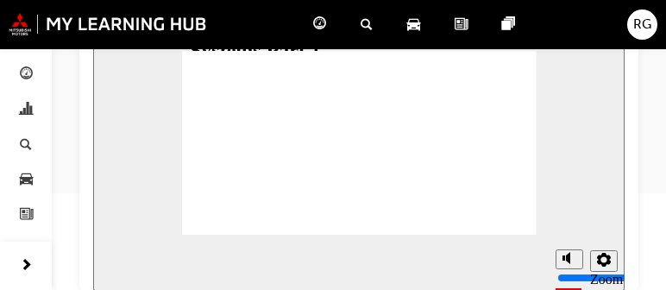
drag, startPoint x: 455, startPoint y: 117, endPoint x: 229, endPoint y: 144, distance: 227.5
drag, startPoint x: 250, startPoint y: 144, endPoint x: 480, endPoint y: 143, distance: 230.2
drag, startPoint x: 404, startPoint y: 112, endPoint x: 266, endPoint y: 143, distance: 142.3
drag, startPoint x: 248, startPoint y: 113, endPoint x: 409, endPoint y: 162, distance: 167.8
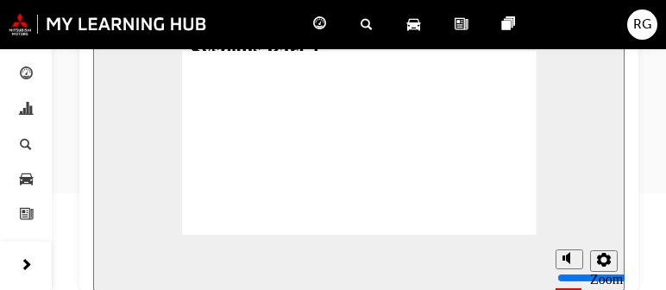
drag, startPoint x: 313, startPoint y: 114, endPoint x: 406, endPoint y: 182, distance: 115.4
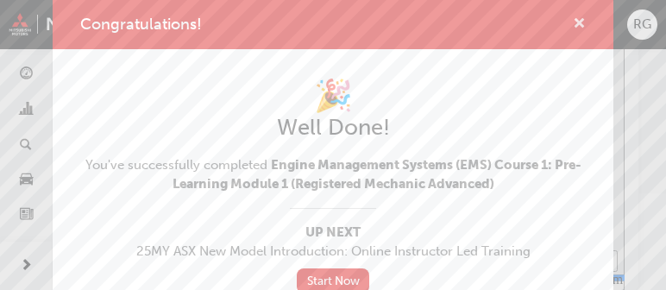
click at [573, 28] on span "cross-icon" at bounding box center [579, 25] width 13 height 16
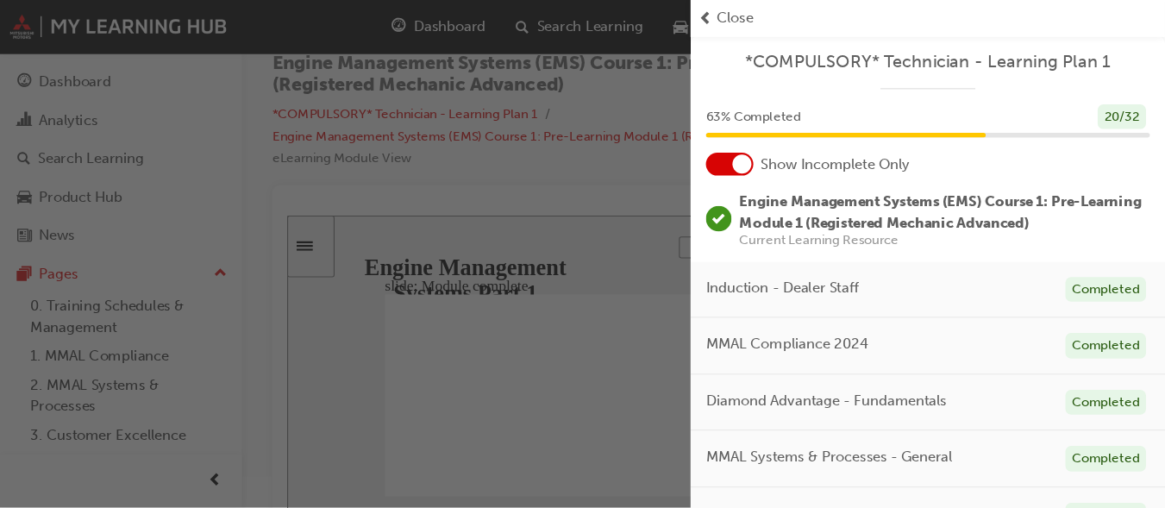
scroll to position [29, 0]
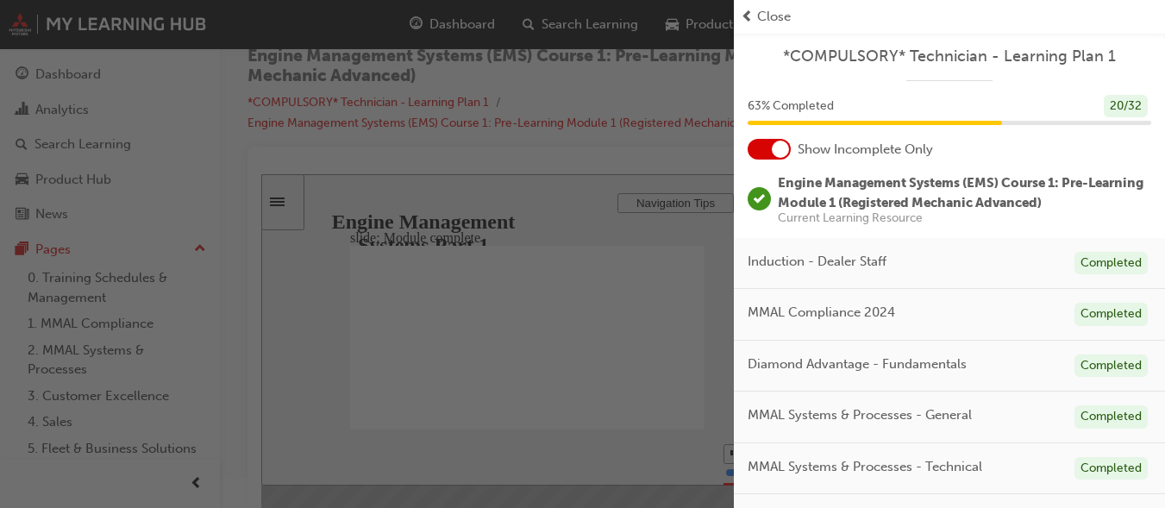
drag, startPoint x: 597, startPoint y: 10, endPoint x: 494, endPoint y: 261, distance: 271.1
click at [494, 261] on div "button" at bounding box center [367, 254] width 734 height 508
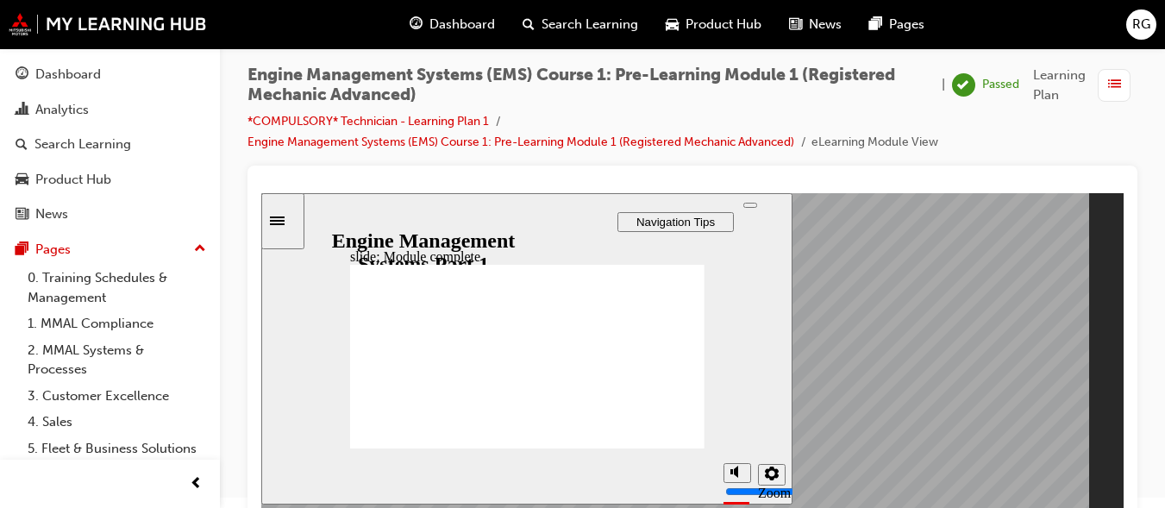
scroll to position [0, 0]
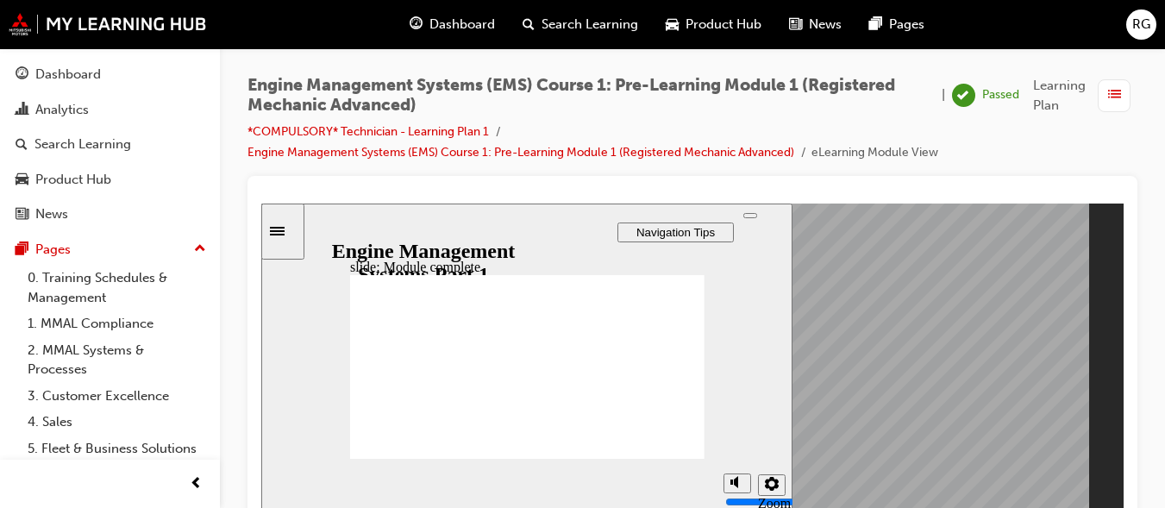
click at [447, 34] on span "Dashboard" at bounding box center [462, 25] width 66 height 20
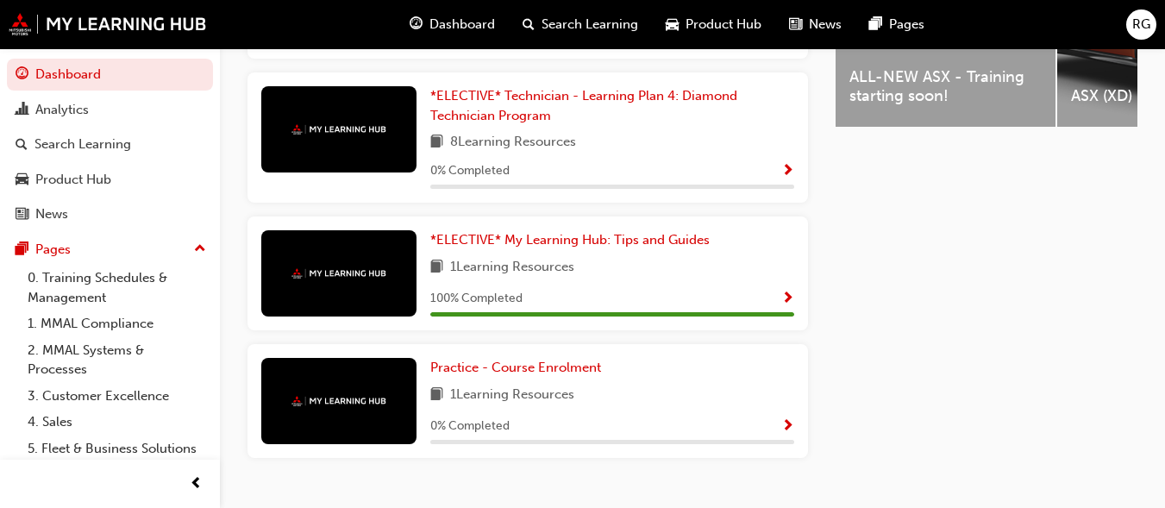
scroll to position [821, 0]
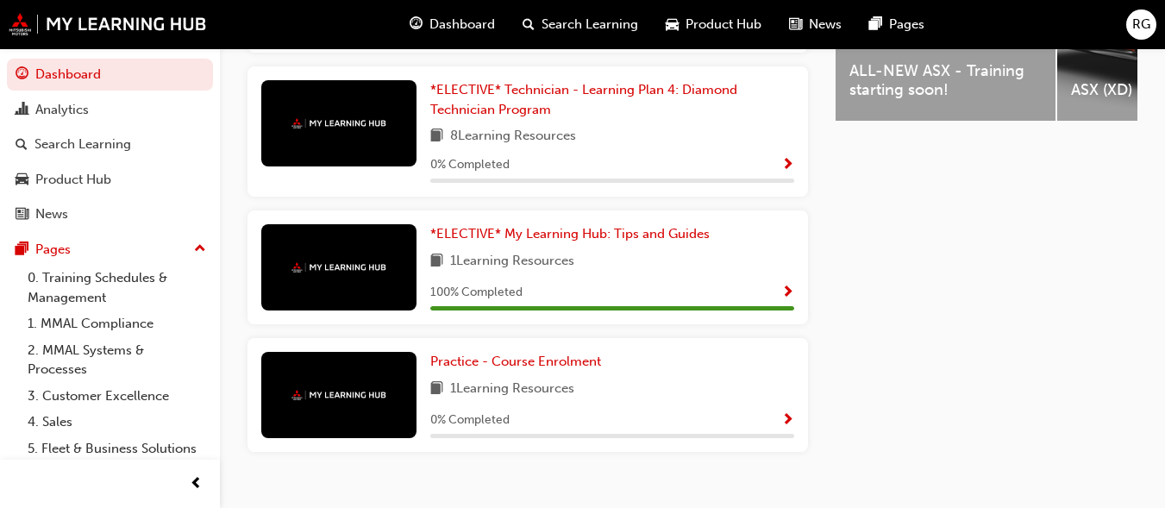
click at [393, 32] on div "Dashboard Search Learning Product Hub News Pages" at bounding box center [667, 24] width 556 height 49
click at [435, 31] on span "Dashboard" at bounding box center [462, 25] width 66 height 20
